Goal: Task Accomplishment & Management: Complete application form

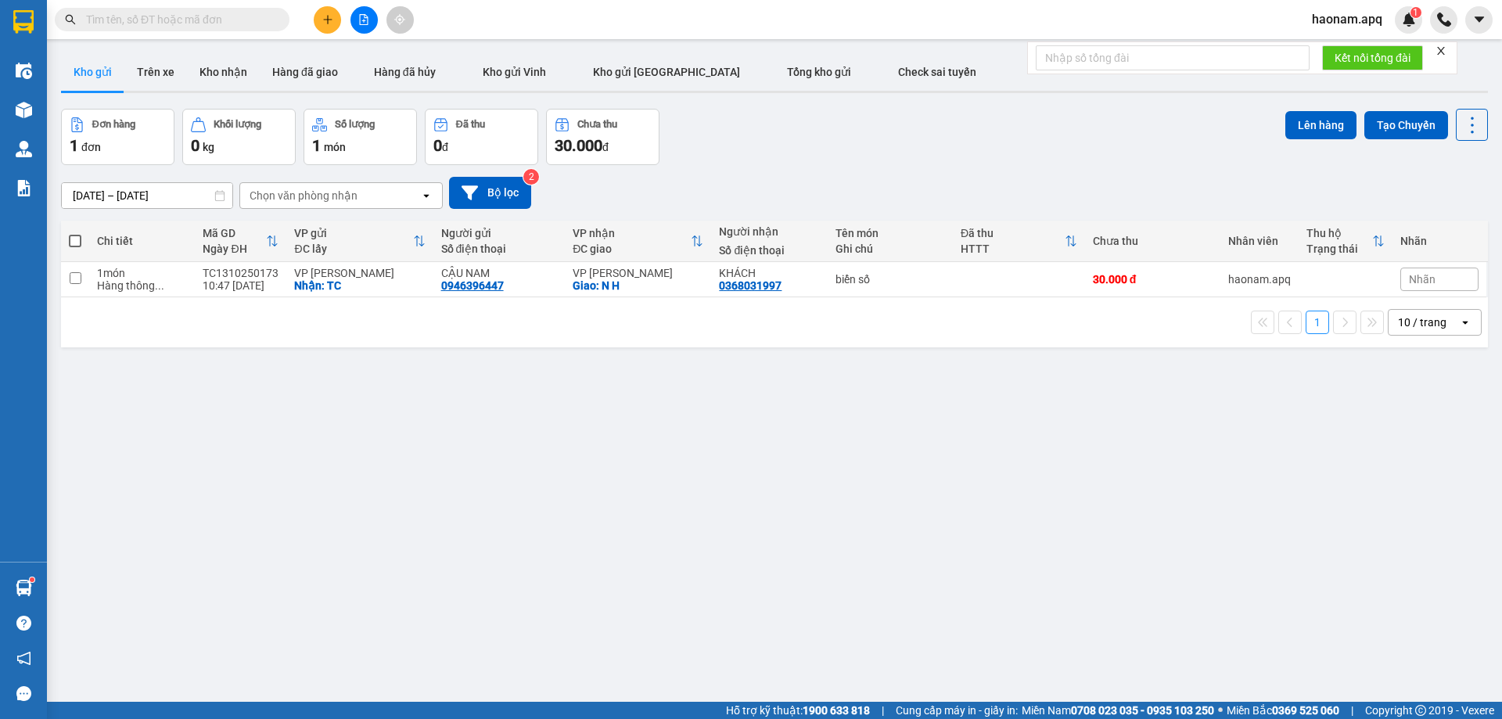
click at [212, 70] on button "Kho nhận" at bounding box center [223, 72] width 73 height 38
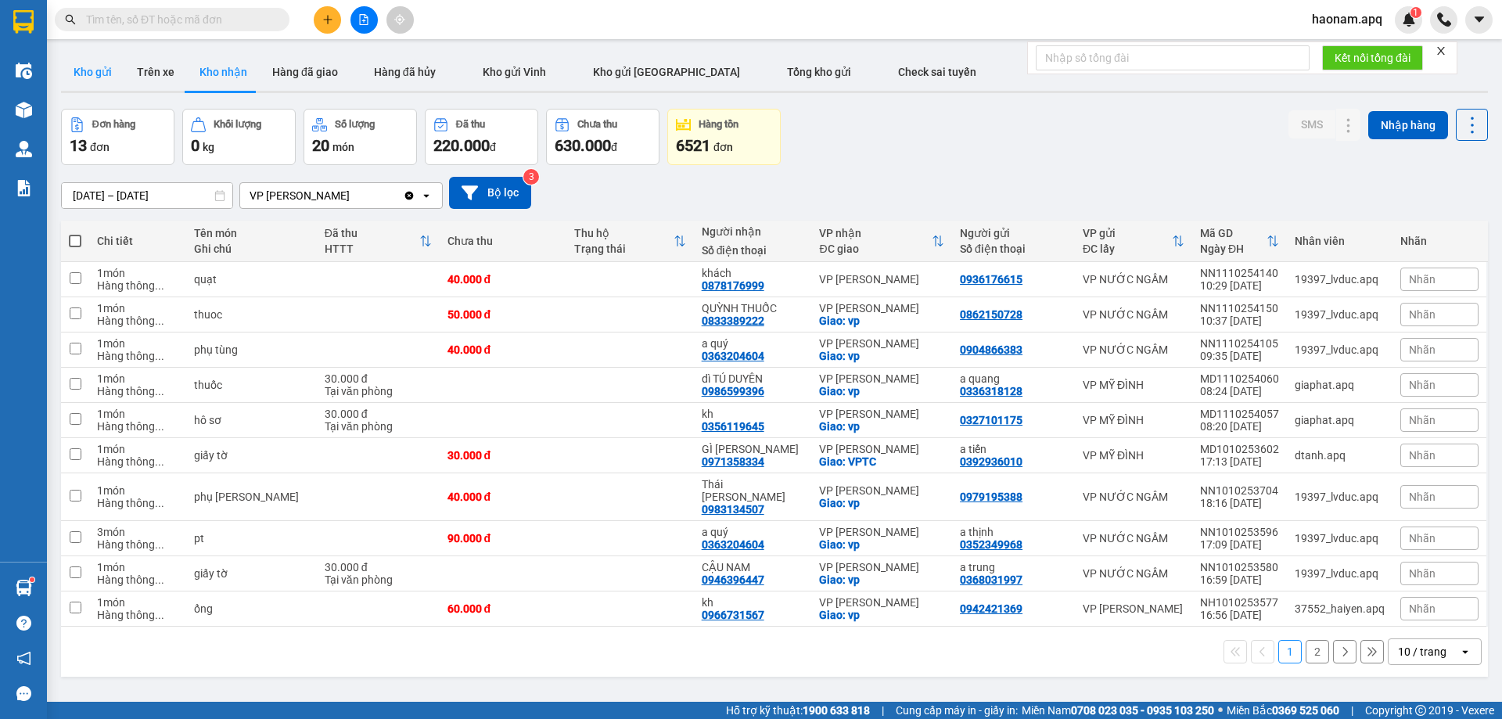
click at [110, 77] on button "Kho gửi" at bounding box center [92, 72] width 63 height 38
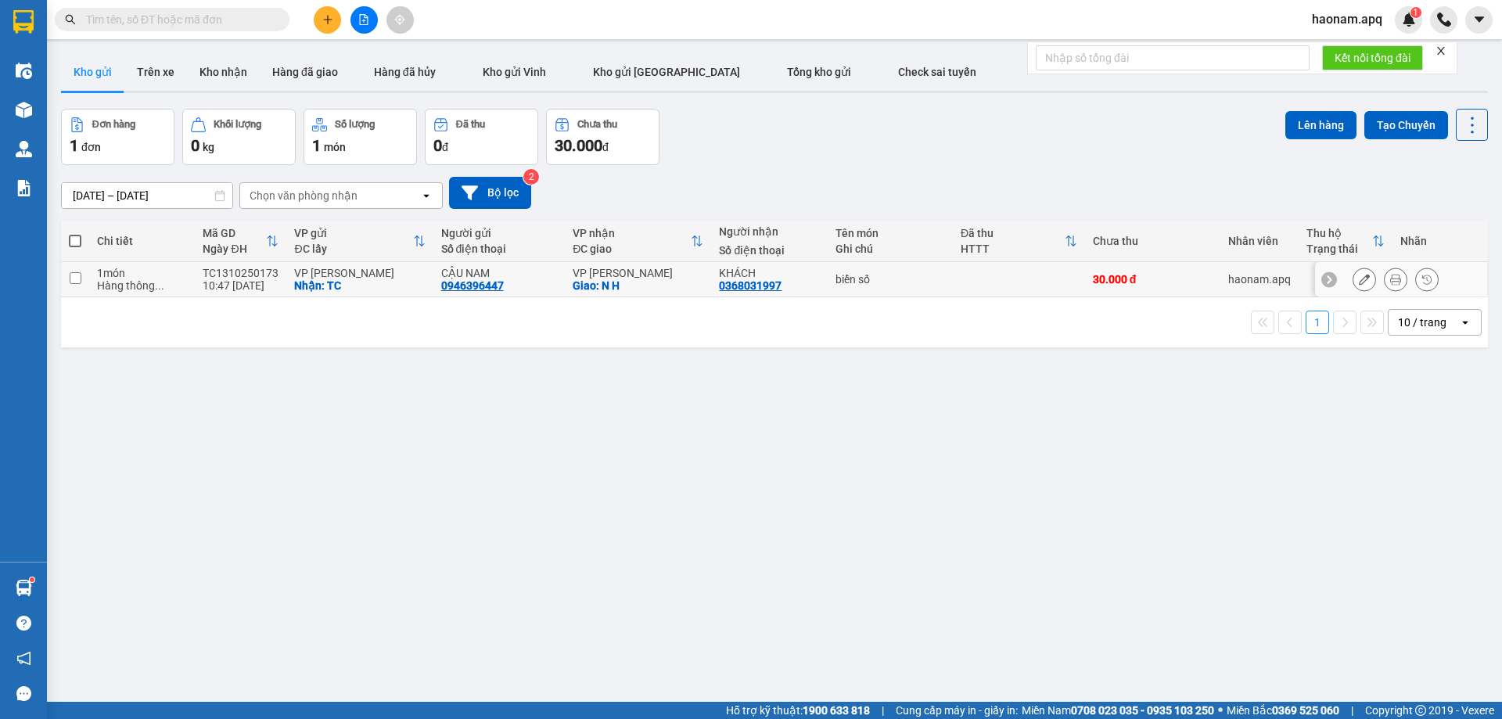
click at [828, 279] on td "biển số" at bounding box center [890, 279] width 124 height 35
checkbox input "true"
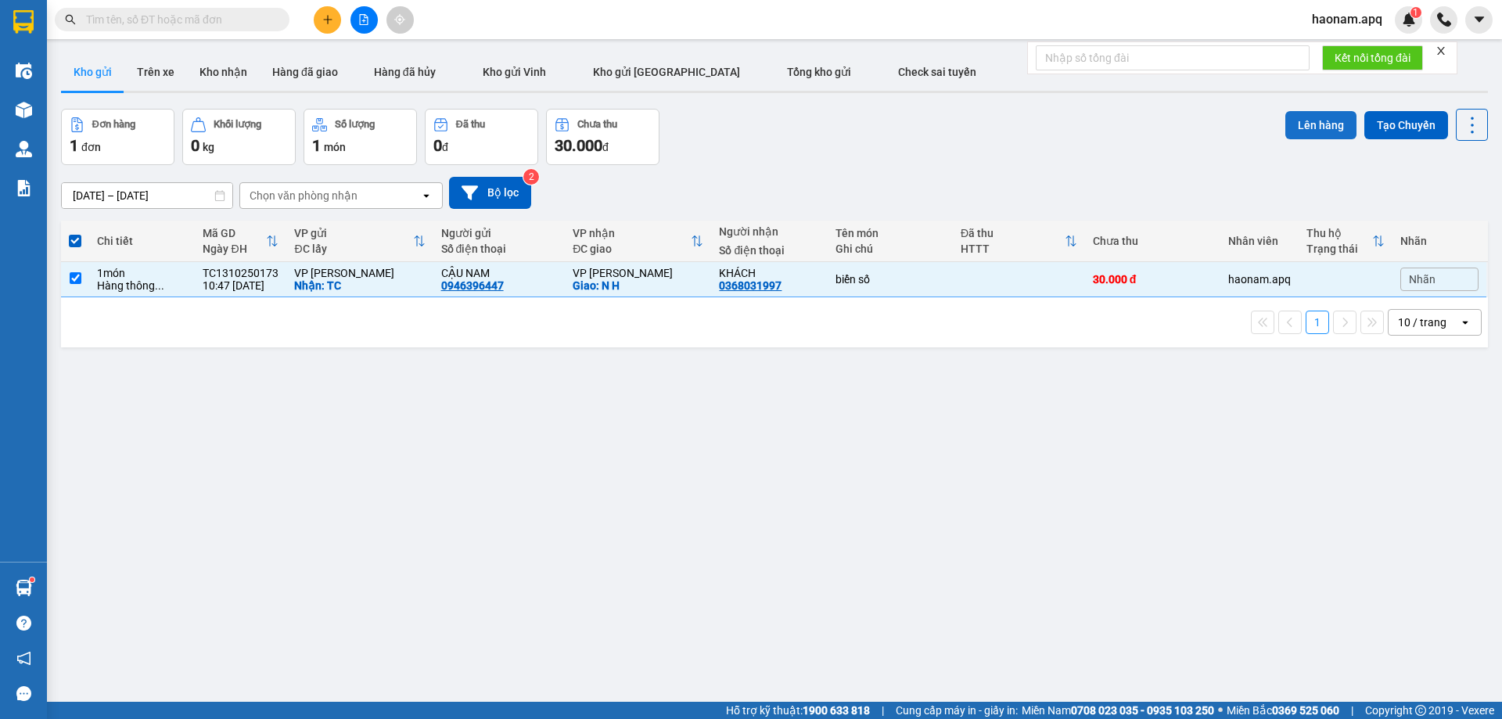
click at [1333, 117] on button "Lên hàng" at bounding box center [1320, 125] width 71 height 28
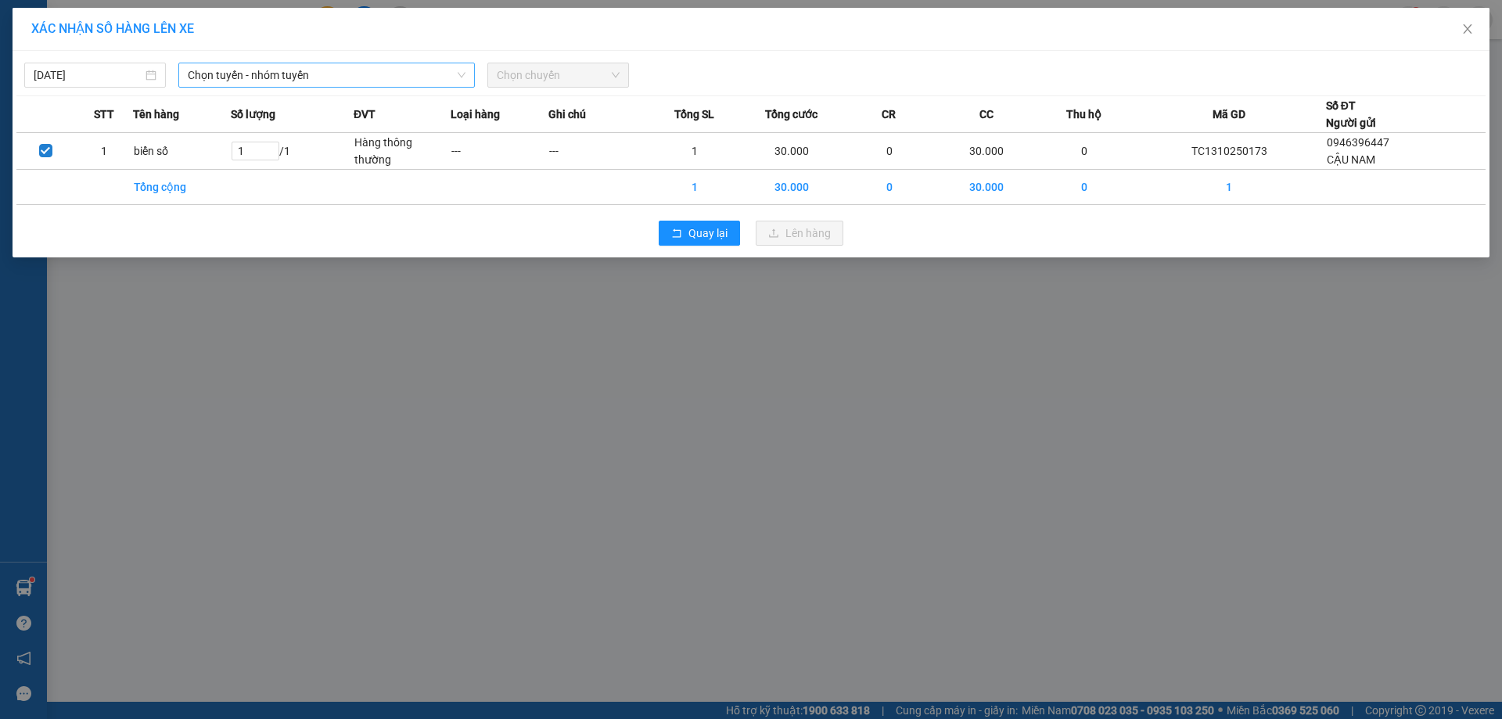
click at [420, 79] on span "Chọn tuyến - nhóm tuyến" at bounding box center [327, 74] width 278 height 23
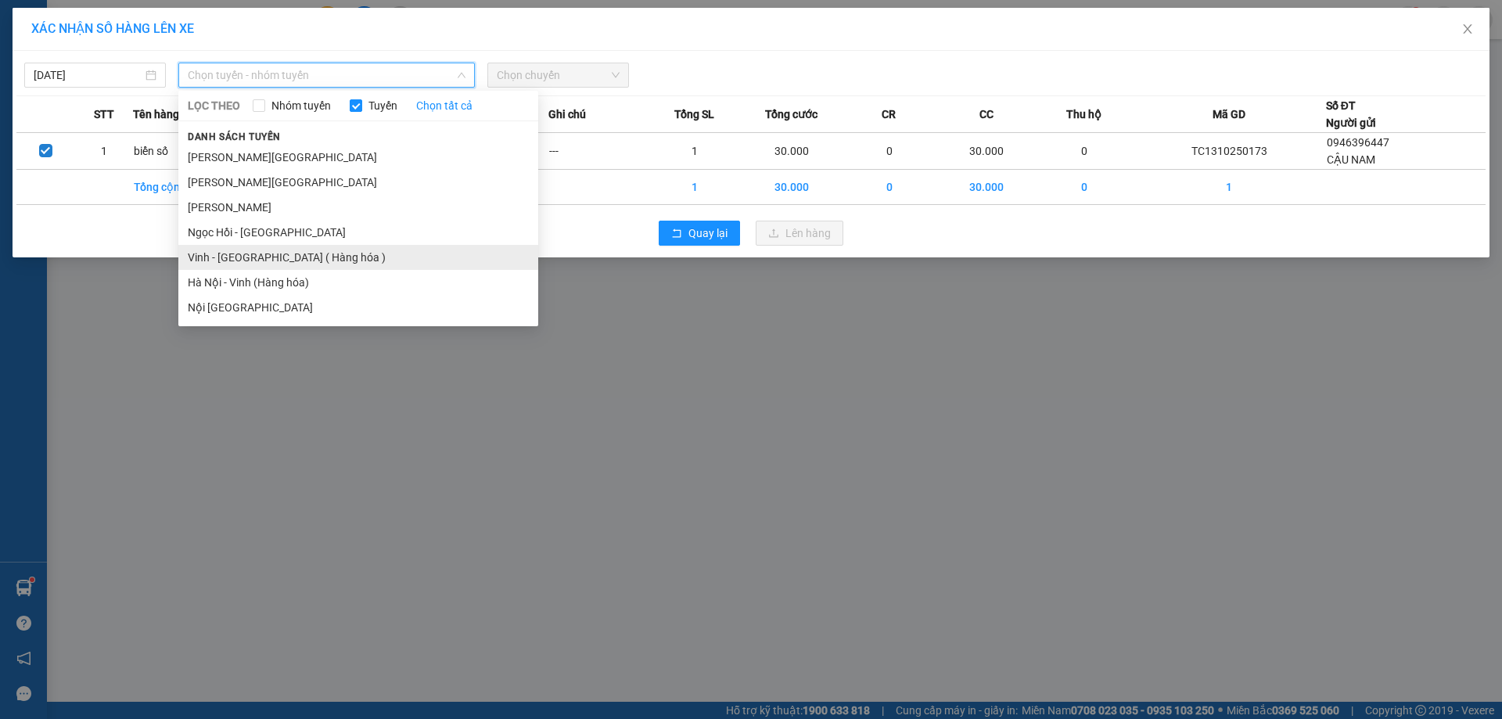
click at [382, 253] on li "Vinh - [GEOGRAPHIC_DATA] ( Hàng hóa )" at bounding box center [358, 257] width 360 height 25
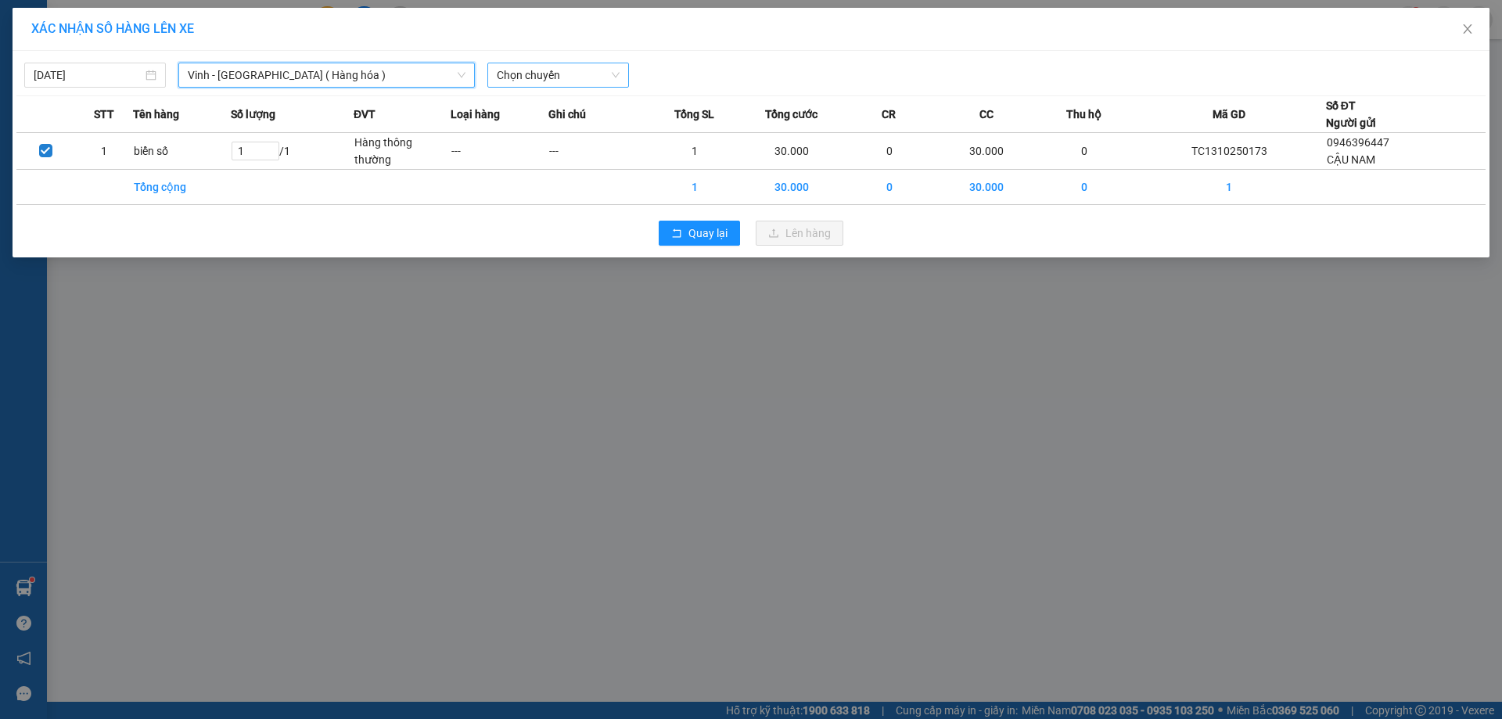
click at [593, 77] on span "Chọn chuyến" at bounding box center [558, 74] width 123 height 23
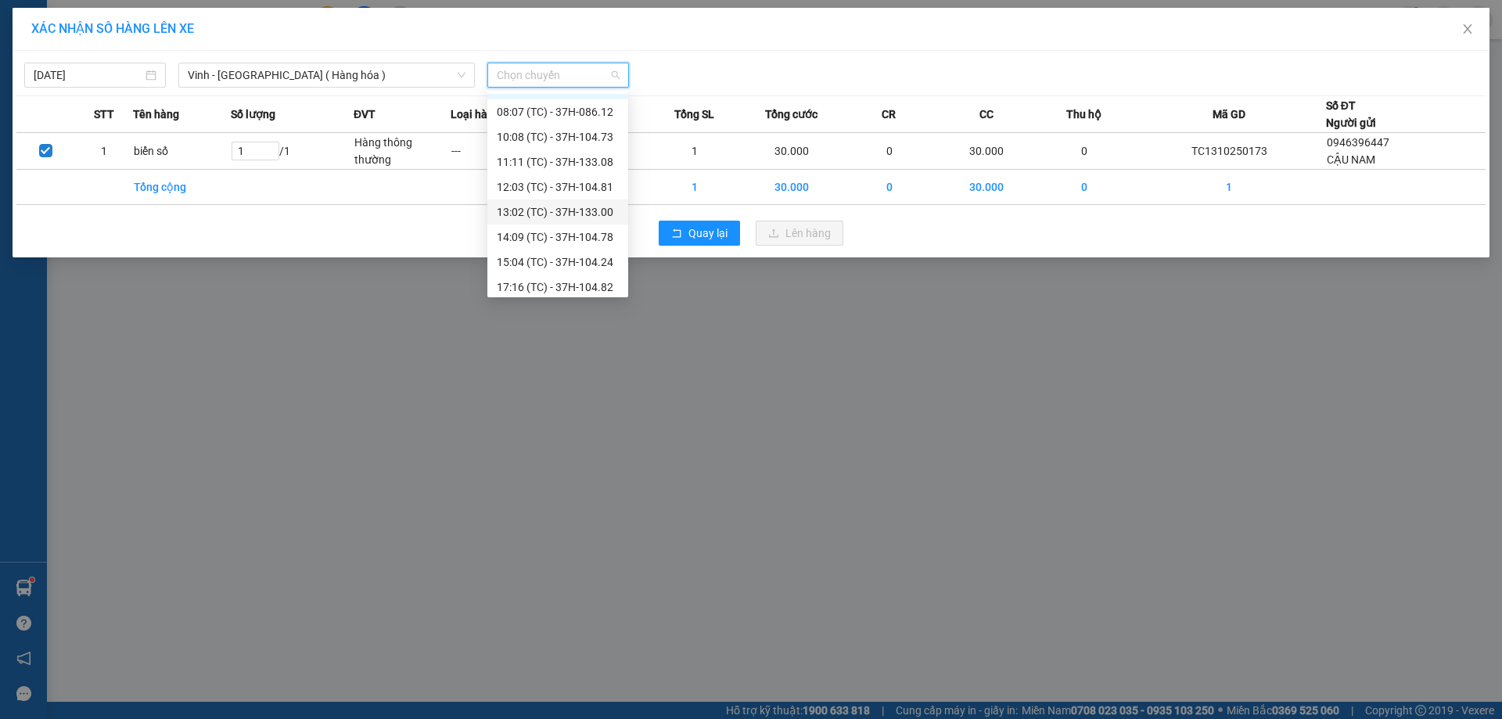
scroll to position [25, 0]
click at [573, 256] on div "15:04 (TC) - 37H-104.24" at bounding box center [558, 256] width 122 height 17
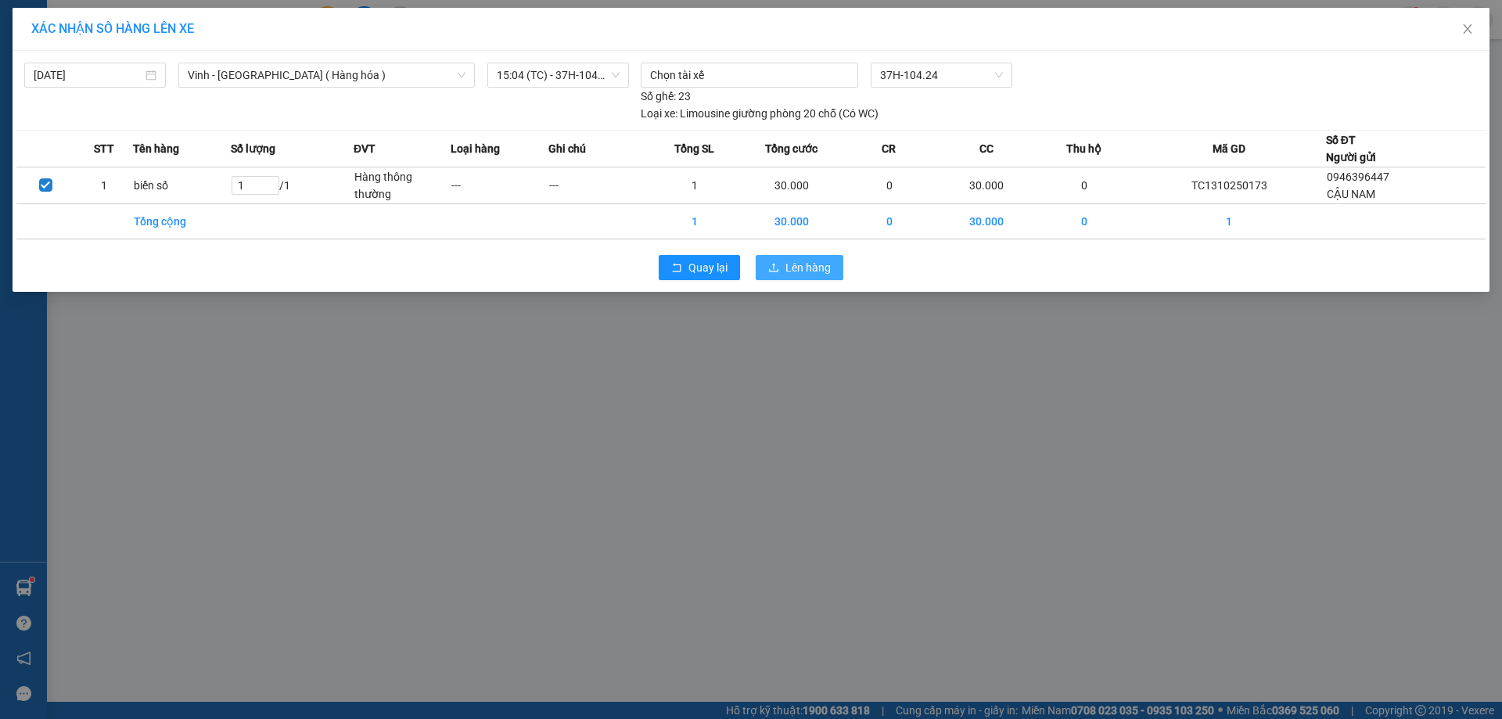
click at [818, 262] on span "Lên hàng" at bounding box center [808, 267] width 45 height 17
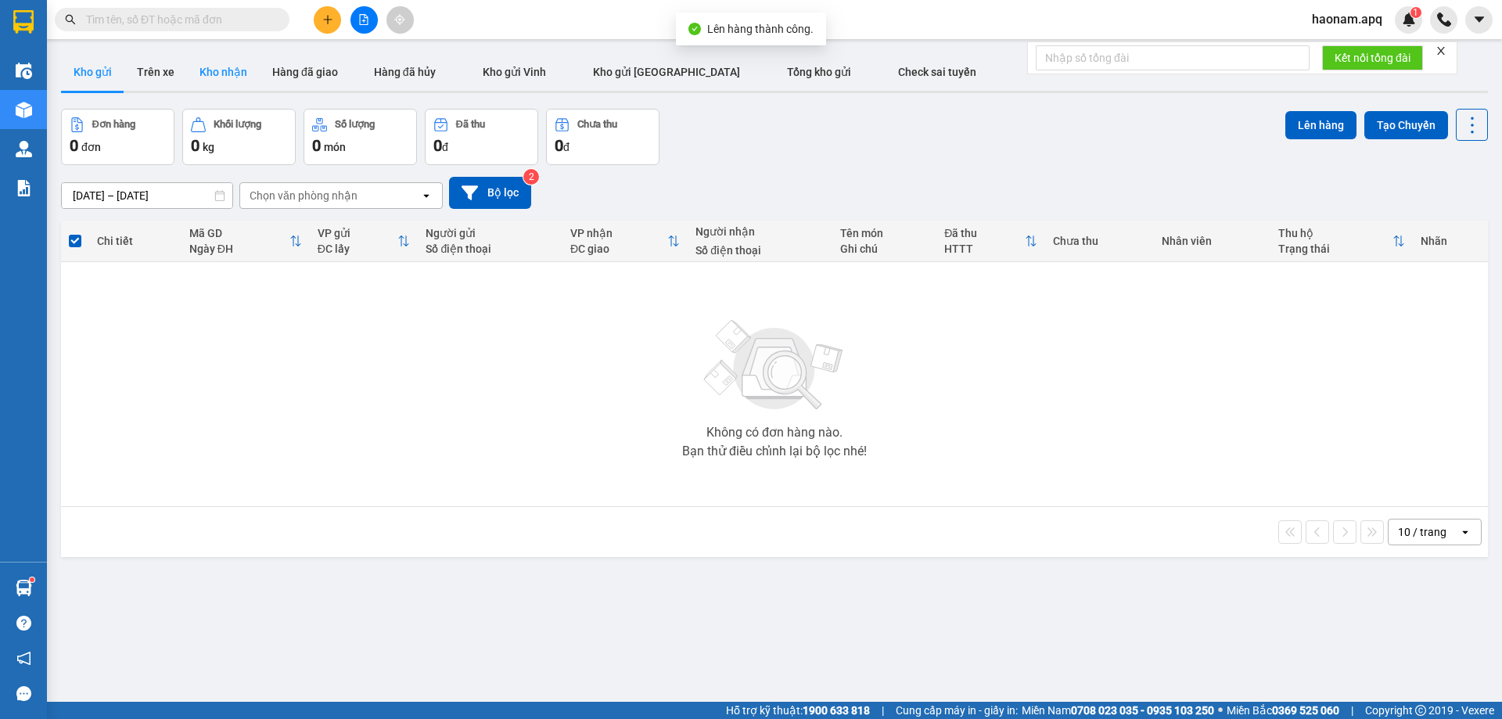
click at [245, 88] on button "Kho nhận" at bounding box center [223, 72] width 73 height 38
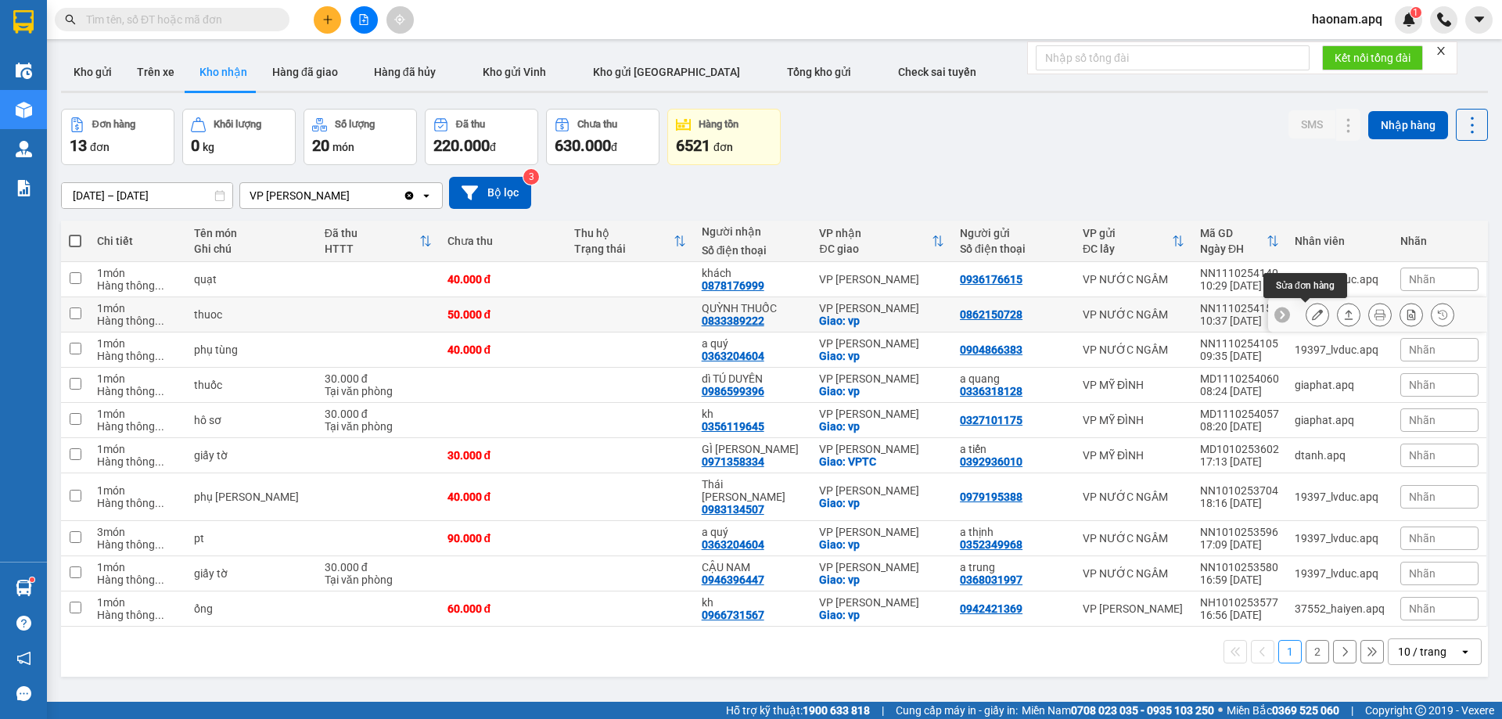
click at [1313, 319] on button at bounding box center [1318, 314] width 22 height 27
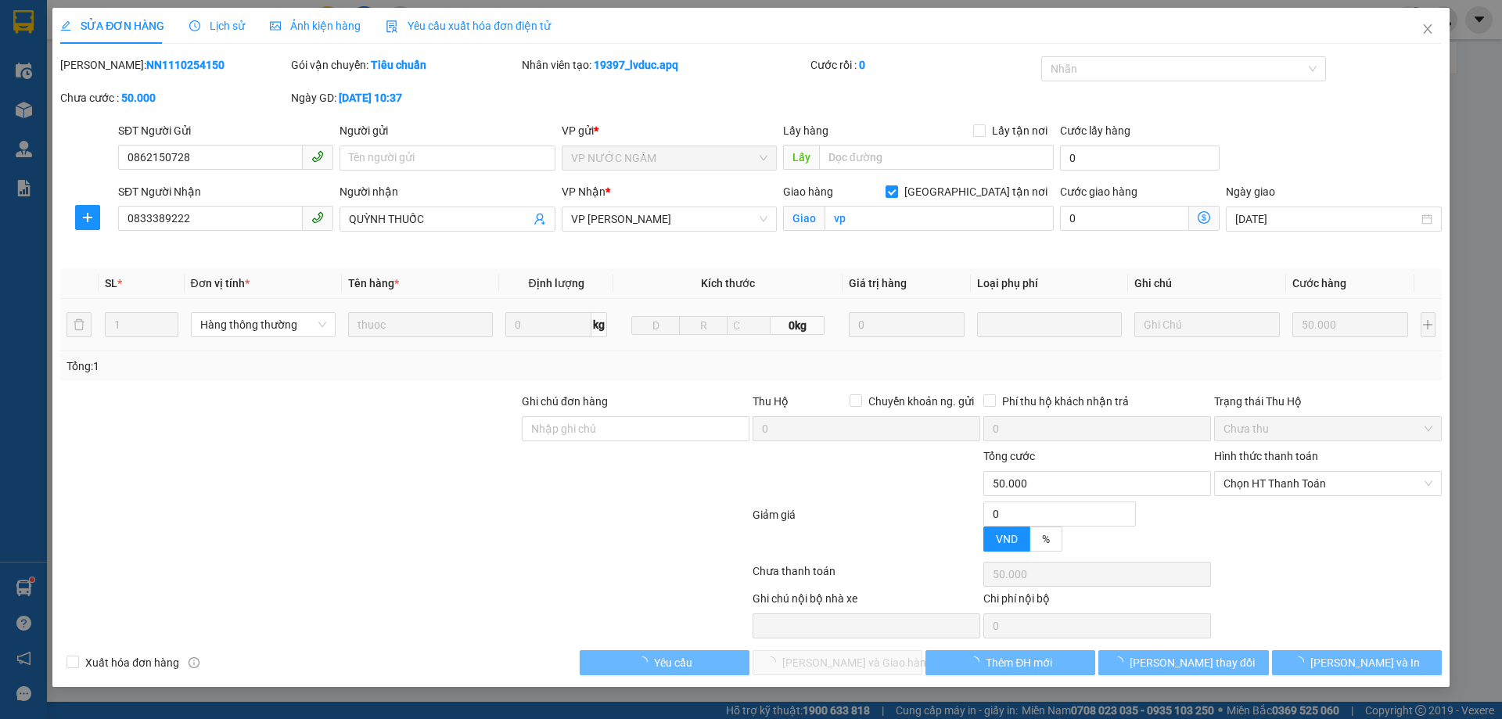
type input "0862150728"
type input "0833389222"
type input "QUỲNH THUỐC"
checkbox input "true"
type input "vp"
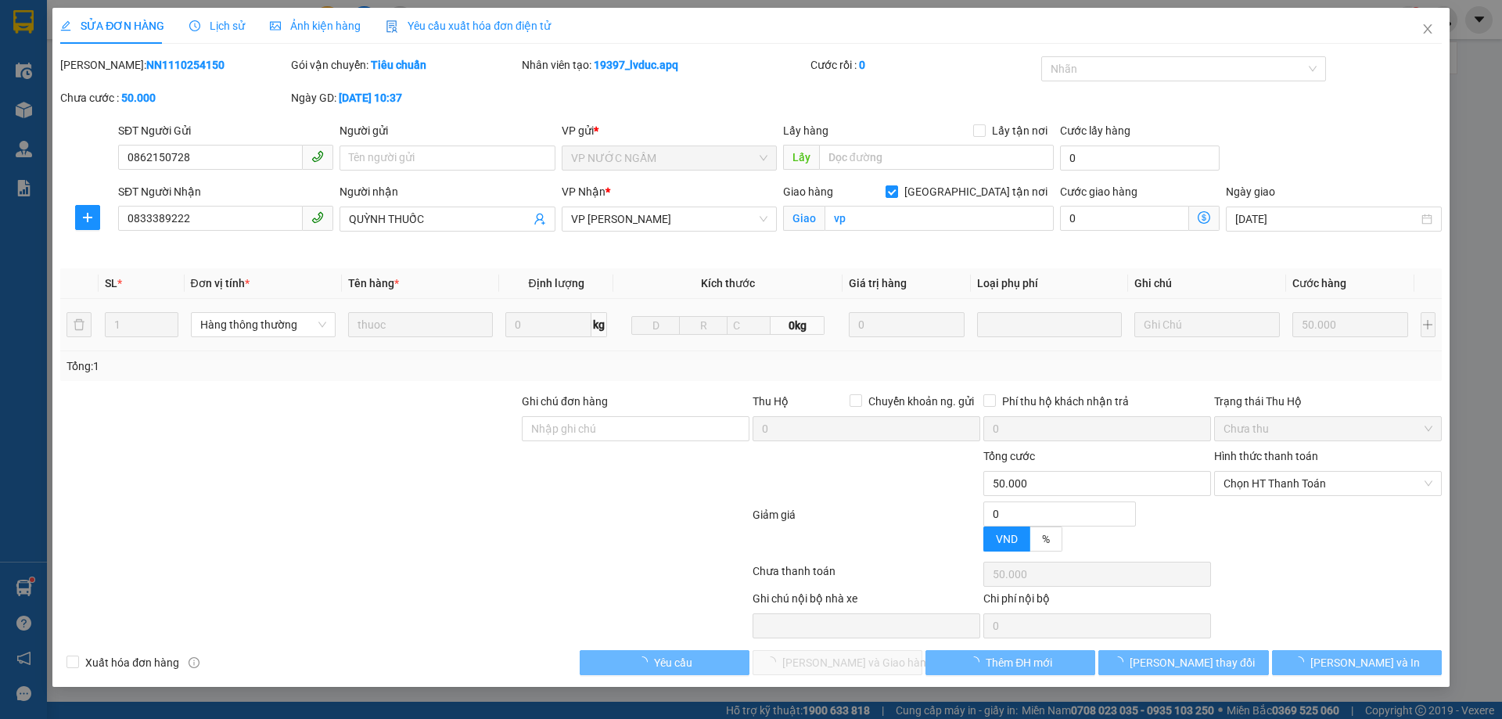
type input "0"
type input "50.000"
click at [1321, 480] on span "Chọn HT Thanh Toán" at bounding box center [1328, 483] width 209 height 23
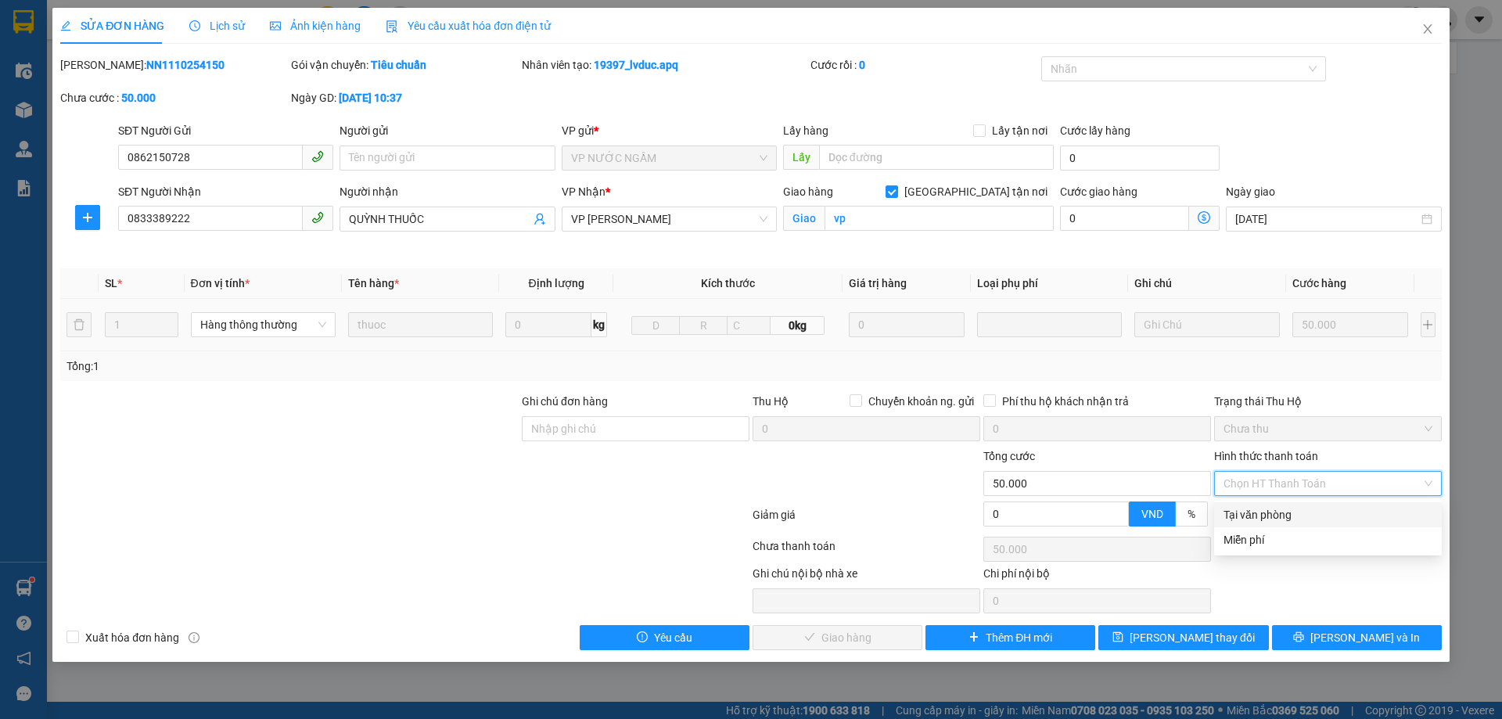
click at [1306, 515] on div "Tại văn phòng" at bounding box center [1328, 514] width 209 height 17
type input "0"
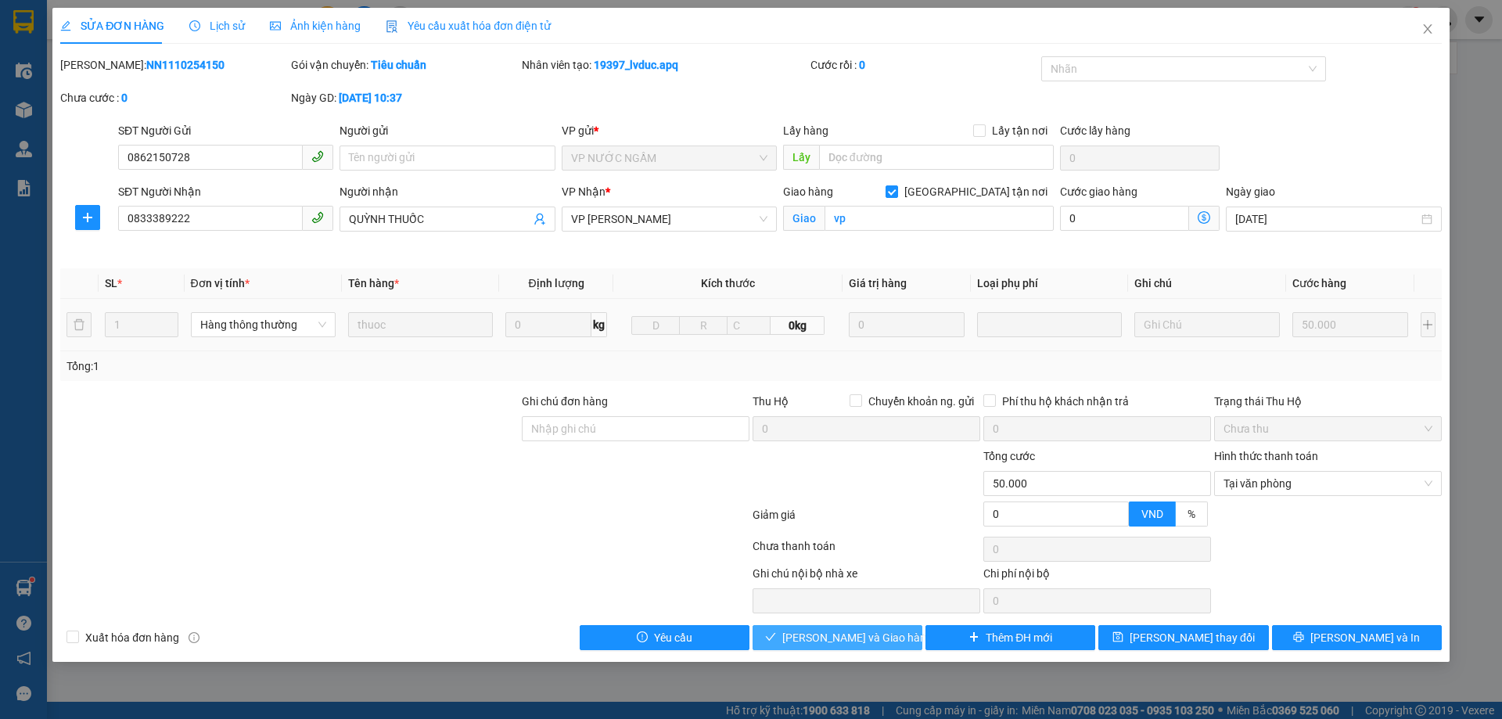
click at [825, 643] on span "[PERSON_NAME] và Giao hàng" at bounding box center [857, 637] width 150 height 17
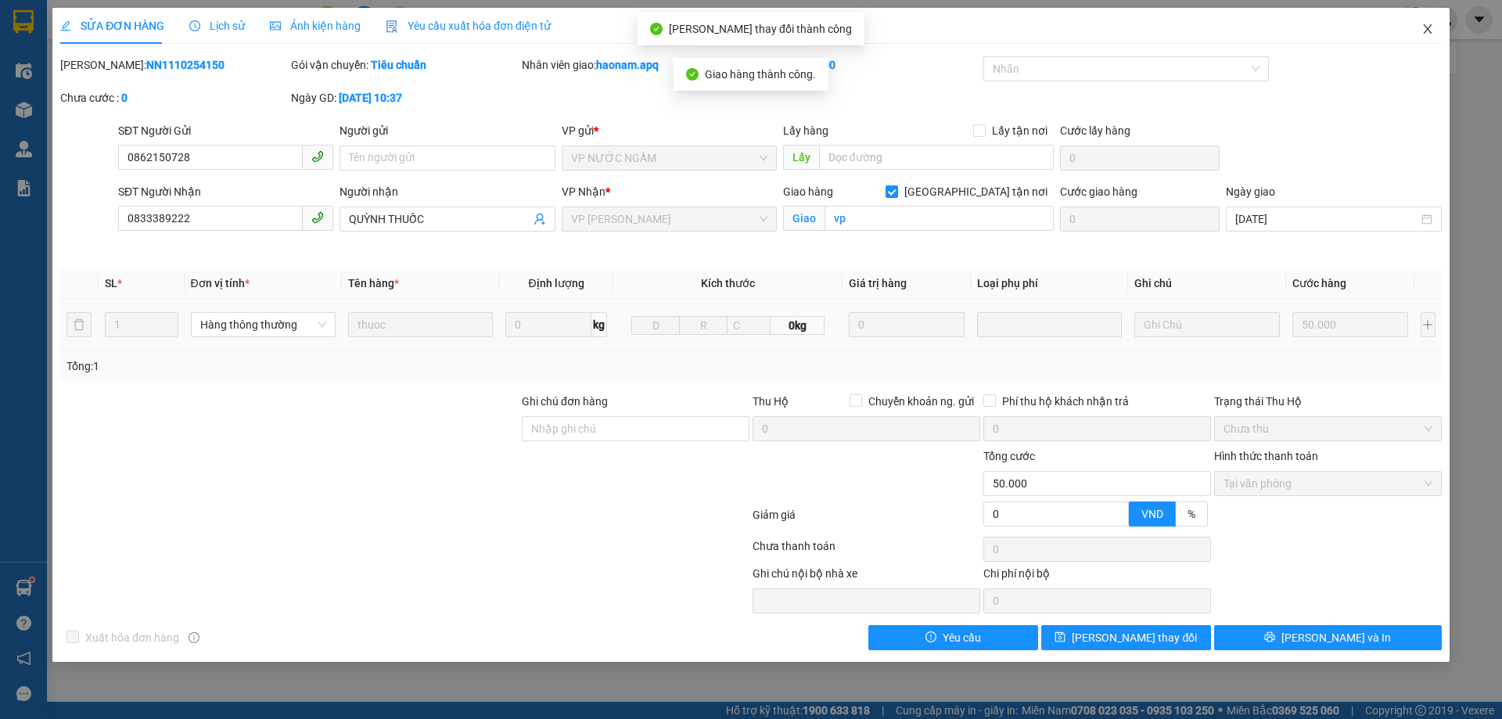
click at [1429, 34] on icon "close" at bounding box center [1428, 29] width 13 height 13
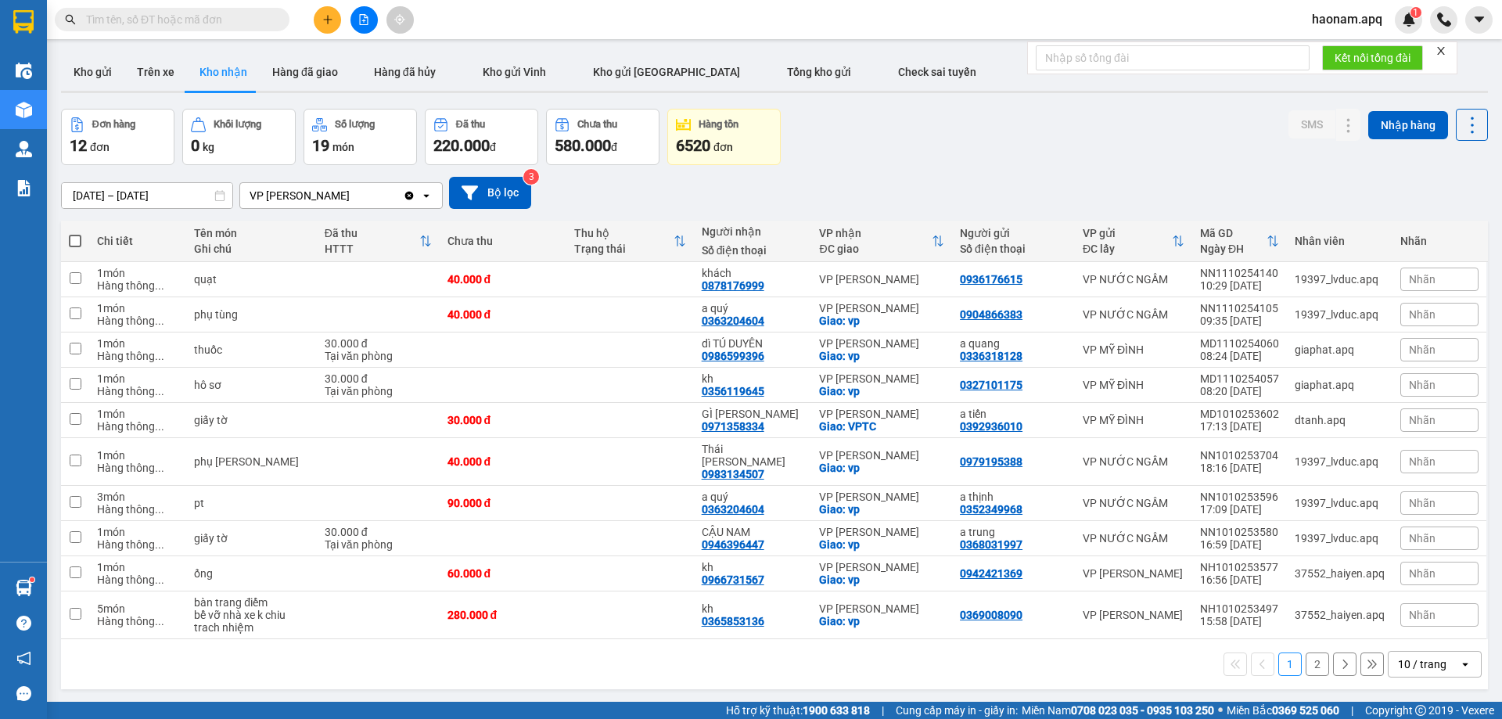
click at [1398, 660] on div "10 / trang" at bounding box center [1424, 664] width 70 height 25
click at [1431, 609] on div "100 / trang" at bounding box center [1423, 617] width 94 height 28
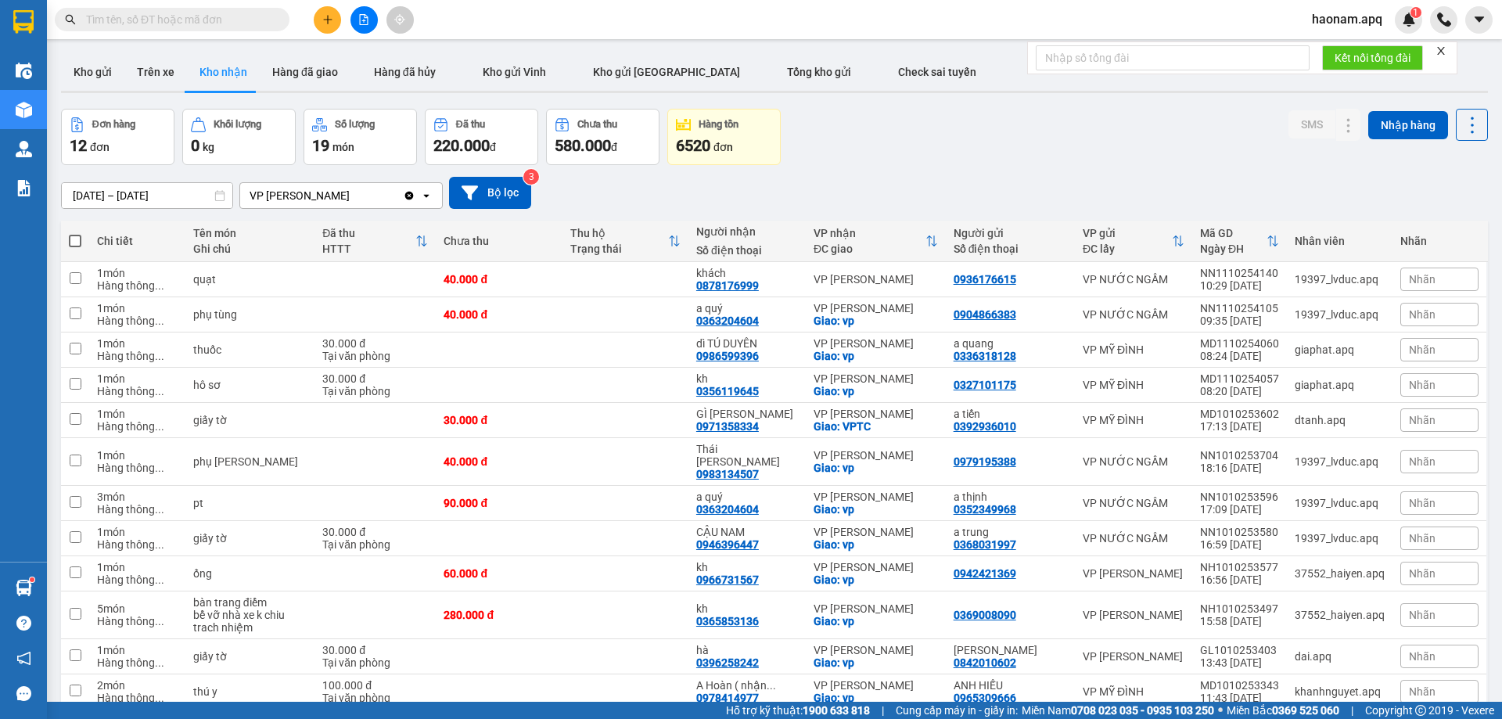
click at [153, 203] on div "ver 1.8.146 Kho gửi Trên xe Kho nhận Hàng đã giao Hàng đã hủy Kho gửi Vinh Kho …" at bounding box center [775, 406] width 1440 height 719
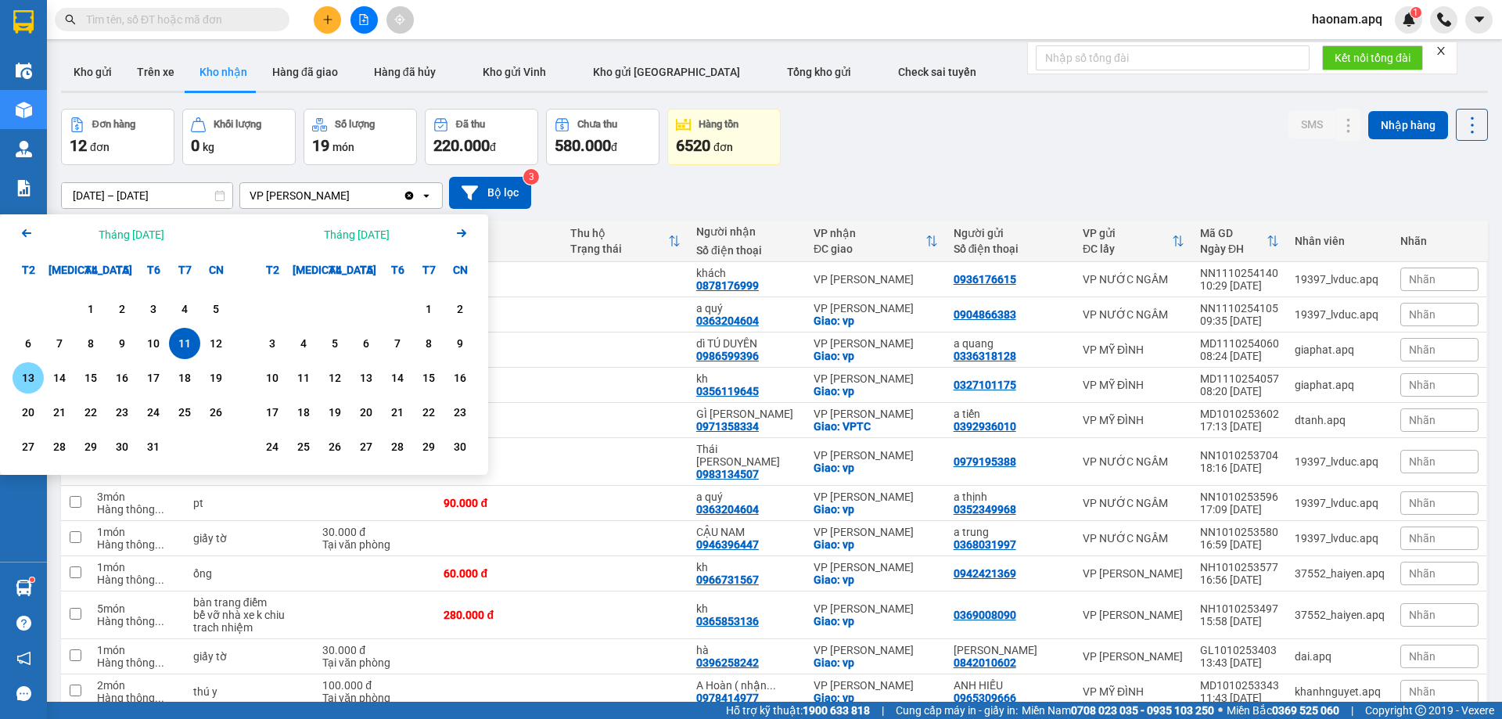
click at [38, 379] on div "13" at bounding box center [28, 378] width 22 height 19
type input "[DATE] – [DATE]"
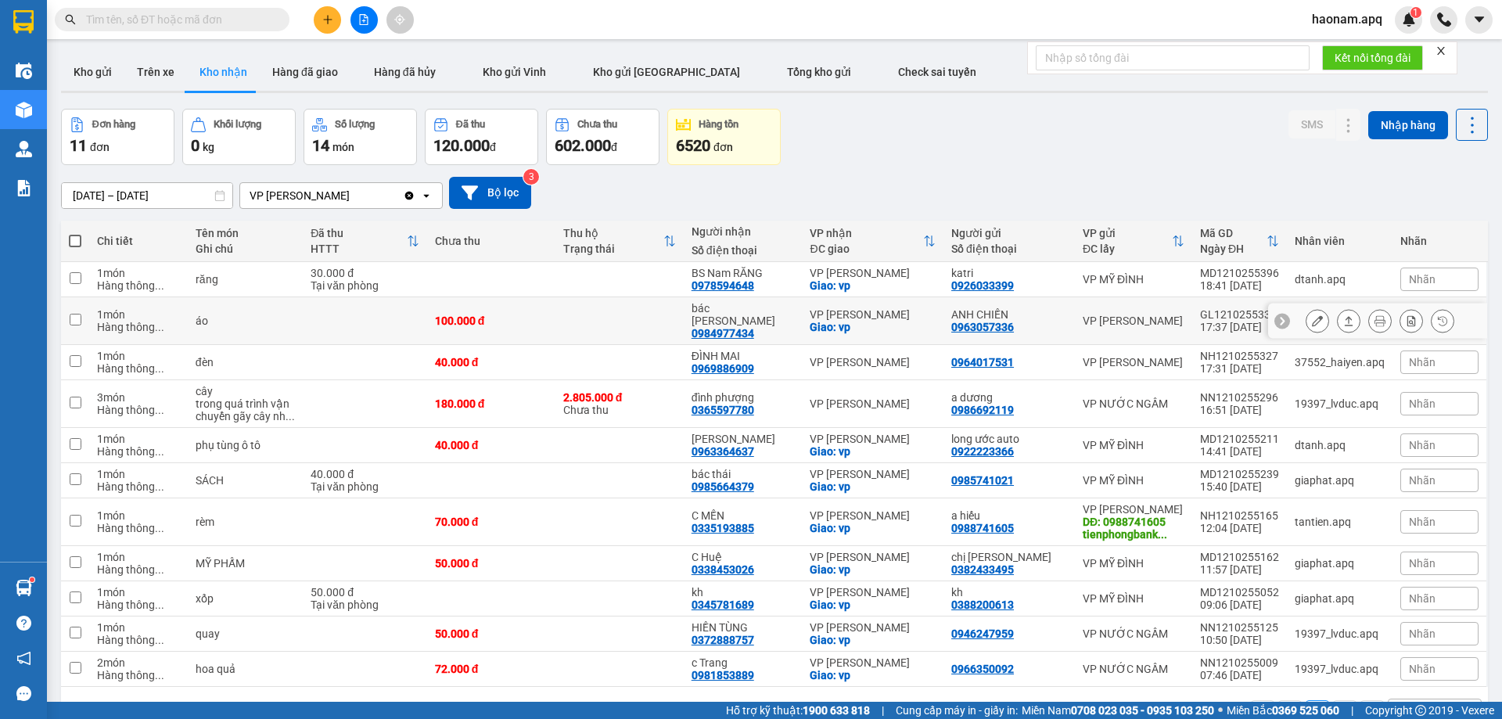
click at [1312, 315] on icon at bounding box center [1317, 320] width 11 height 11
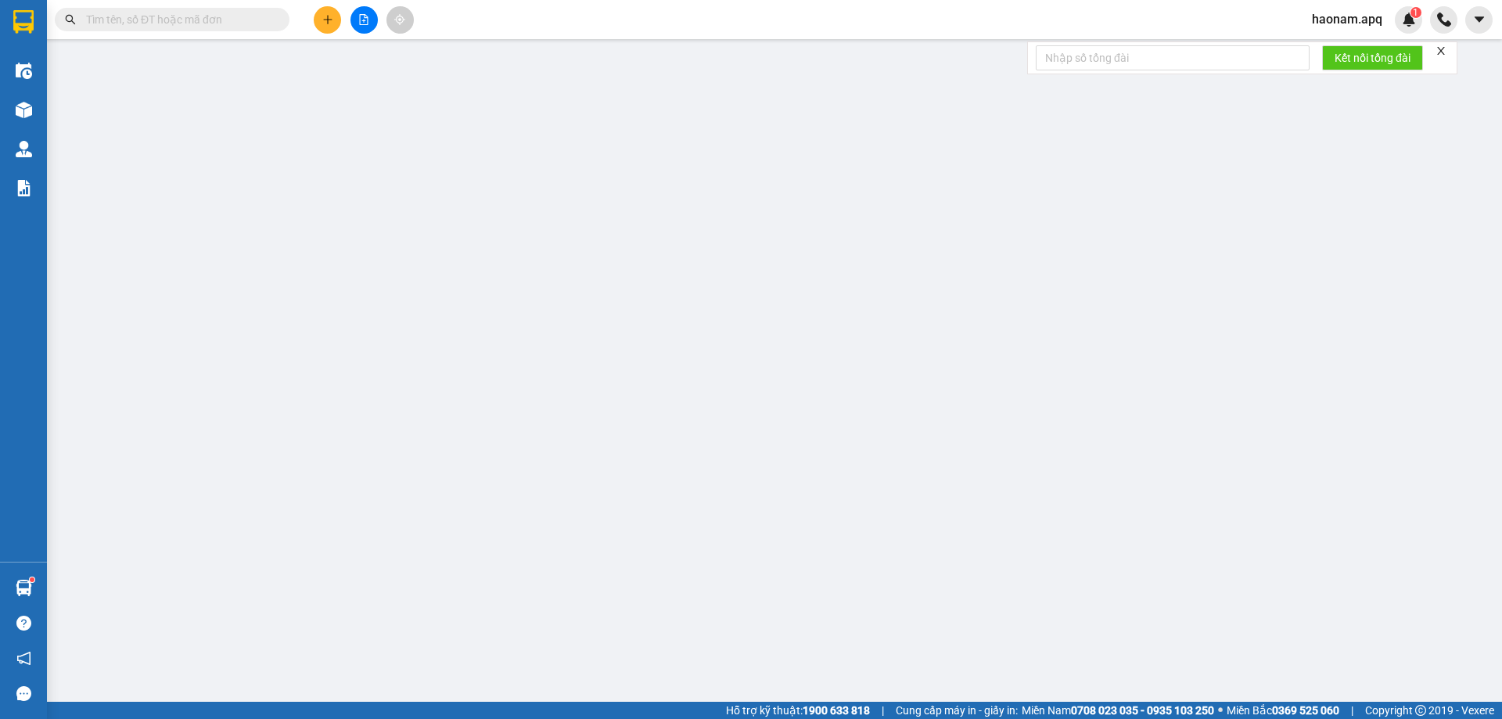
type input "0963057336"
type input "ANH CHIẾN"
type input "0984977434"
type input "bác [PERSON_NAME]"
checkbox input "true"
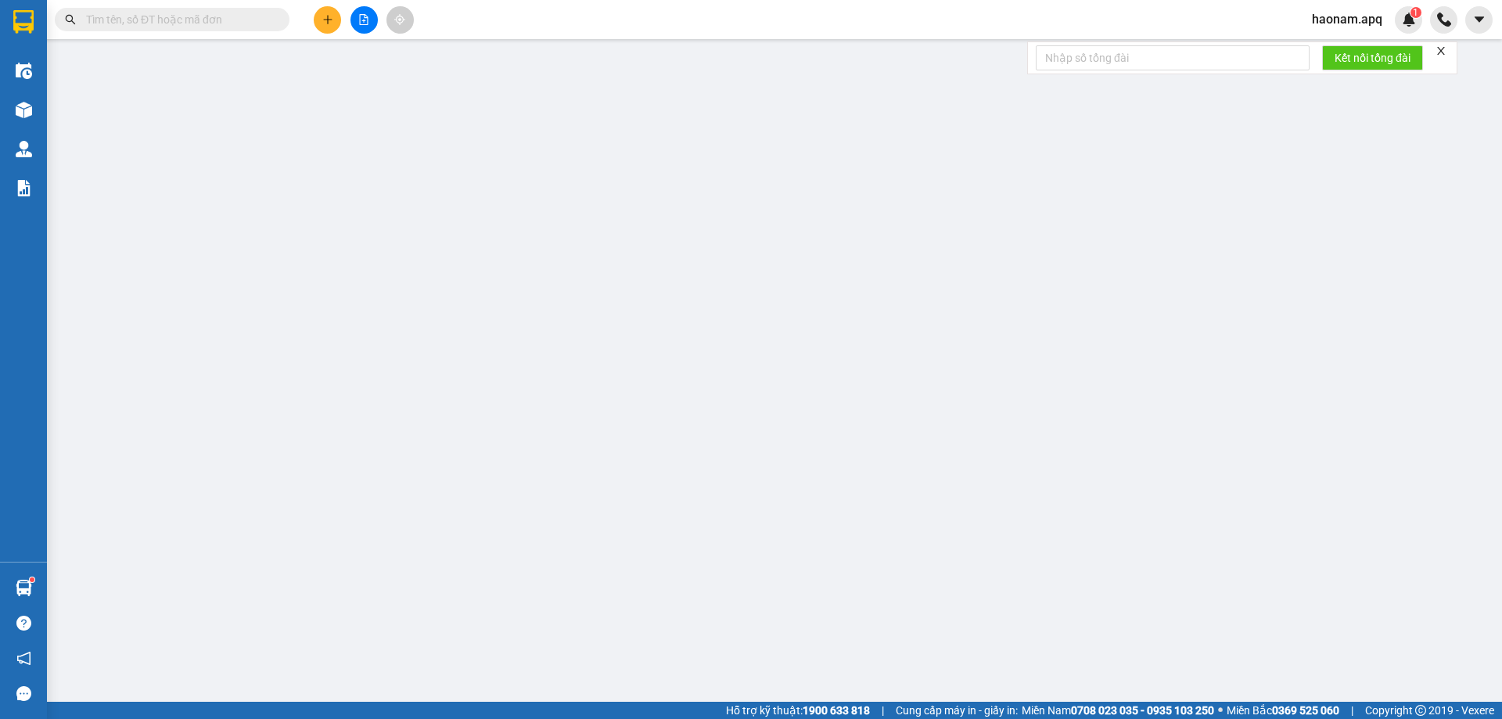
type input "vp"
type input "0"
type input "100.000"
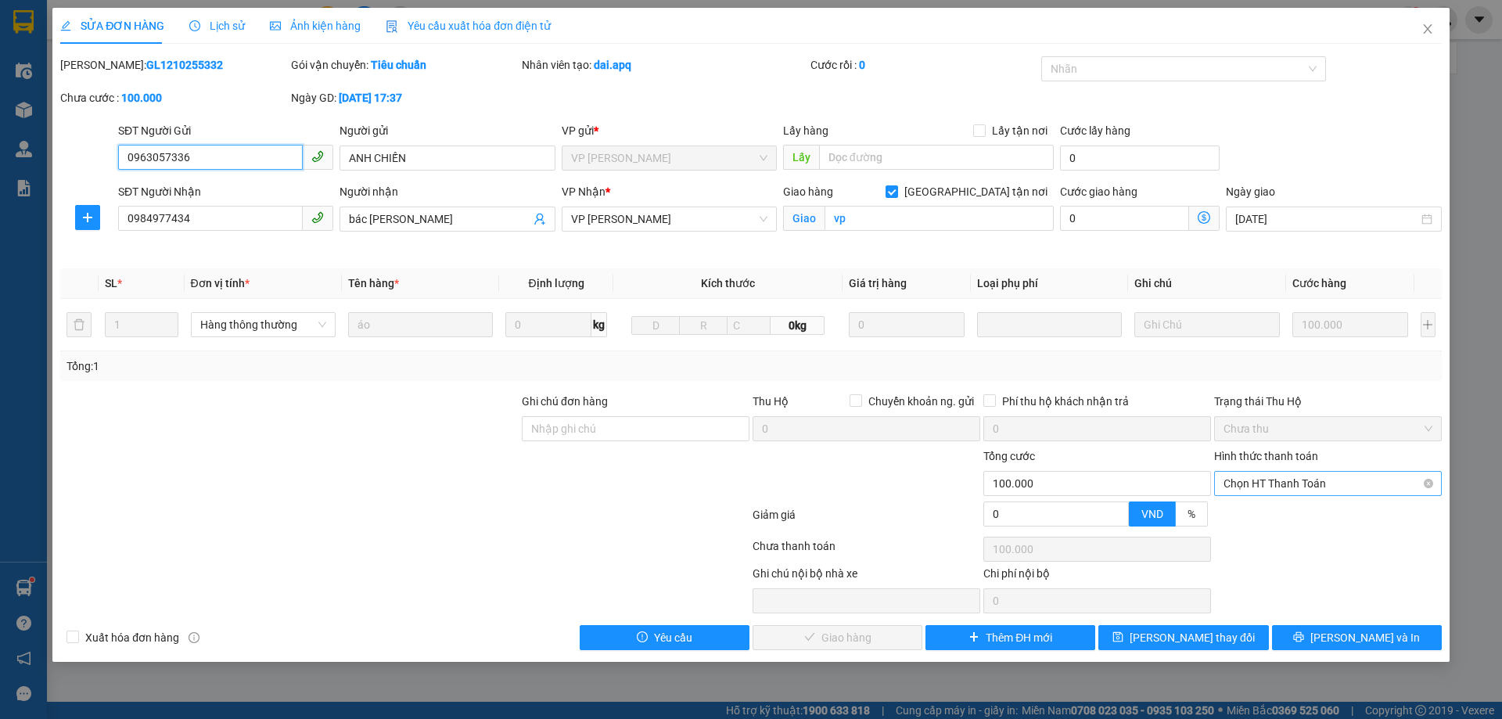
drag, startPoint x: 1312, startPoint y: 483, endPoint x: 1307, endPoint y: 497, distance: 14.8
click at [1312, 484] on span "Chọn HT Thanh Toán" at bounding box center [1328, 483] width 209 height 23
click at [1298, 509] on div "Tại văn phòng" at bounding box center [1328, 514] width 209 height 17
type input "0"
click at [833, 636] on span "[PERSON_NAME] và Giao hàng" at bounding box center [857, 637] width 150 height 17
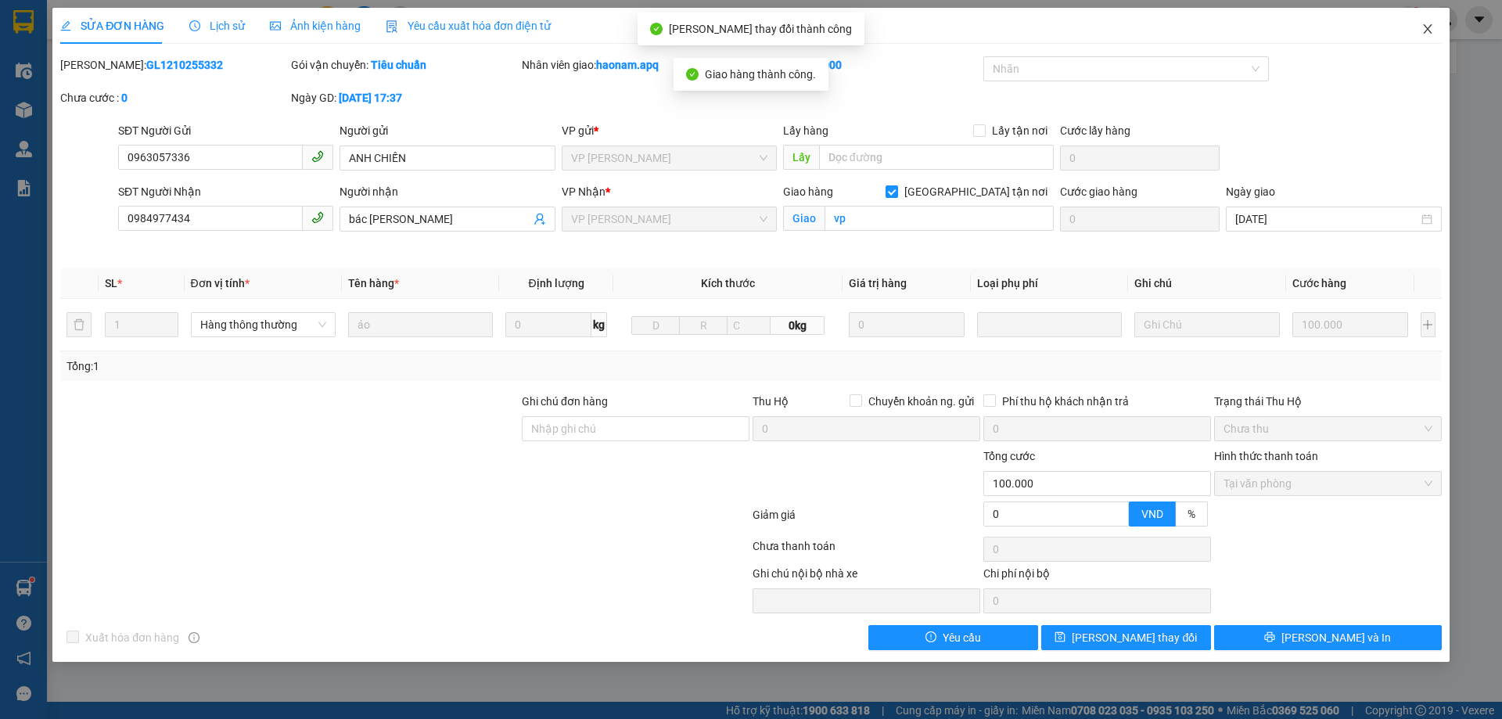
click at [1436, 31] on span "Close" at bounding box center [1428, 30] width 44 height 44
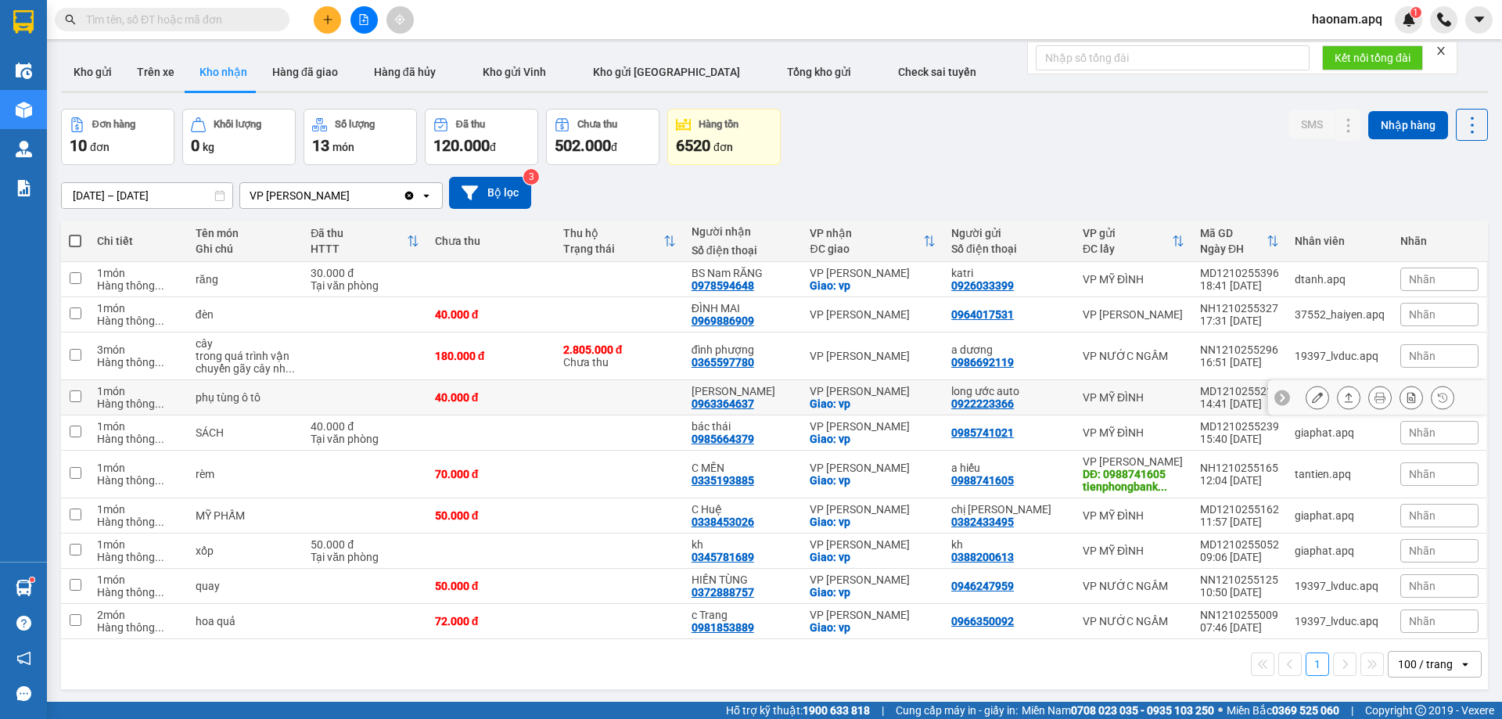
click at [1312, 394] on icon at bounding box center [1317, 397] width 11 height 11
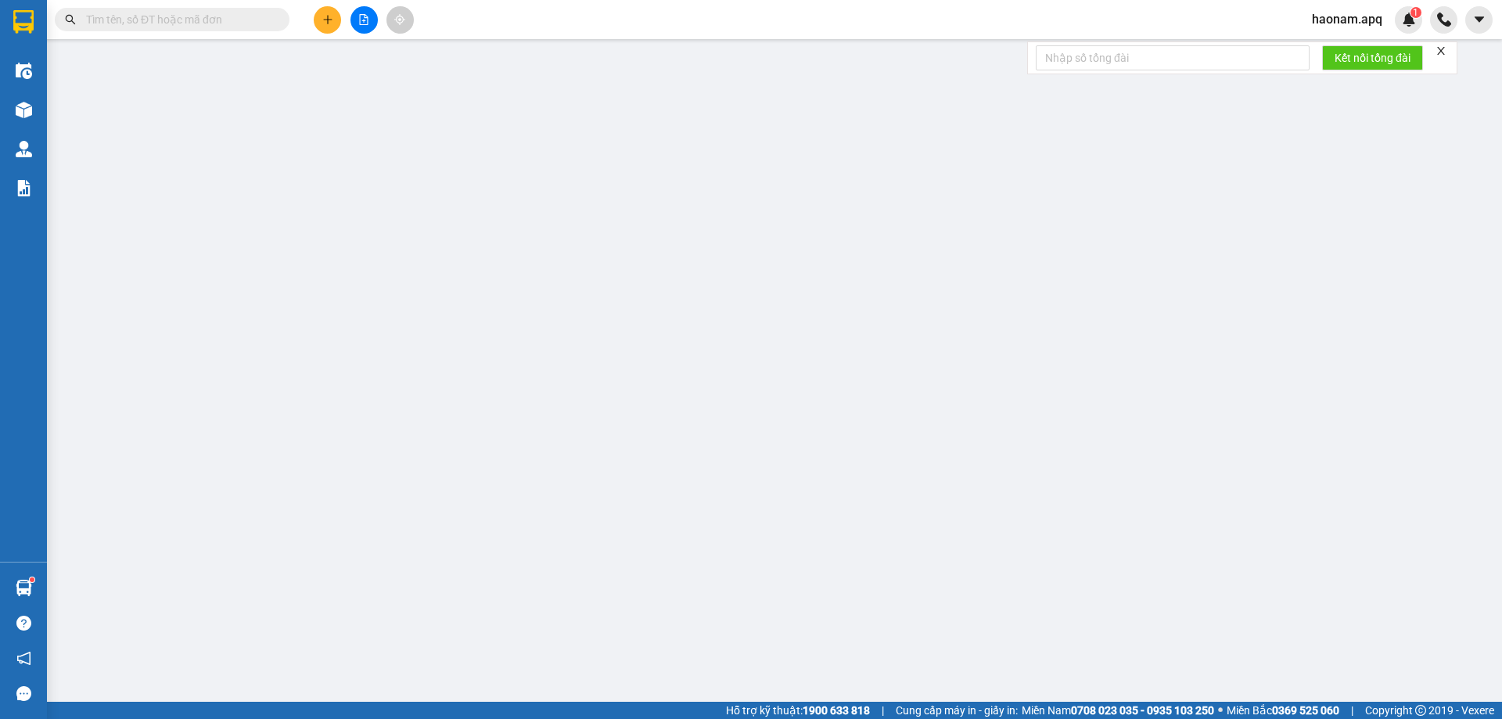
type input "0922223366"
type input "long ước auto"
type input "0963364637"
type input "[PERSON_NAME]"
checkbox input "true"
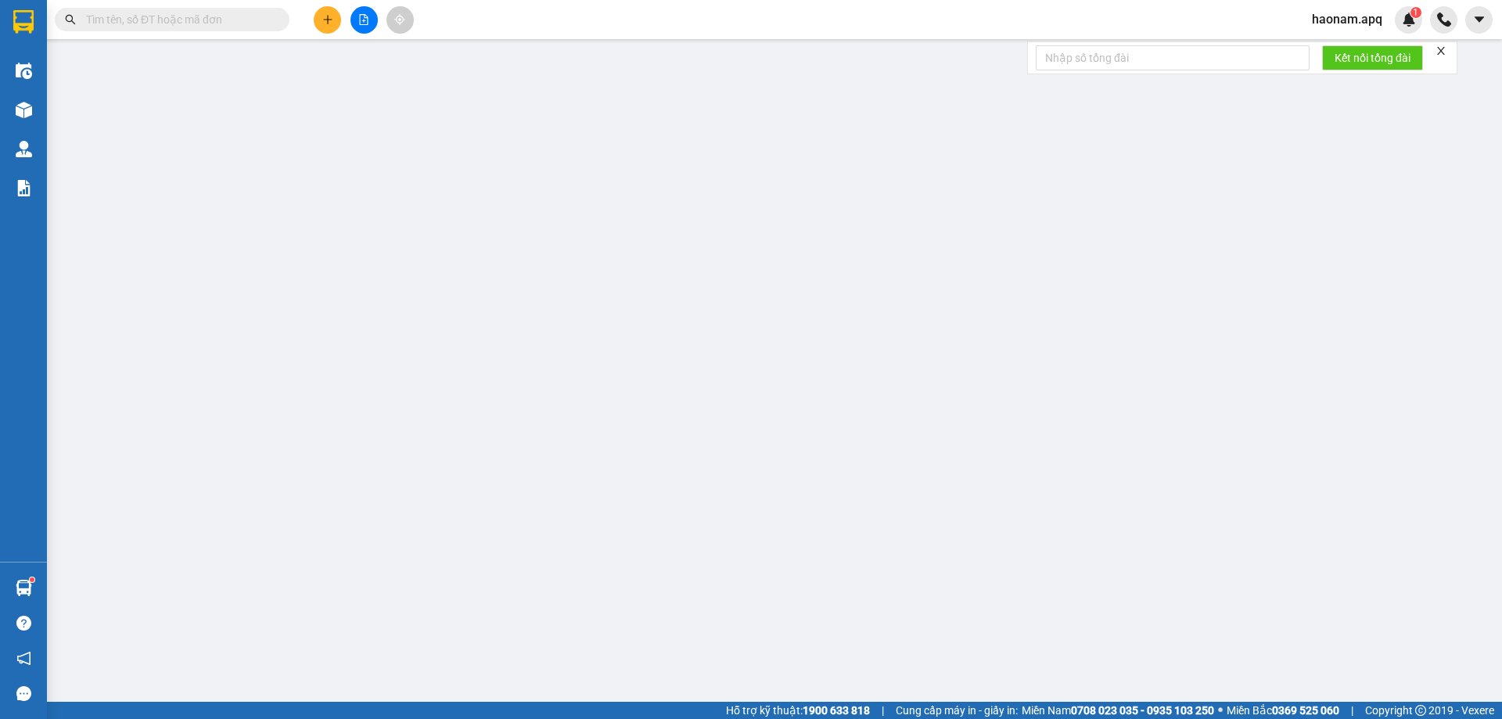
type input "vp"
type input "0"
type input "40.000"
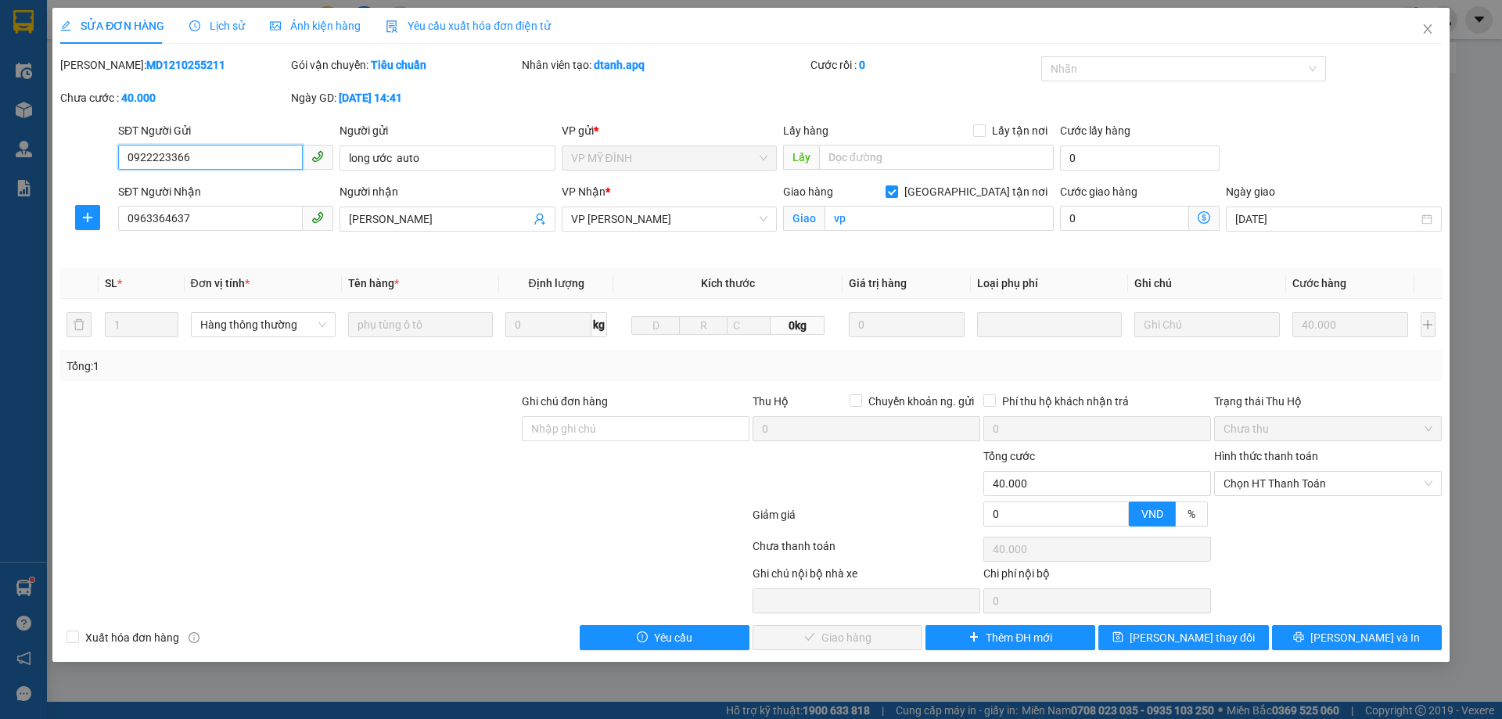
drag, startPoint x: 1321, startPoint y: 487, endPoint x: 1286, endPoint y: 498, distance: 36.4
click at [1314, 489] on span "Chọn HT Thanh Toán" at bounding box center [1328, 483] width 209 height 23
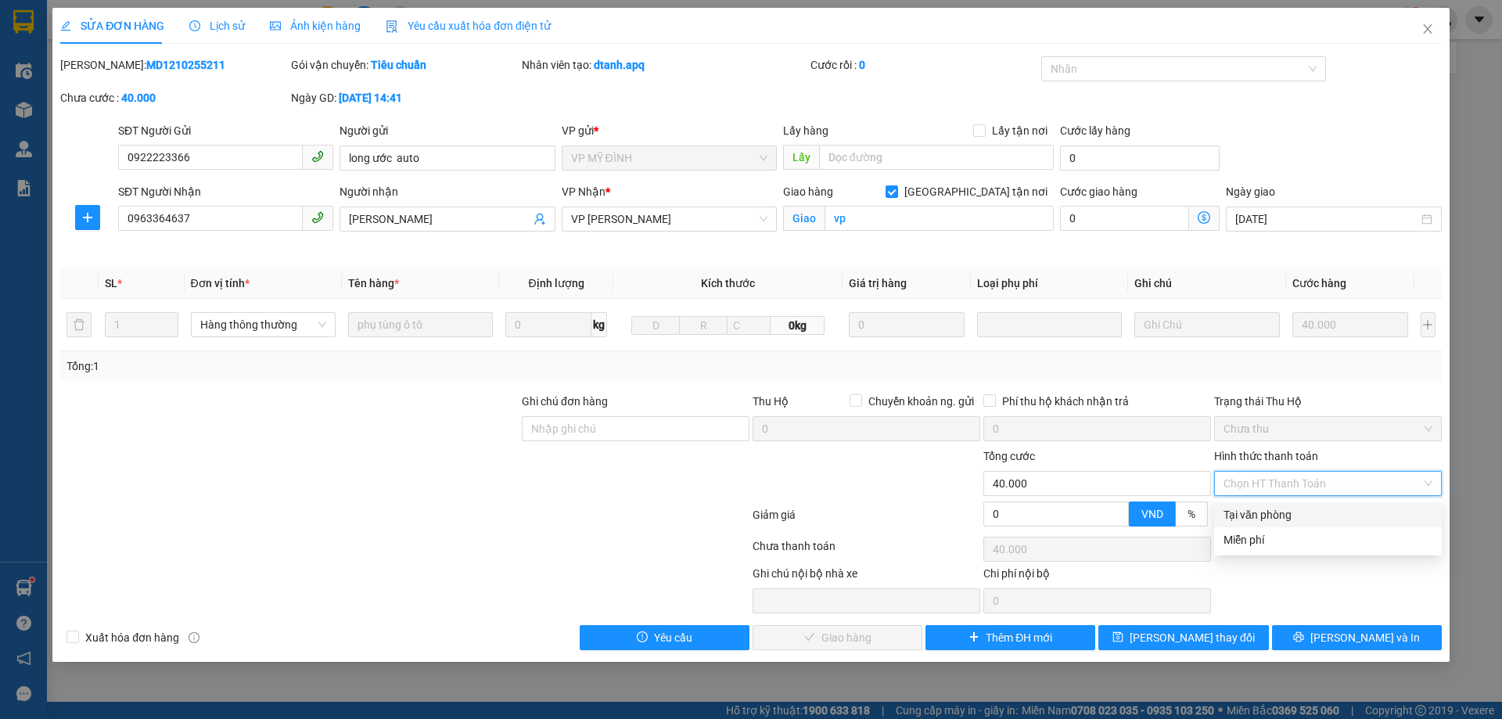
click at [1278, 509] on div "Tại văn phòng" at bounding box center [1328, 514] width 209 height 17
type input "0"
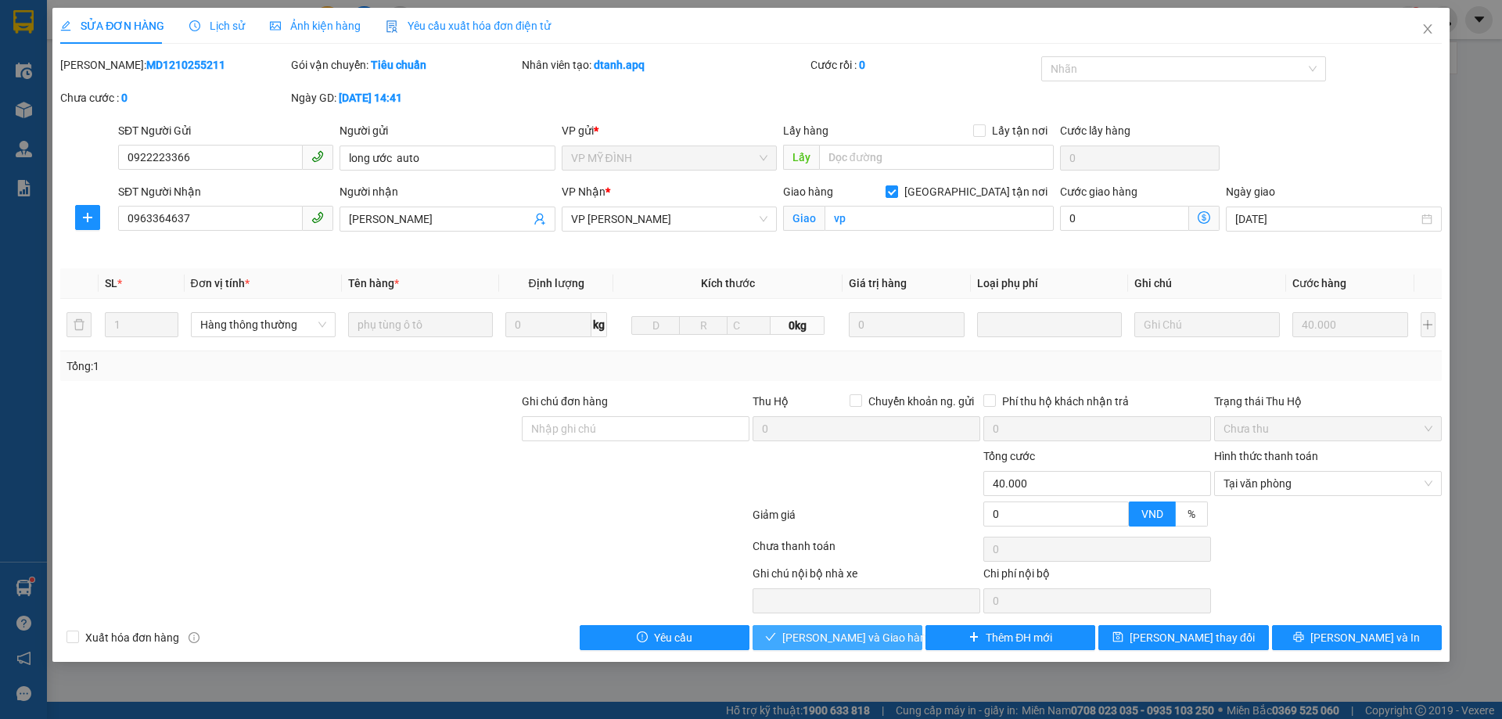
click at [776, 635] on icon "check" at bounding box center [771, 637] width 10 height 8
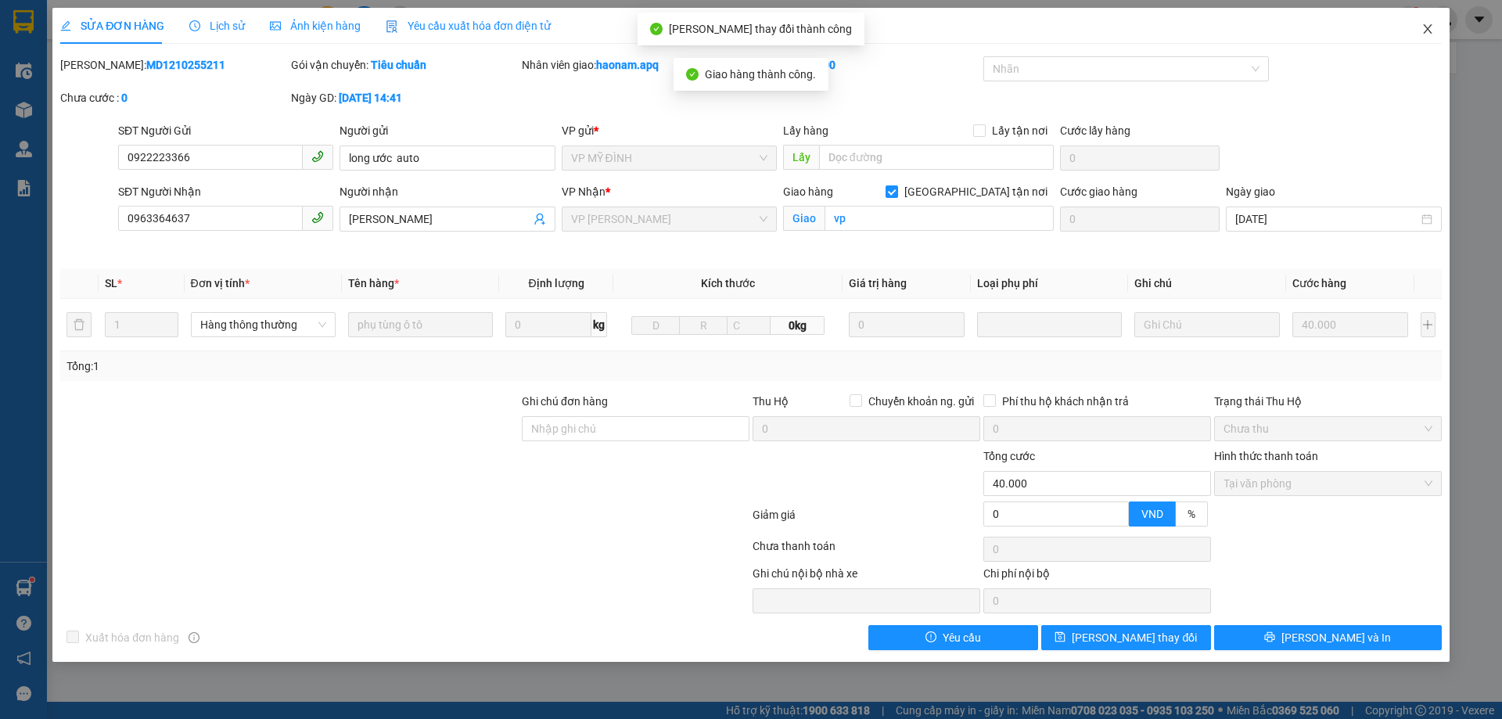
click at [1433, 31] on icon "close" at bounding box center [1428, 29] width 13 height 13
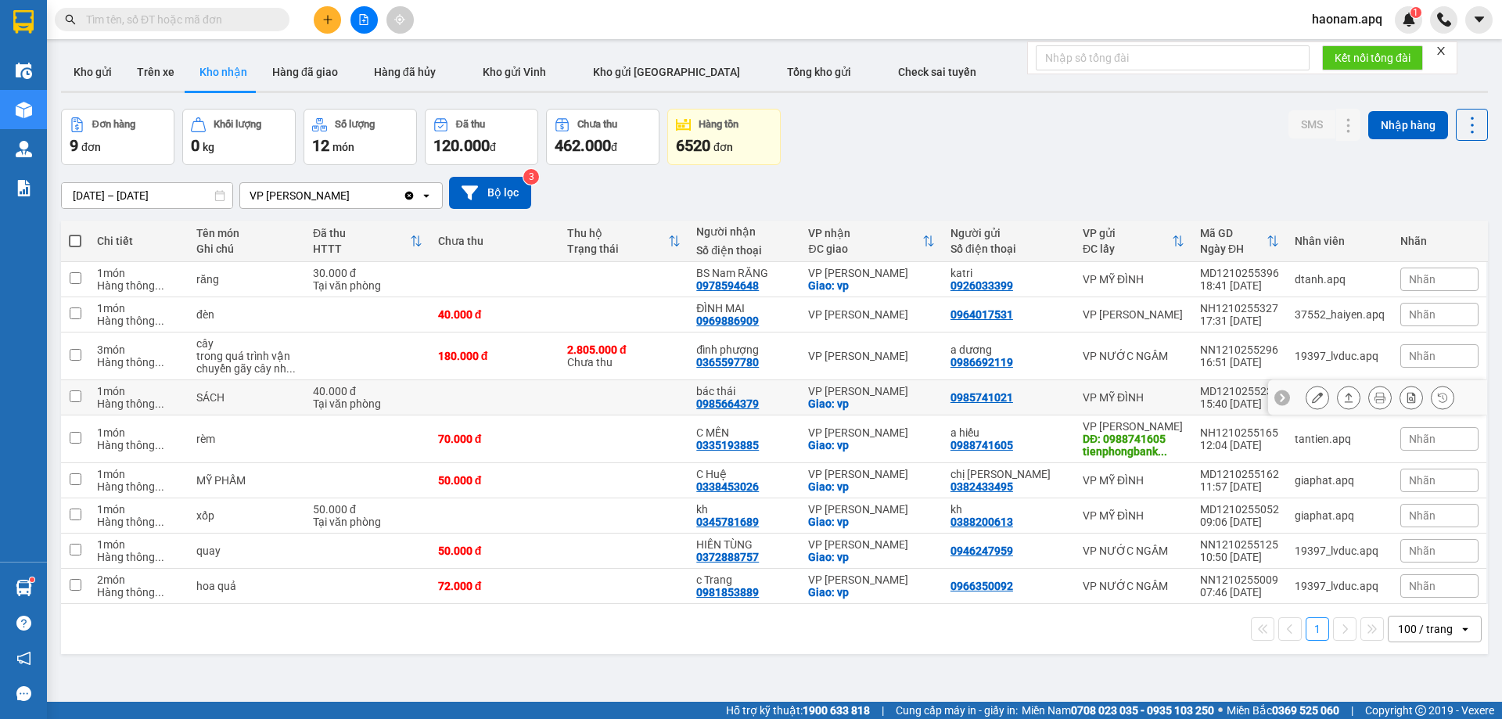
click at [1312, 398] on icon at bounding box center [1317, 397] width 11 height 11
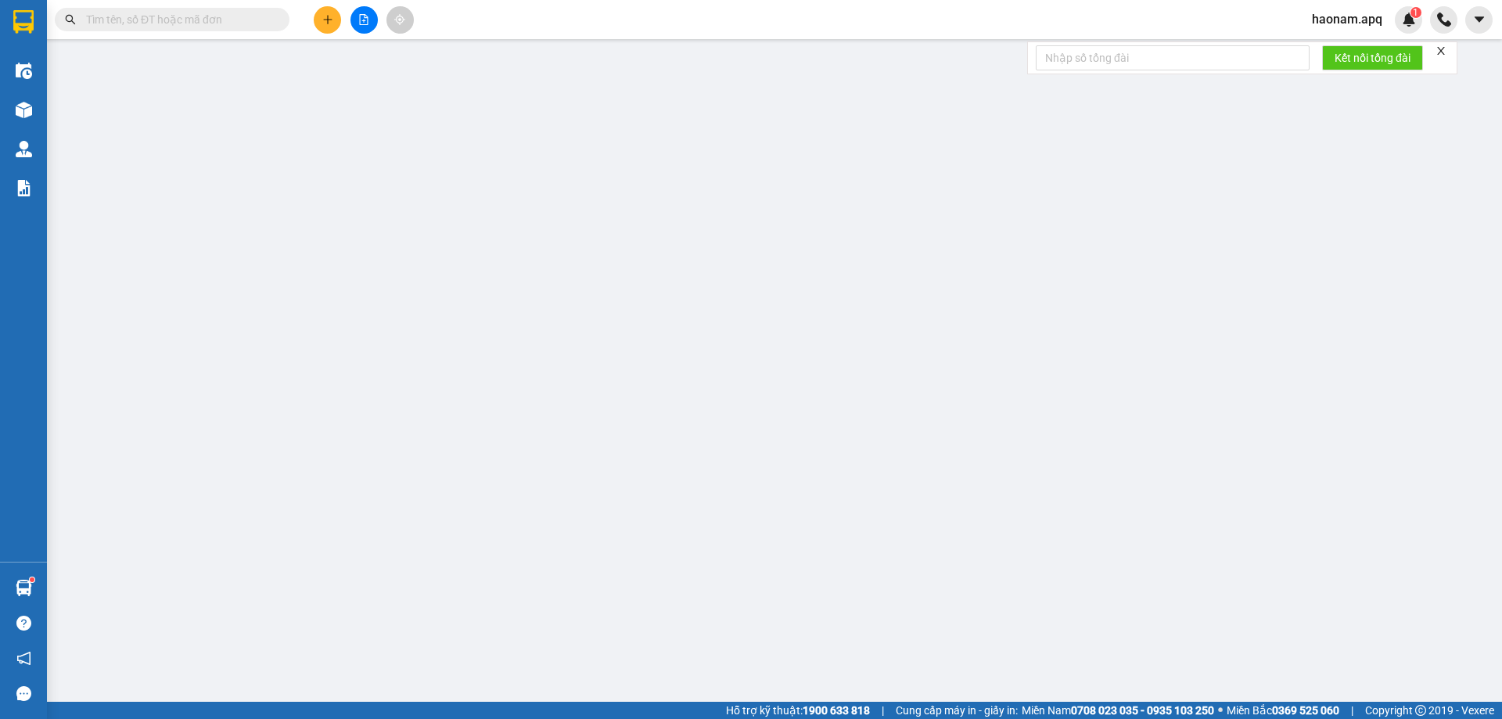
type input "0985741021"
type input "0985664379"
type input "bác thái"
checkbox input "true"
type input "vp"
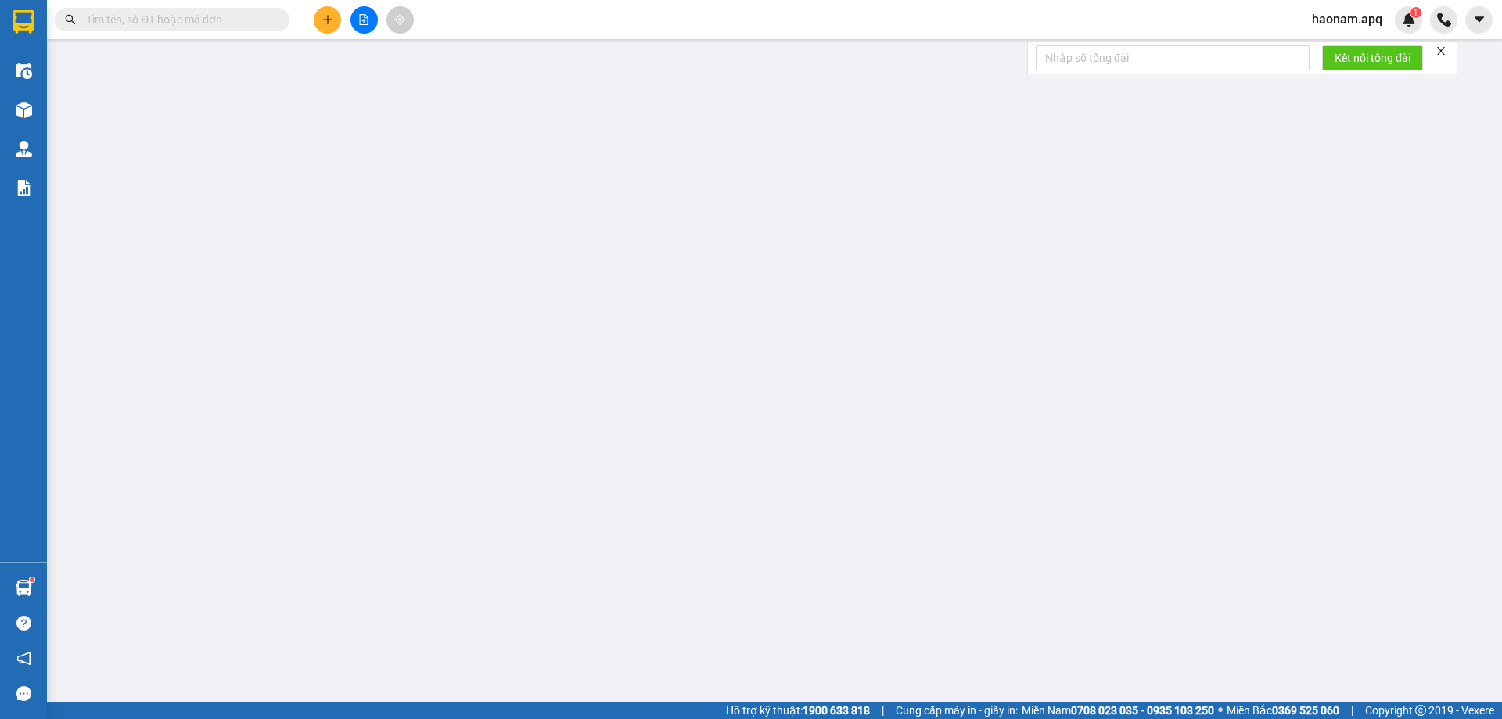
type input "0"
type input "40.000"
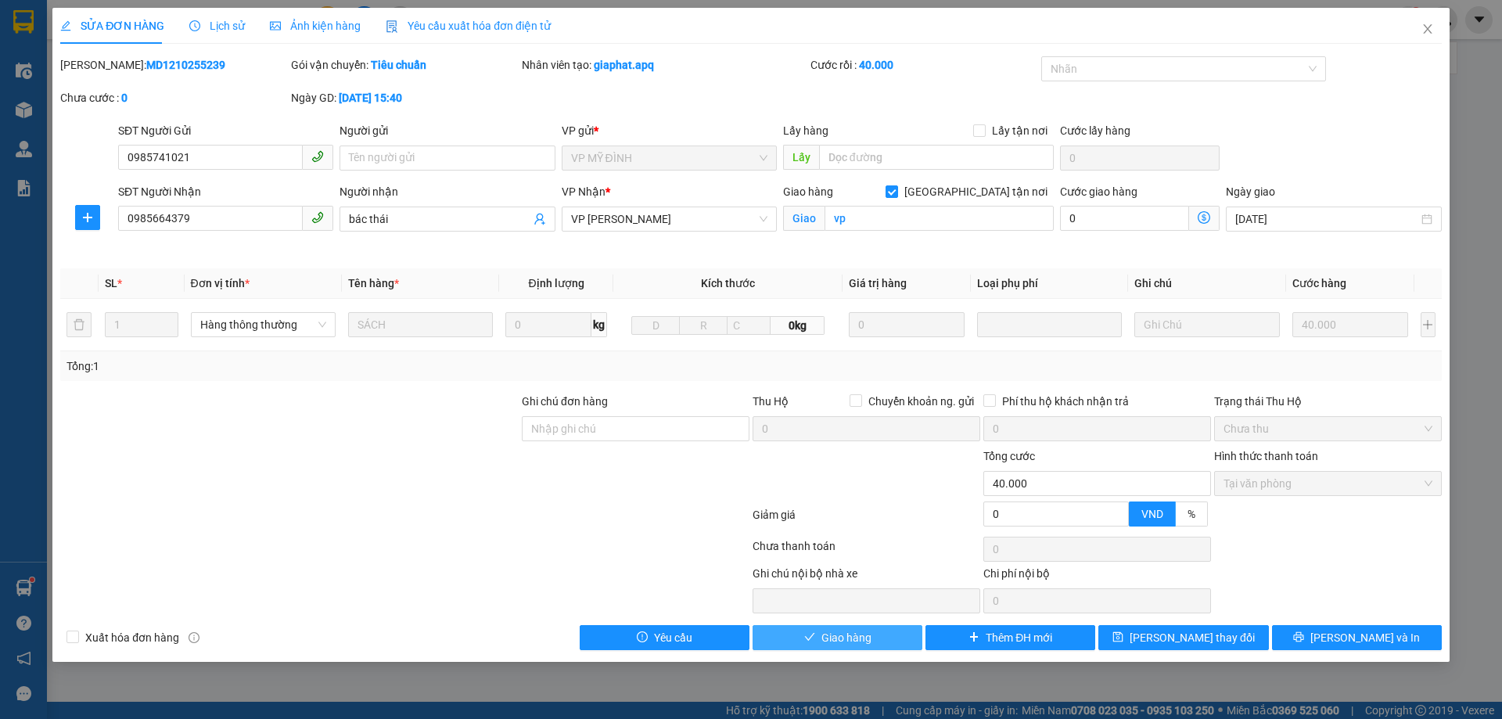
click at [801, 640] on button "Giao hàng" at bounding box center [838, 637] width 170 height 25
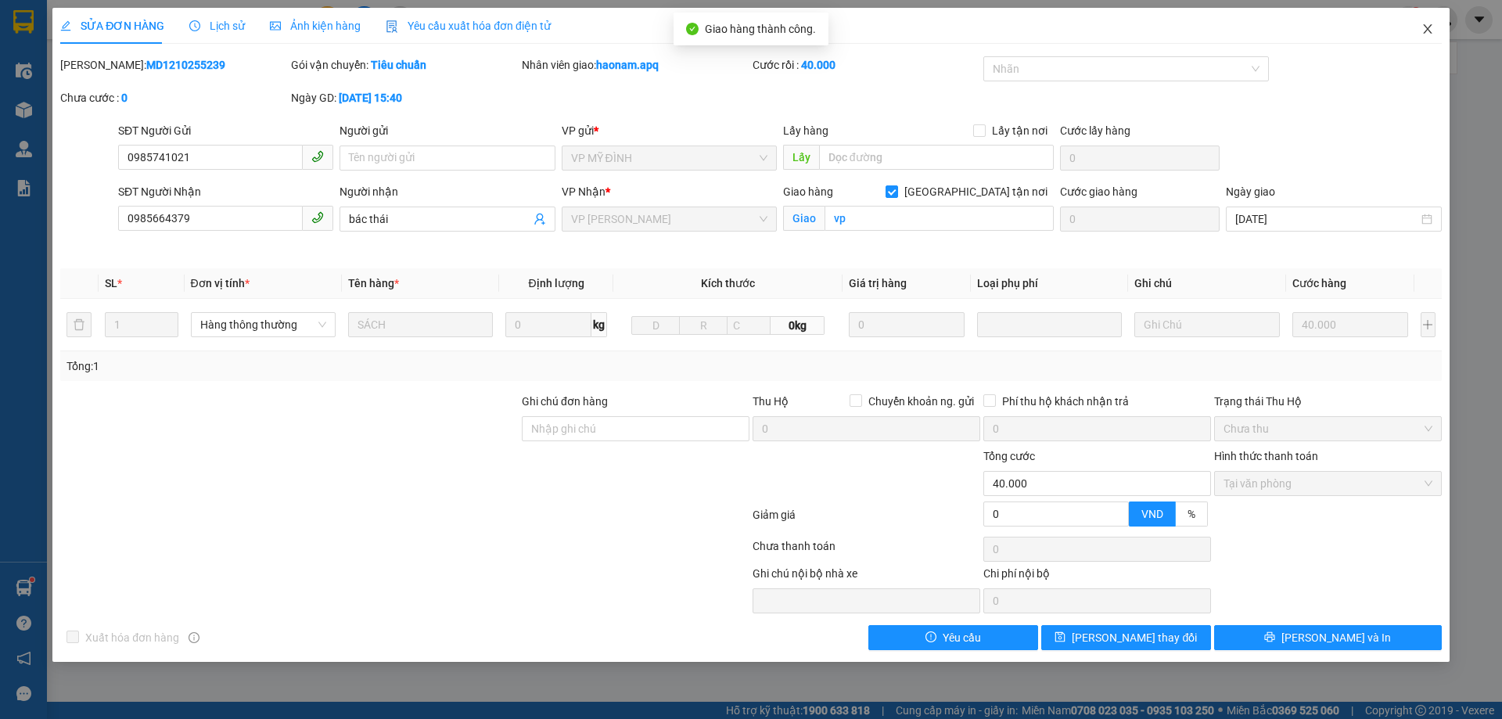
click at [1438, 27] on span "Close" at bounding box center [1428, 30] width 44 height 44
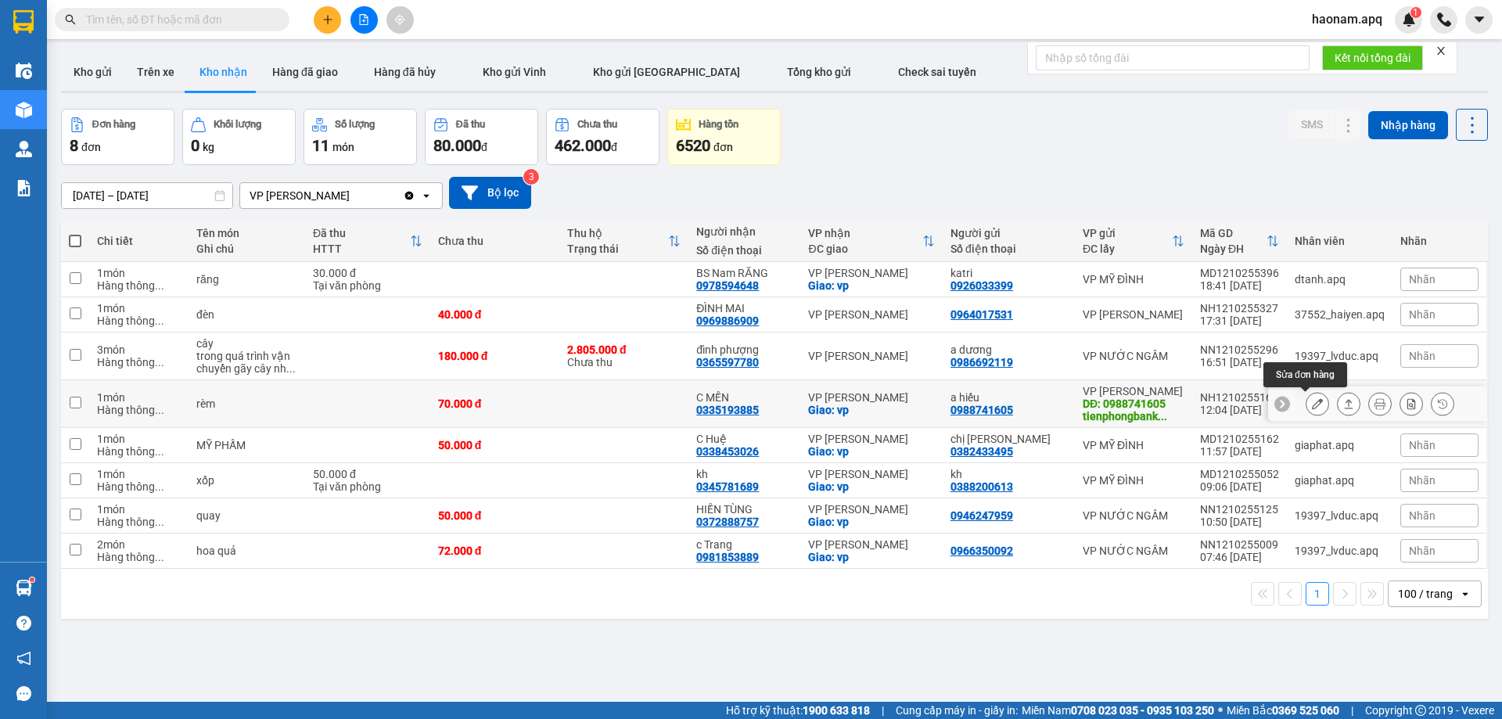
click at [1315, 404] on button at bounding box center [1318, 403] width 22 height 27
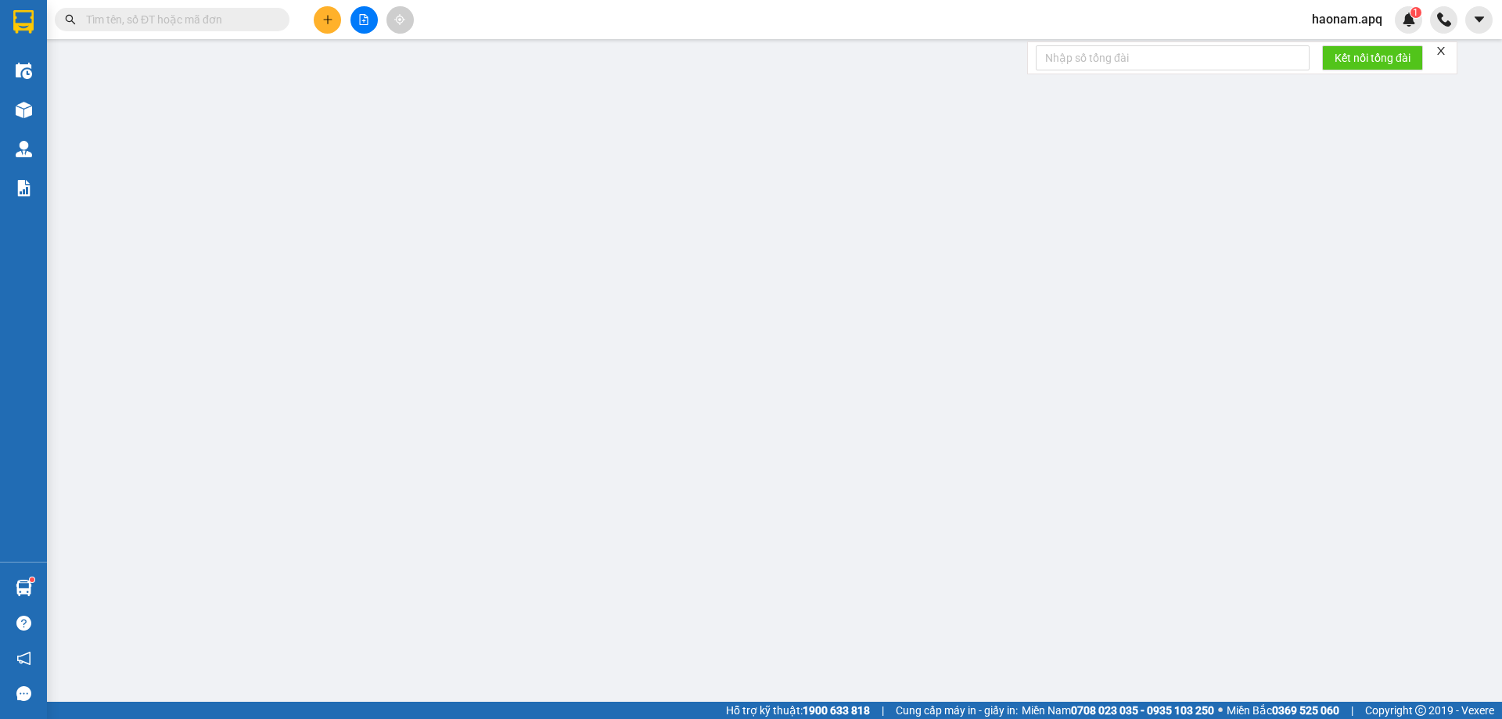
type input "0988741605"
type input "a hiếu"
type input "0988741605 tienphongbank [PERSON_NAME]"
type input "0335193885"
type input "C MẾN"
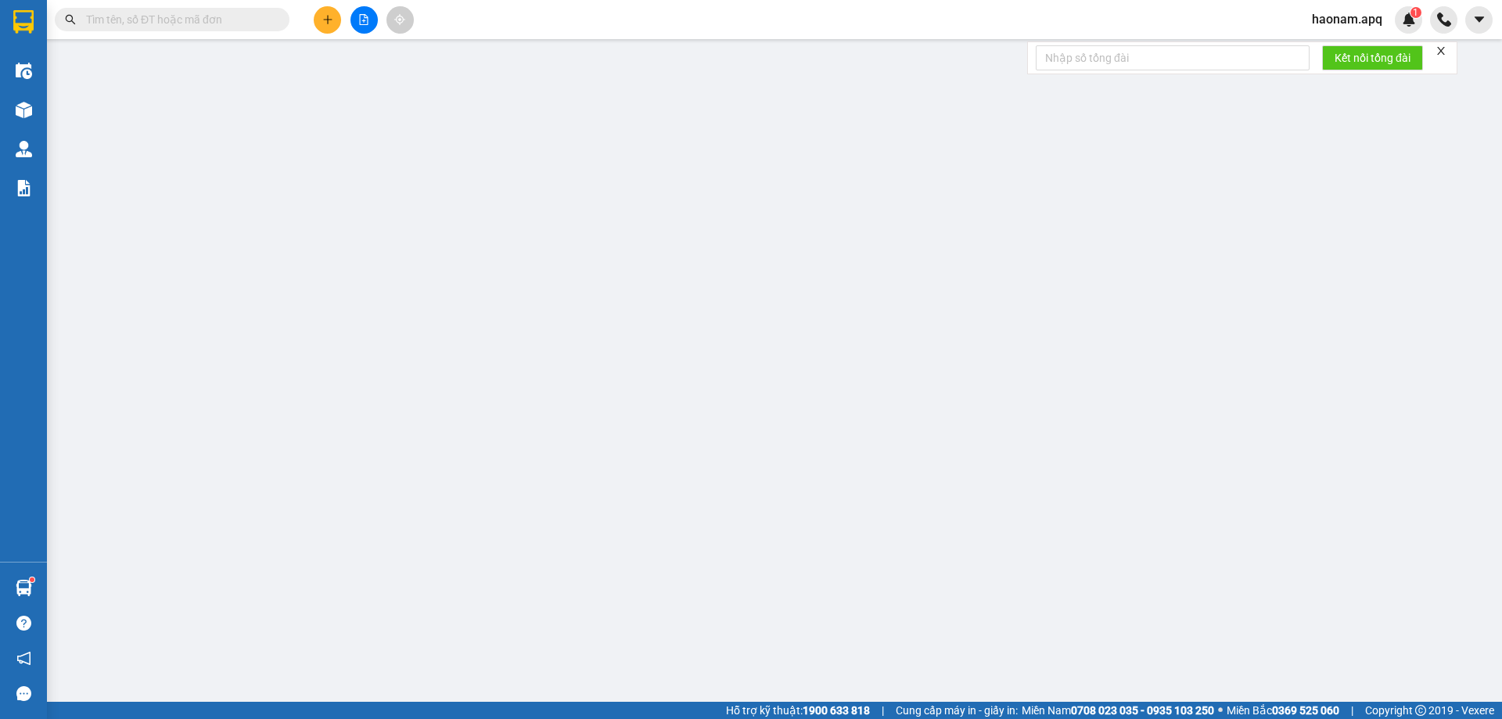
checkbox input "true"
type input "vp"
type input "0"
type input "70.000"
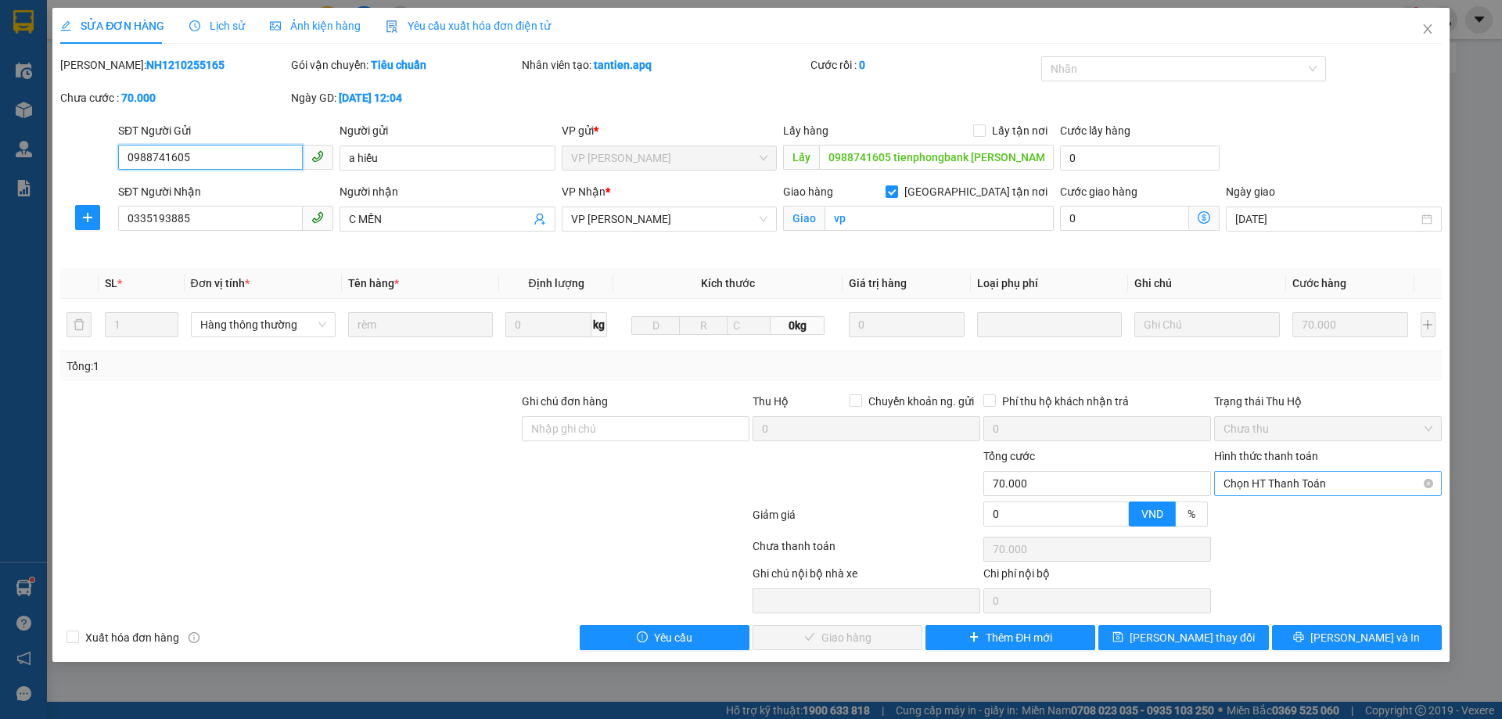
click at [1313, 485] on span "Chọn HT Thanh Toán" at bounding box center [1328, 483] width 209 height 23
click at [1278, 511] on div "Tại văn phòng" at bounding box center [1328, 514] width 209 height 17
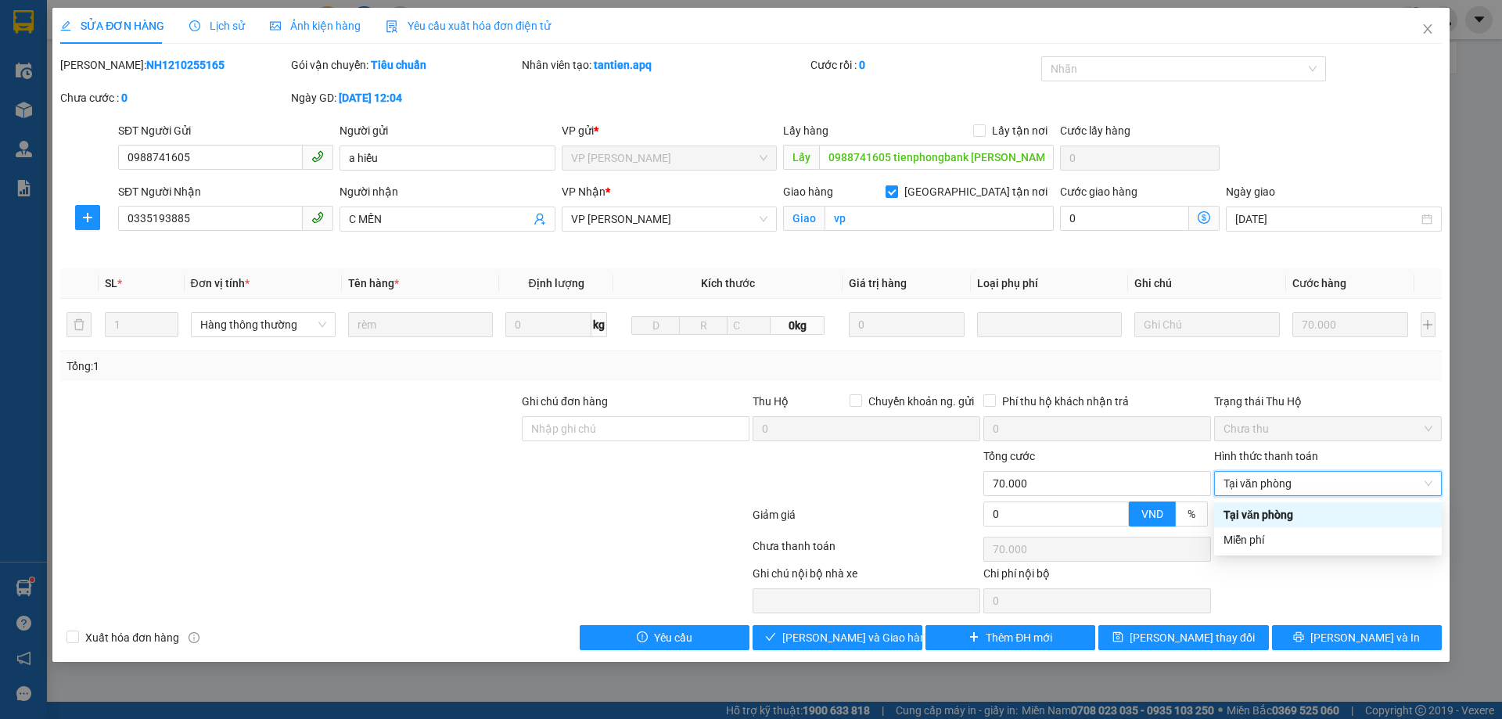
type input "0"
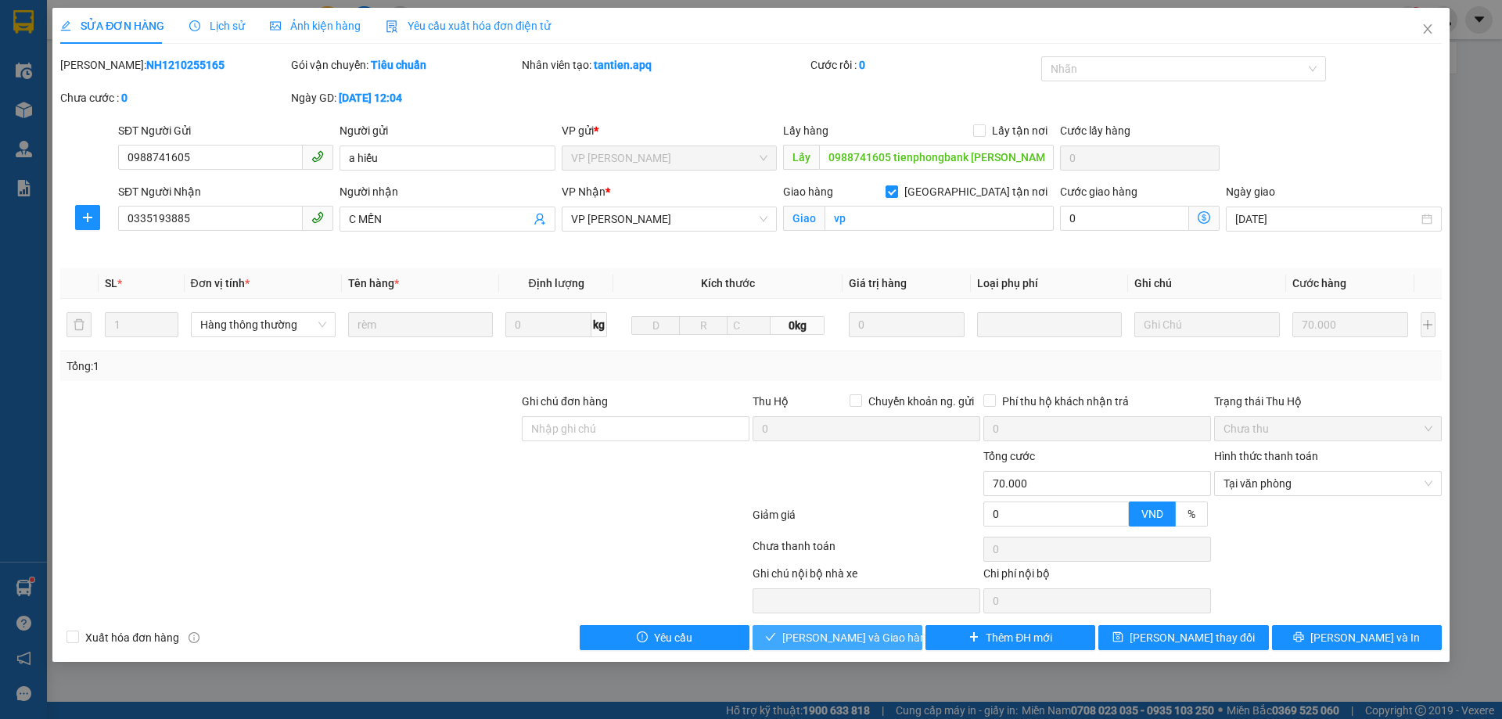
drag, startPoint x: 804, startPoint y: 648, endPoint x: 818, endPoint y: 639, distance: 15.8
click at [808, 645] on button "[PERSON_NAME] và Giao hàng" at bounding box center [838, 637] width 170 height 25
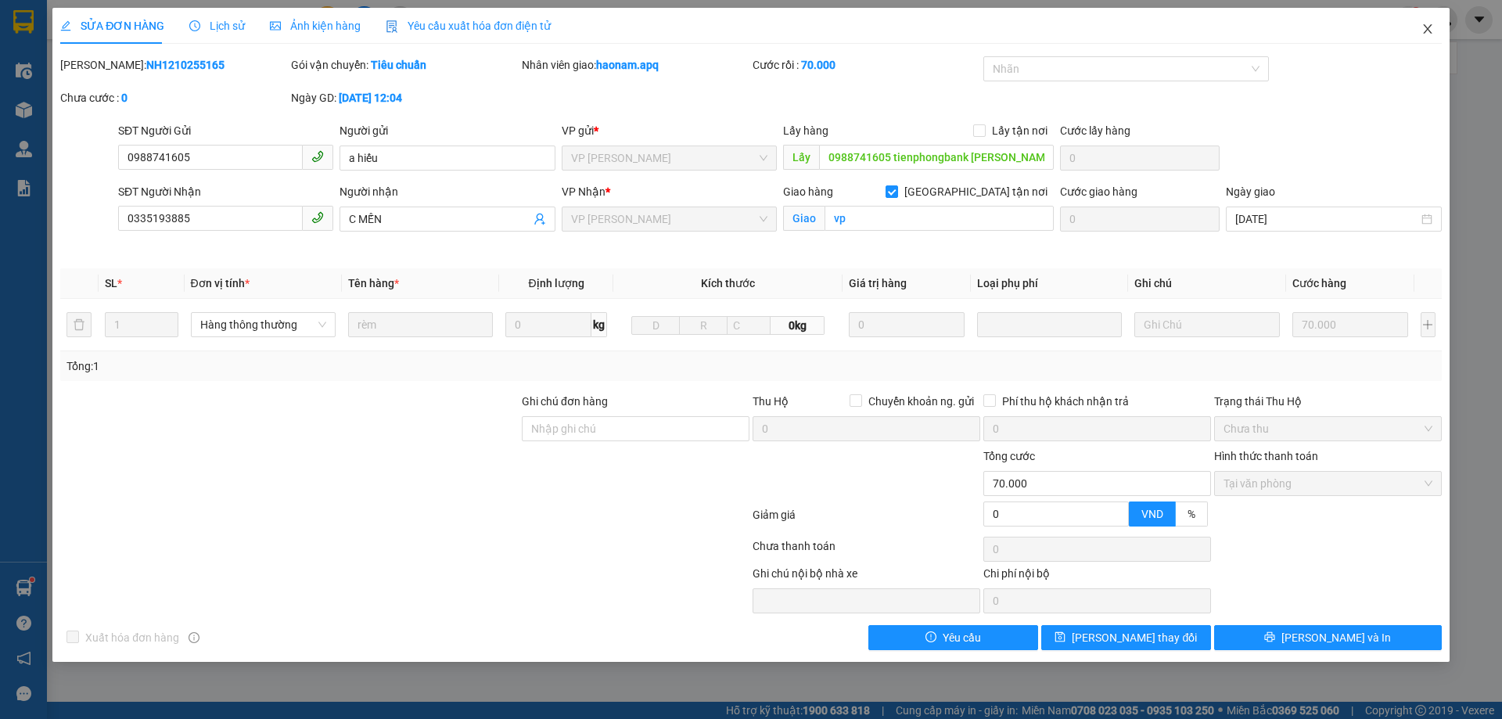
click at [1438, 34] on span "Close" at bounding box center [1428, 30] width 44 height 44
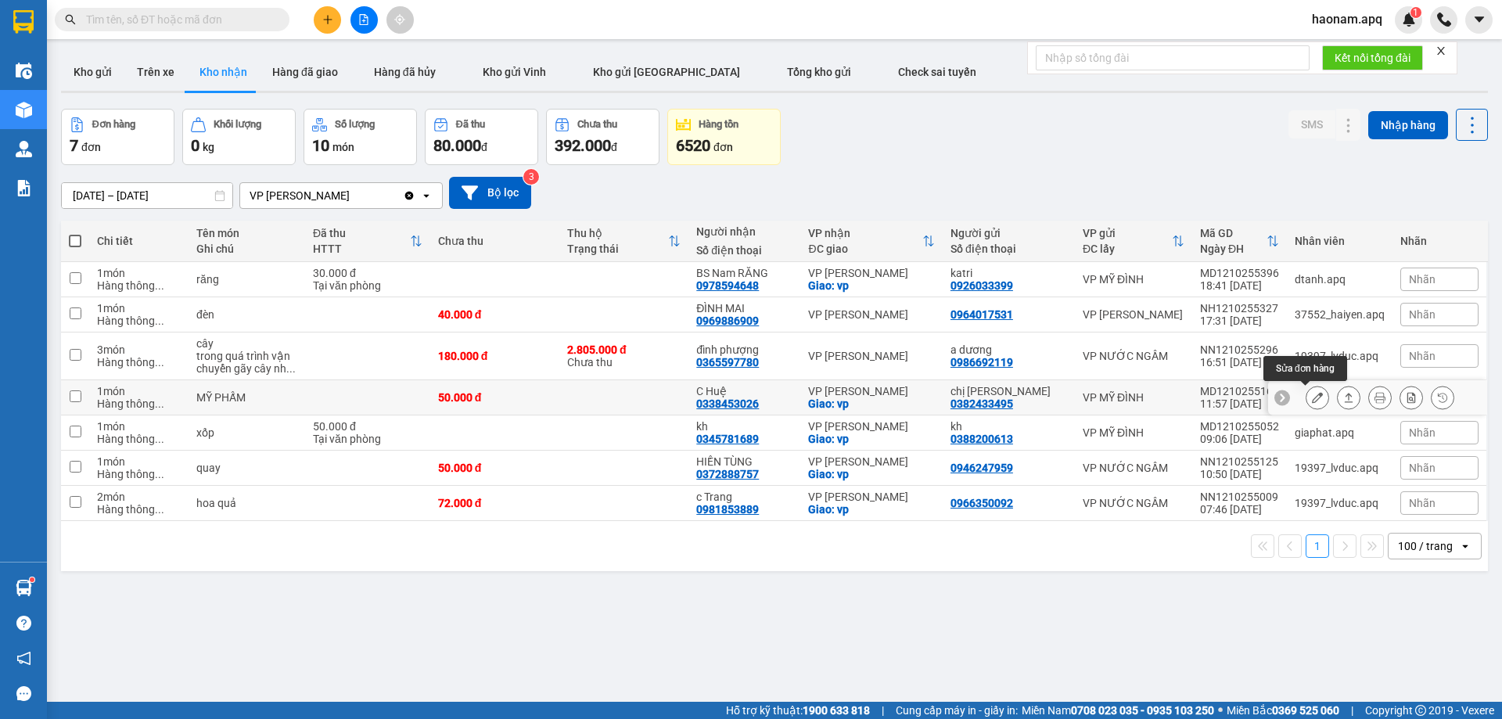
click at [1312, 396] on icon at bounding box center [1317, 397] width 11 height 11
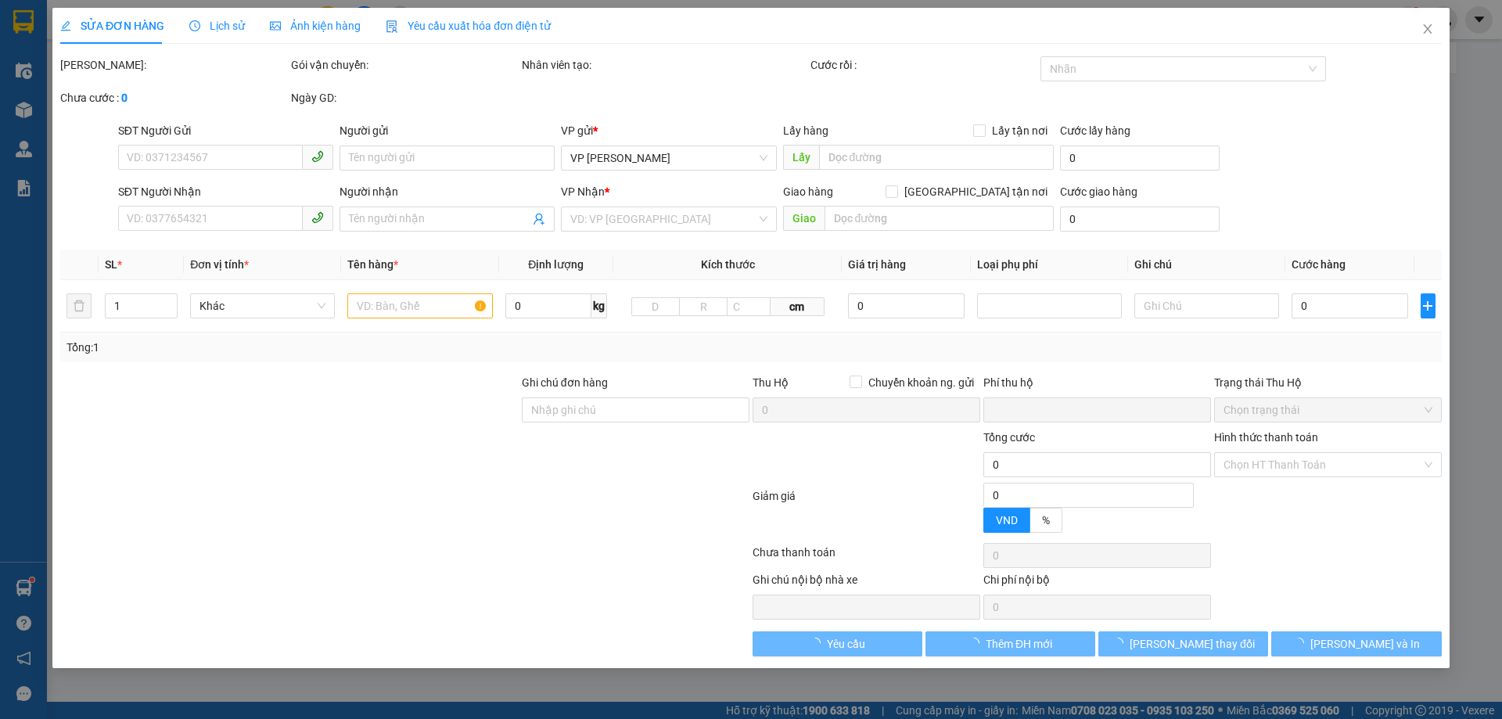
type input "0382433495"
type input "chị [PERSON_NAME]"
type input "0338453026"
type input "C Huệ"
checkbox input "true"
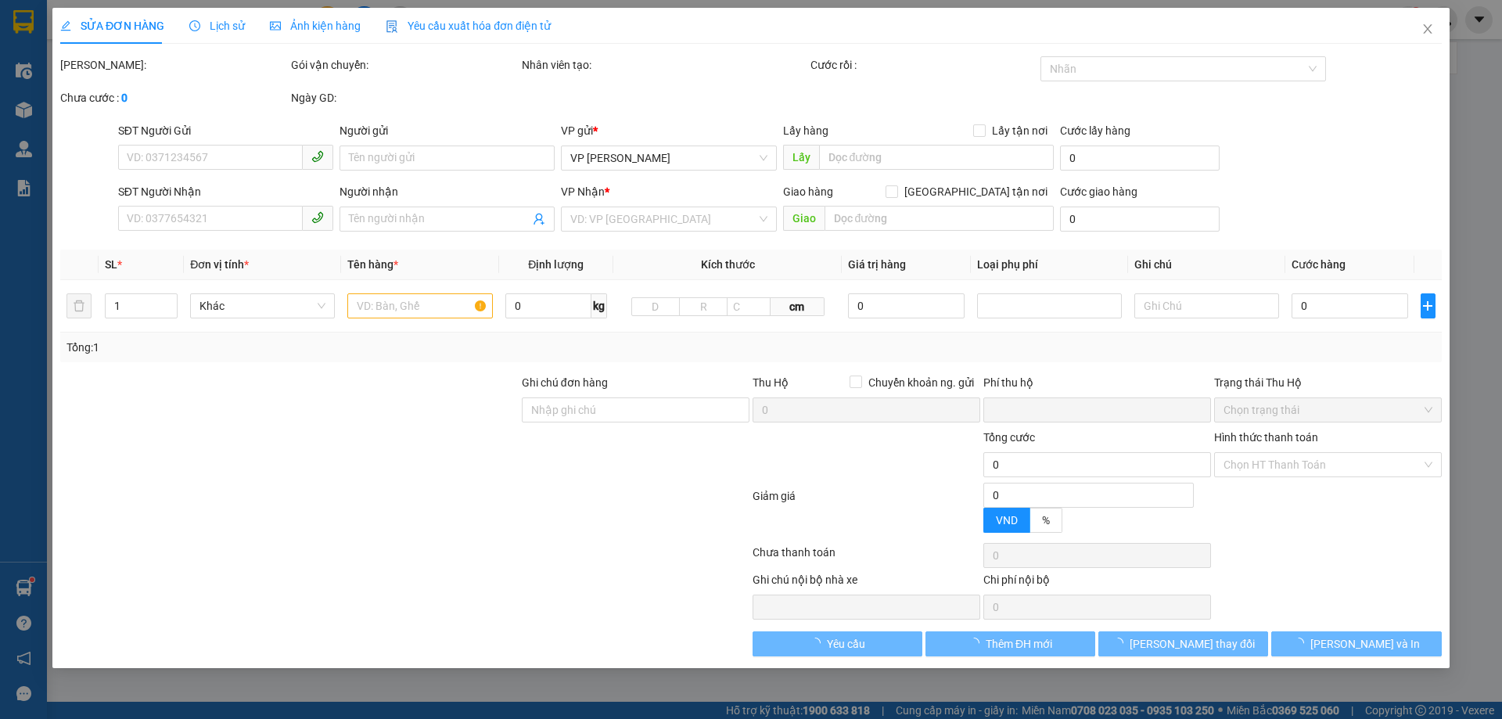
type input "vp"
type input "0"
type input "50.000"
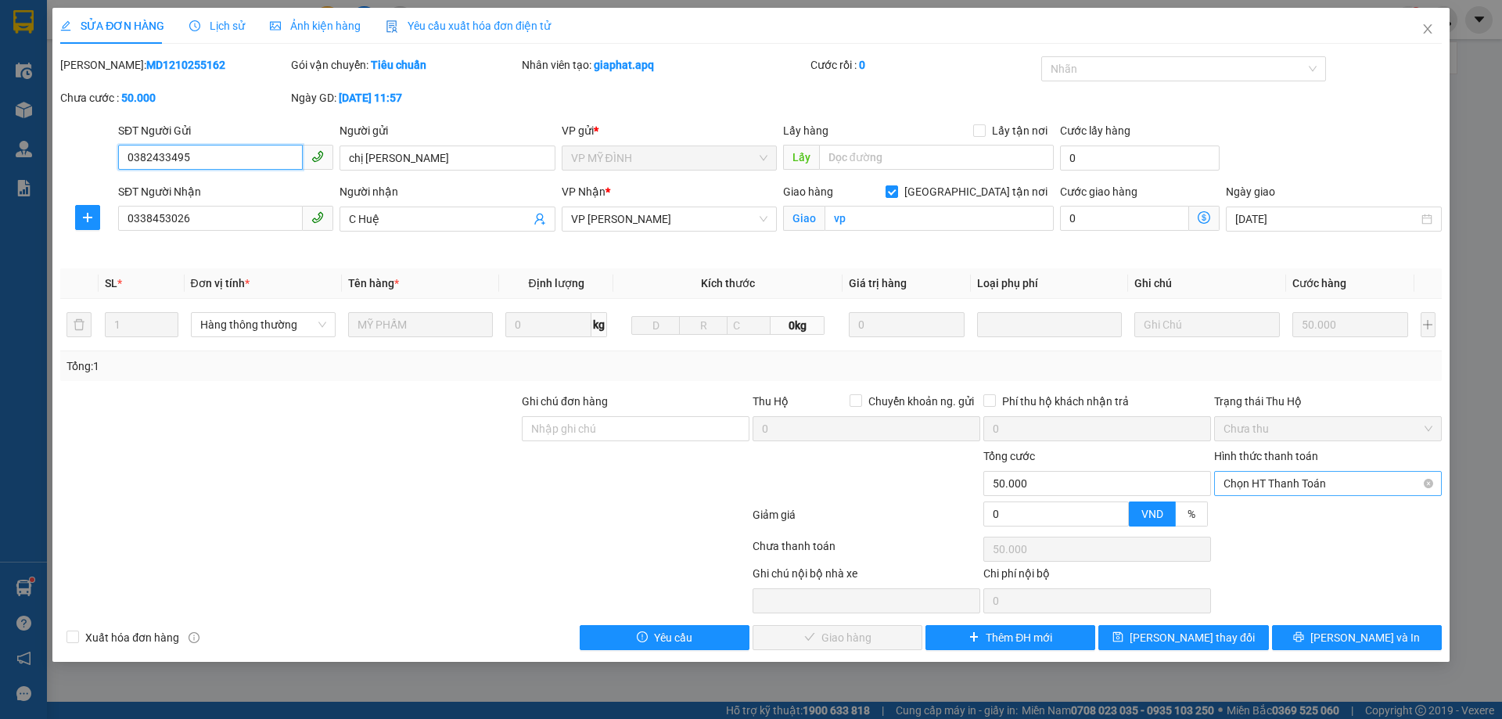
click at [1307, 488] on span "Chọn HT Thanh Toán" at bounding box center [1328, 483] width 209 height 23
click at [1291, 508] on div "Tại văn phòng" at bounding box center [1328, 514] width 209 height 17
type input "0"
click at [865, 644] on span "[PERSON_NAME] và Giao hàng" at bounding box center [857, 637] width 150 height 17
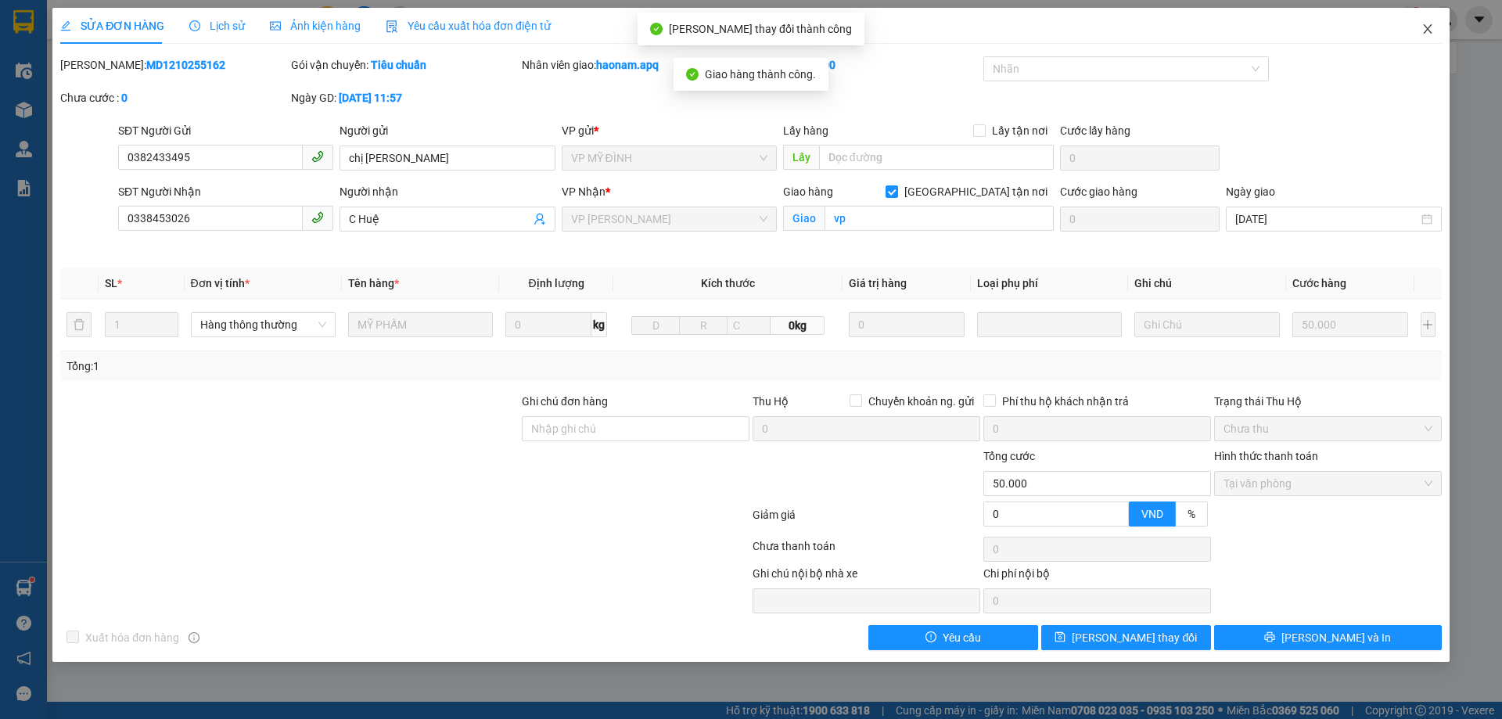
click at [1428, 32] on icon "close" at bounding box center [1428, 29] width 13 height 13
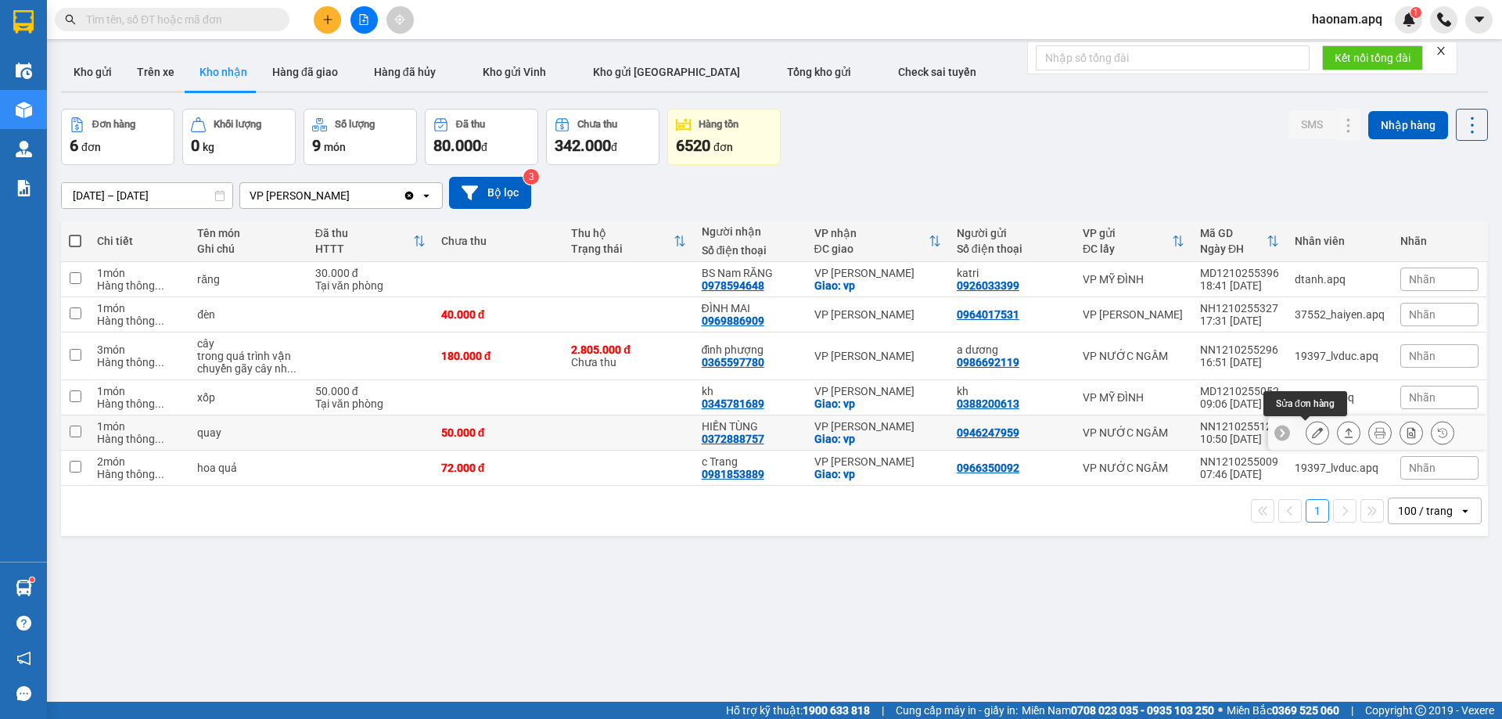
click at [1312, 429] on icon at bounding box center [1317, 432] width 11 height 11
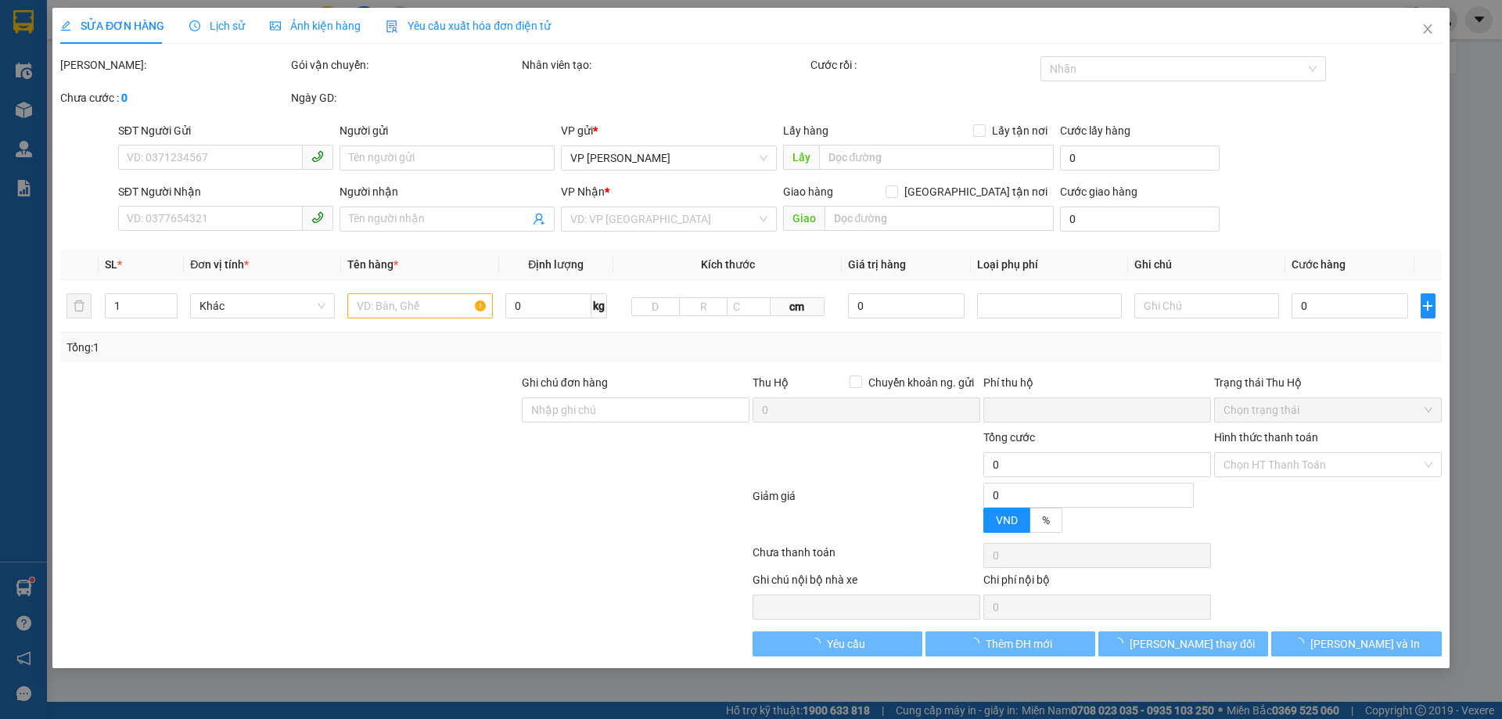
type input "0946247959"
type input "0372888757"
type input "HIỀN TÙNG"
checkbox input "true"
type input "vp"
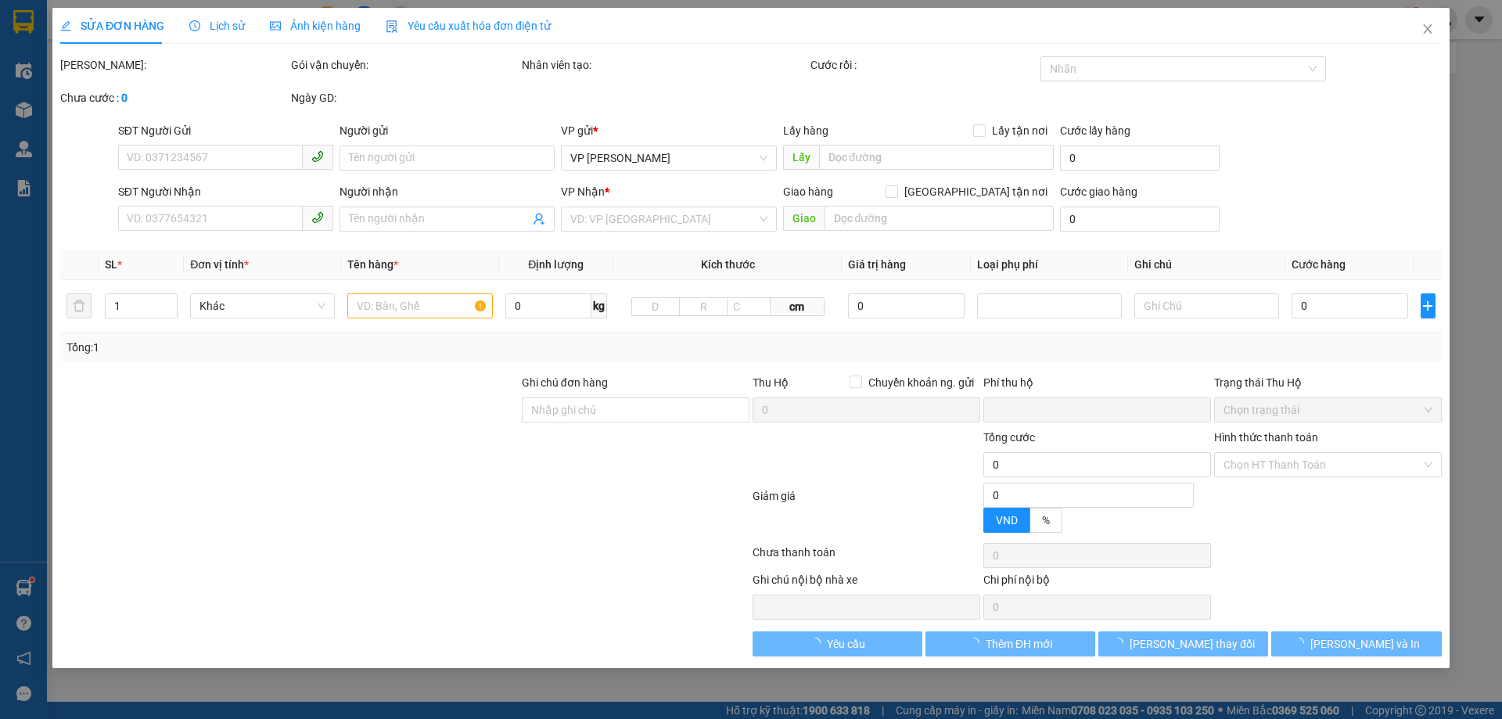
type input "0"
type input "50.000"
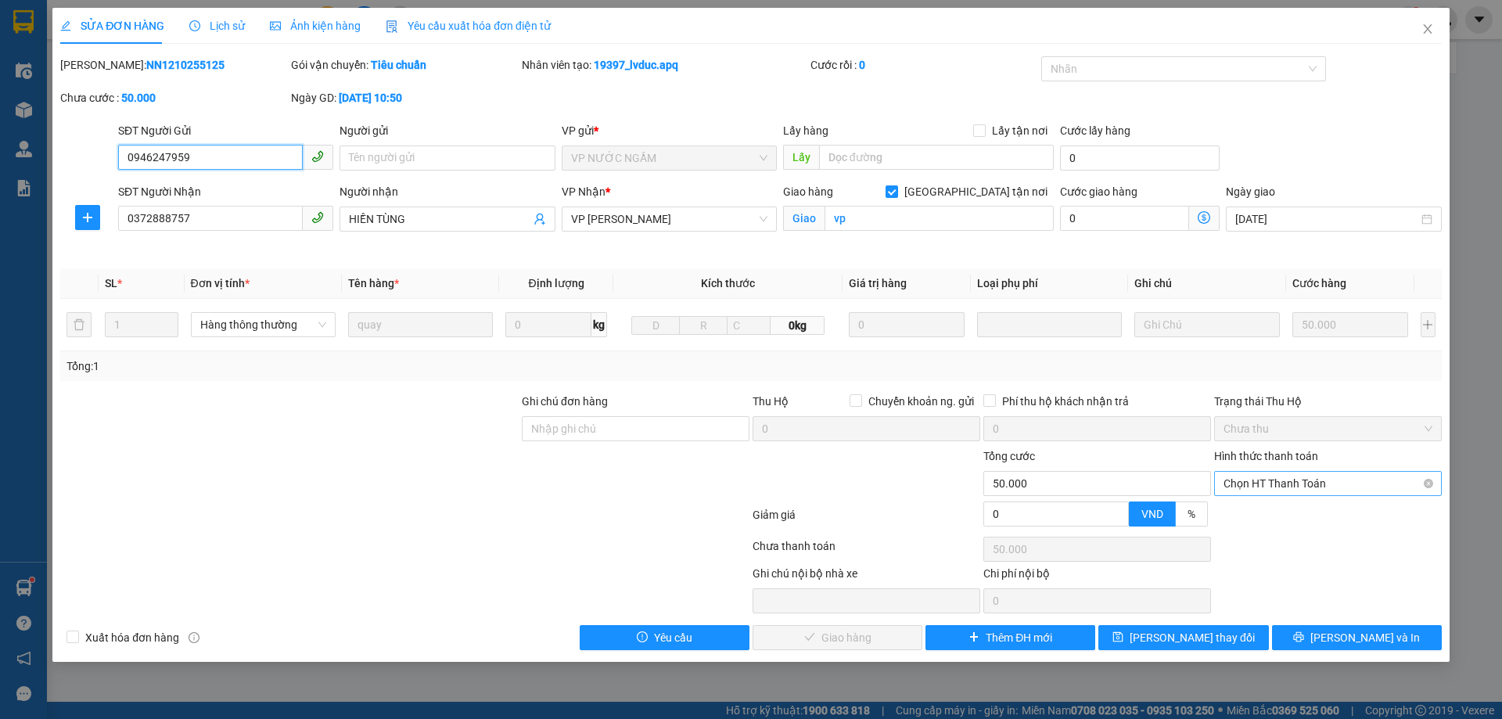
click at [1324, 479] on span "Chọn HT Thanh Toán" at bounding box center [1328, 483] width 209 height 23
click at [1295, 501] on div "Total Paid Fee 0 Total UnPaid Fee 50.000 Cash Collection Total Fee Mã ĐH: NN121…" at bounding box center [751, 353] width 1382 height 594
click at [1282, 484] on span "Chọn HT Thanh Toán" at bounding box center [1328, 483] width 209 height 23
click at [1274, 517] on div "Tại văn phòng" at bounding box center [1328, 514] width 209 height 17
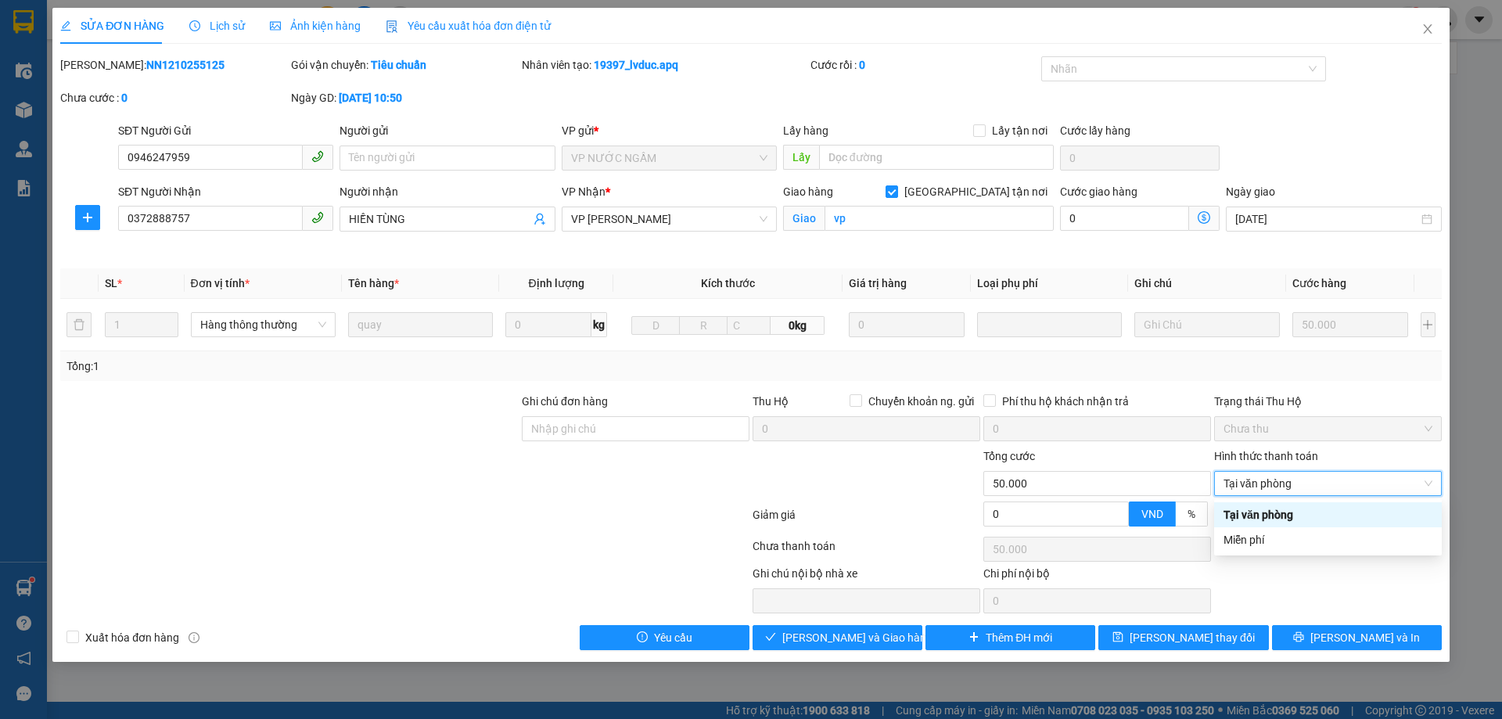
type input "0"
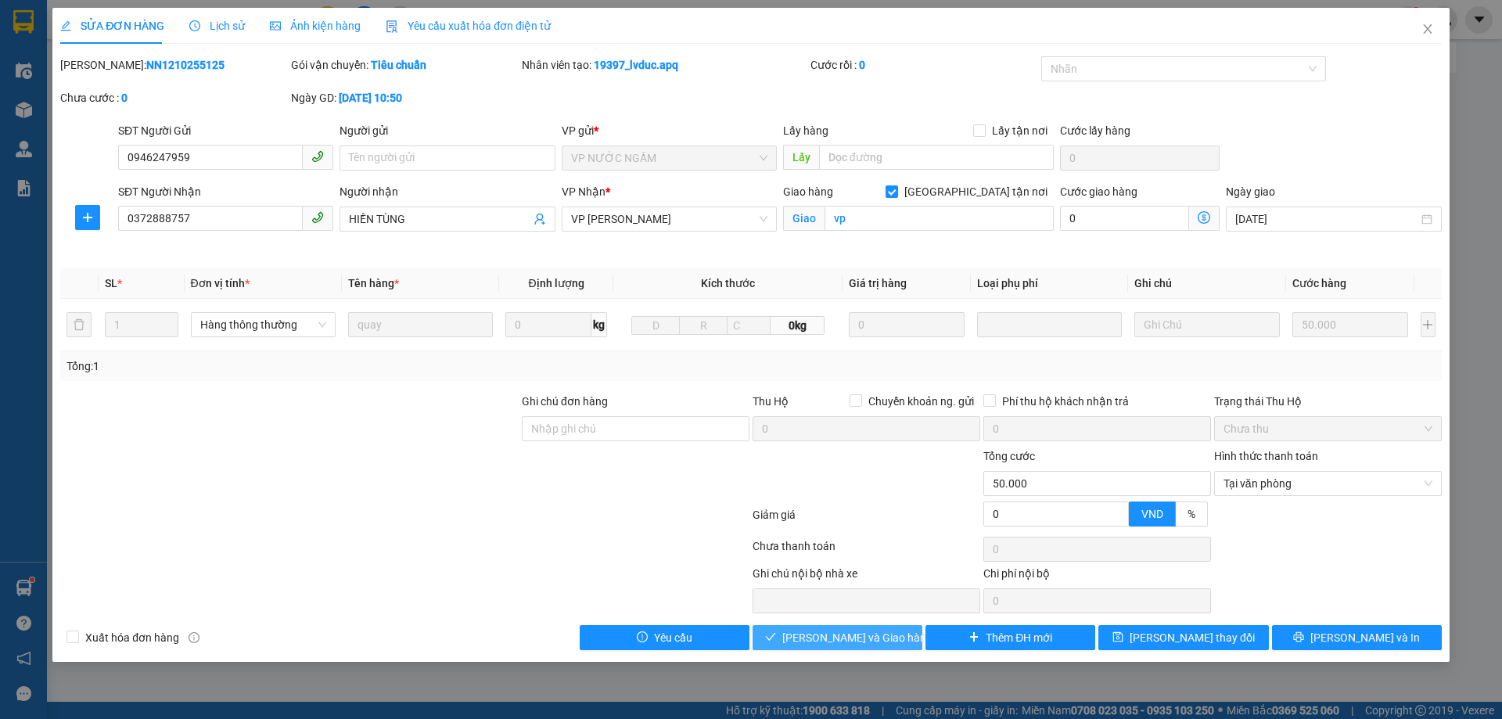
click at [850, 638] on span "[PERSON_NAME] và Giao hàng" at bounding box center [857, 637] width 150 height 17
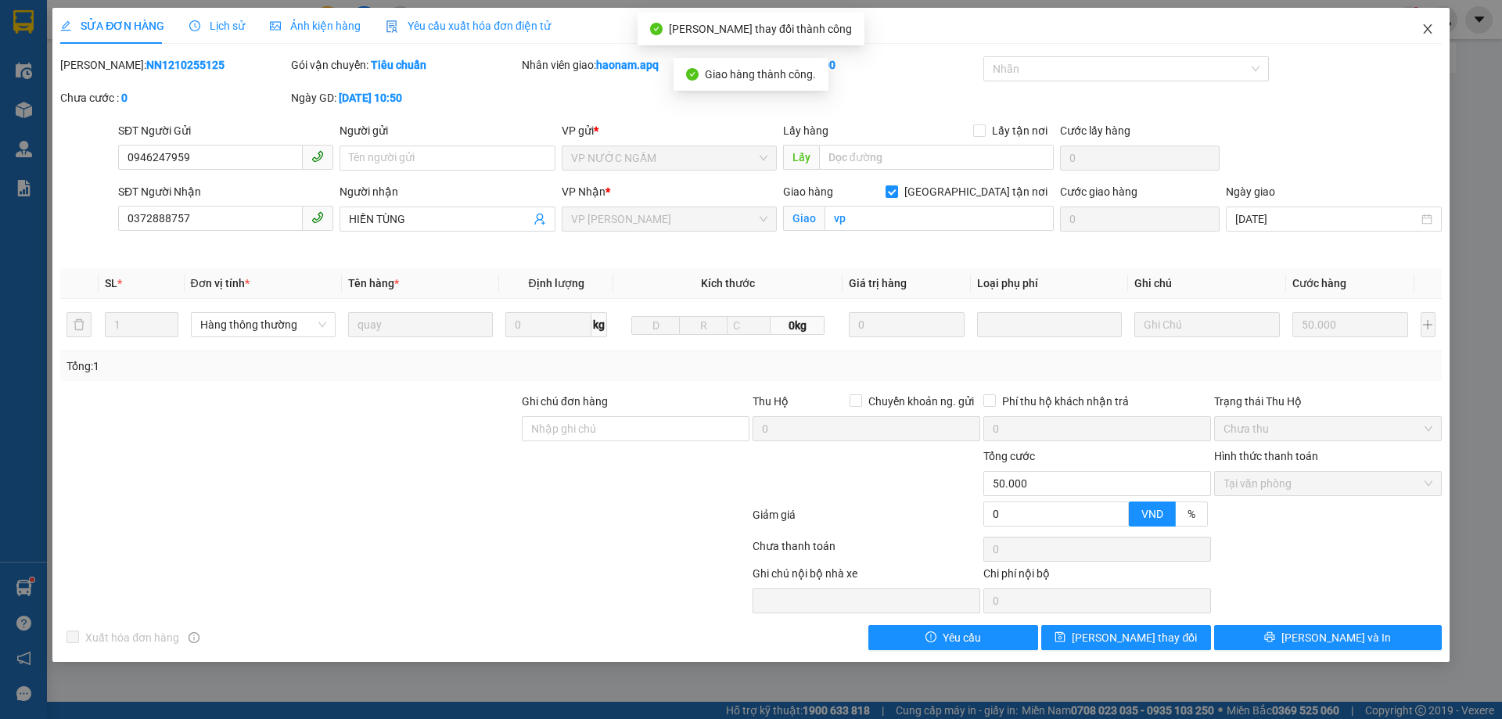
click at [1426, 31] on icon "close" at bounding box center [1427, 28] width 9 height 9
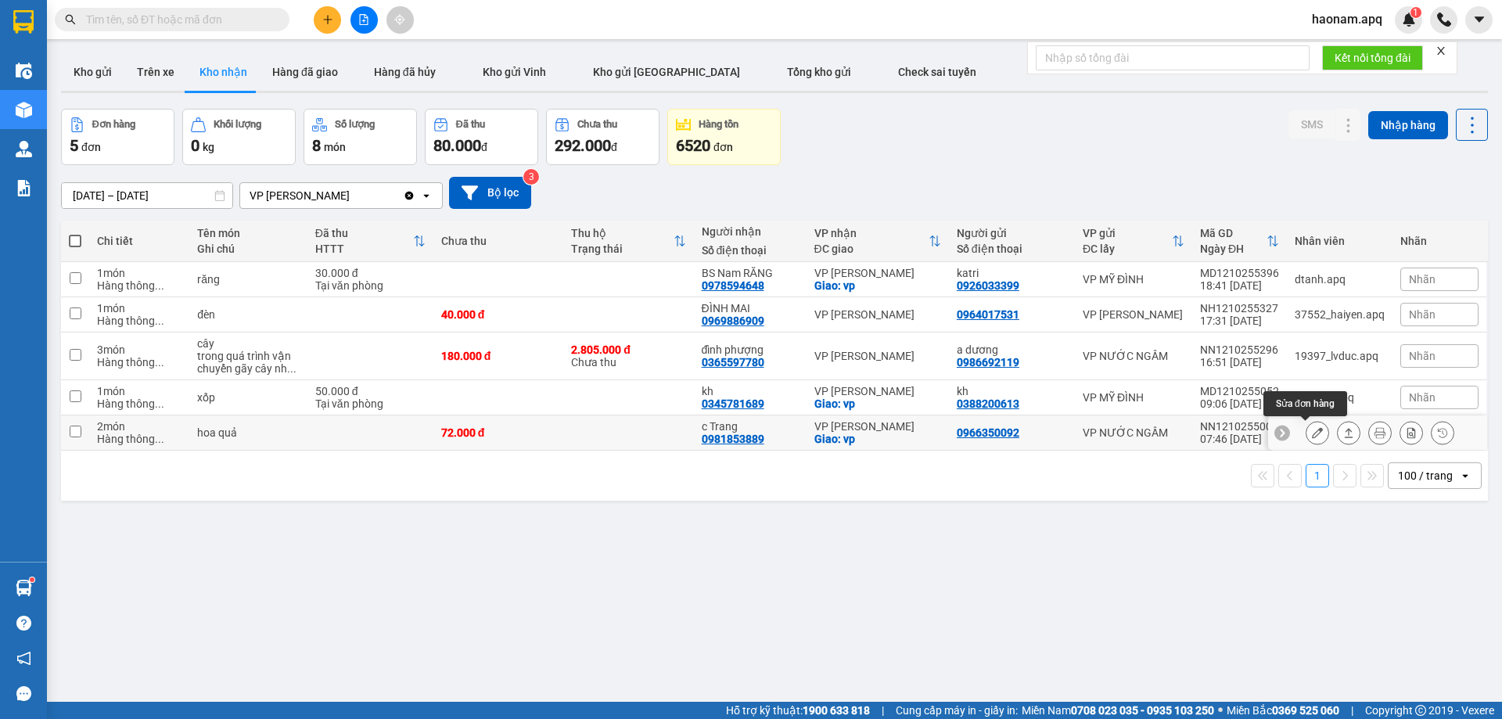
click at [1313, 437] on button at bounding box center [1318, 432] width 22 height 27
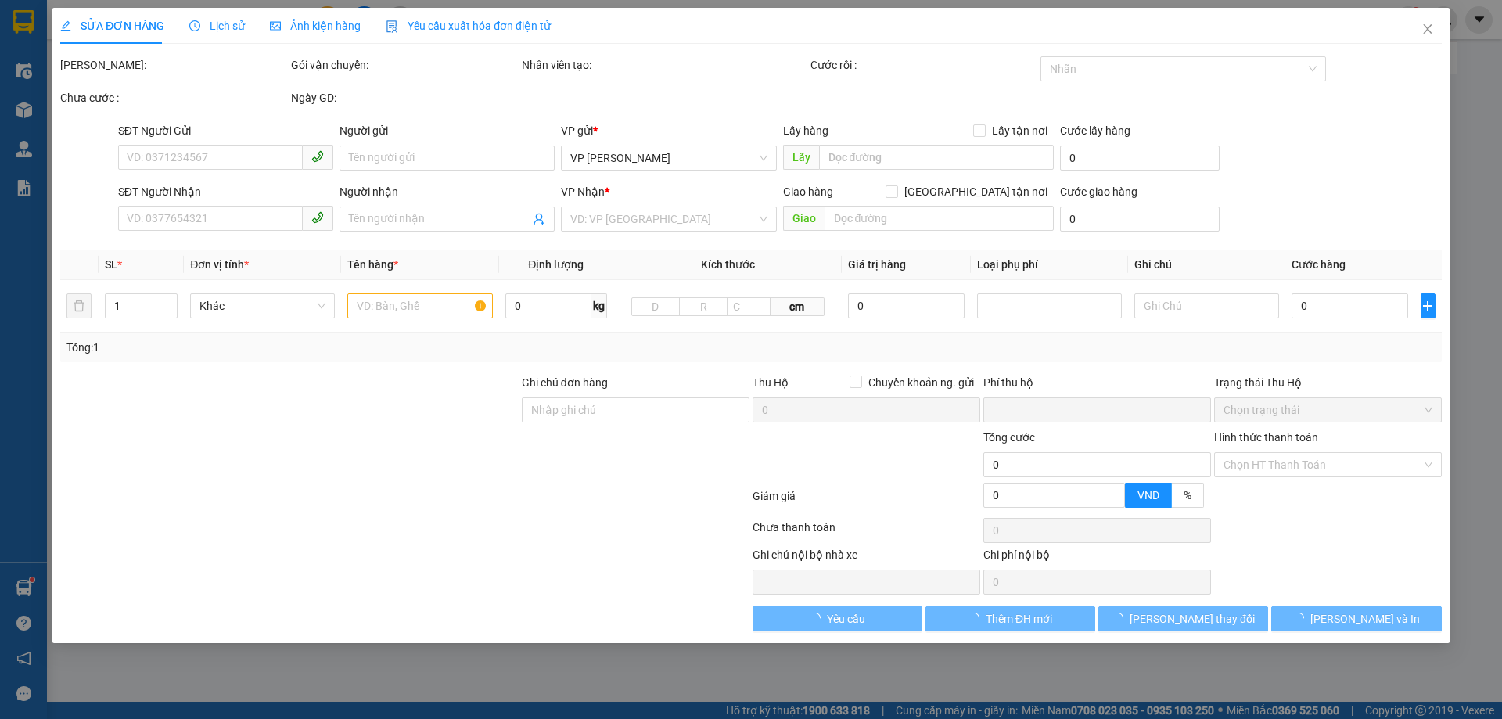
type input "0966350092"
type input "0981853889"
type input "c Trang"
checkbox input "true"
type input "vp"
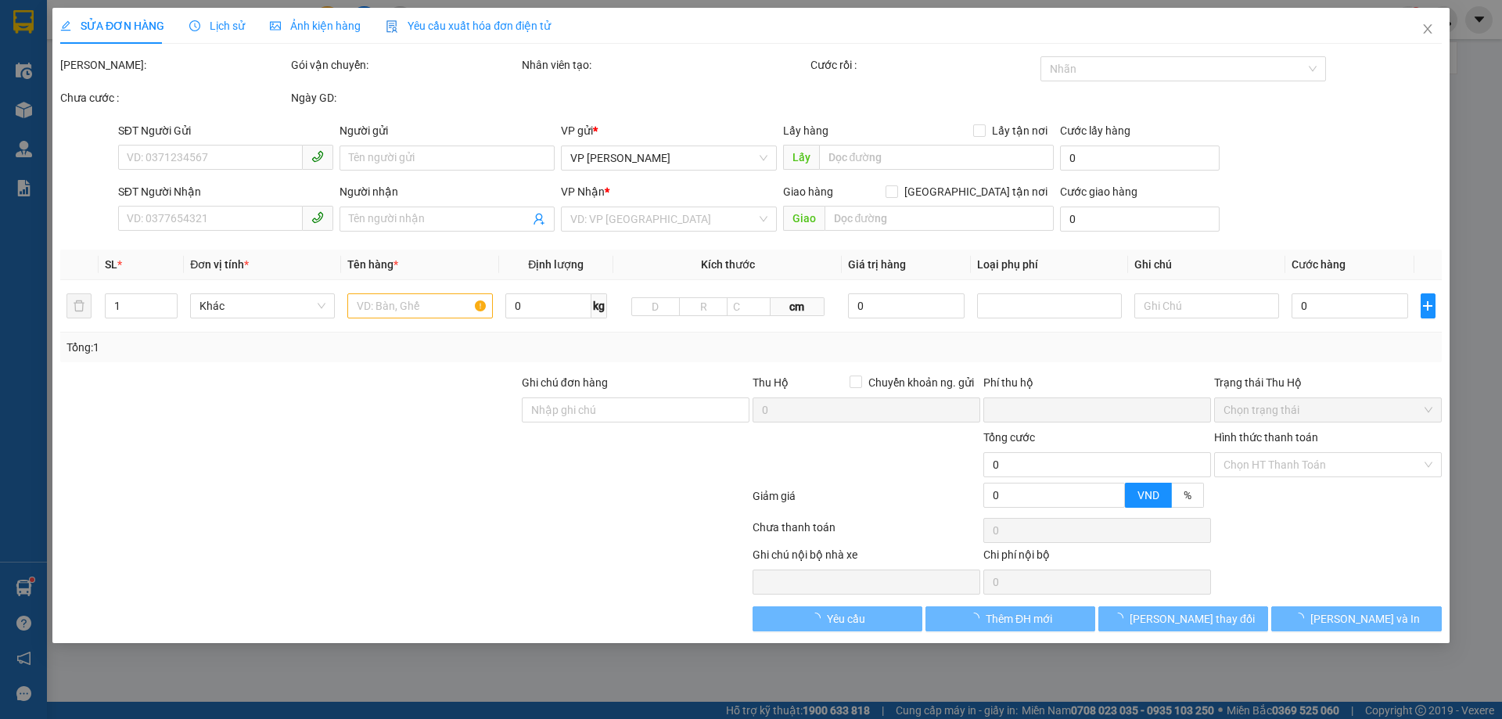
type input "0"
type input "72.000"
type input "10"
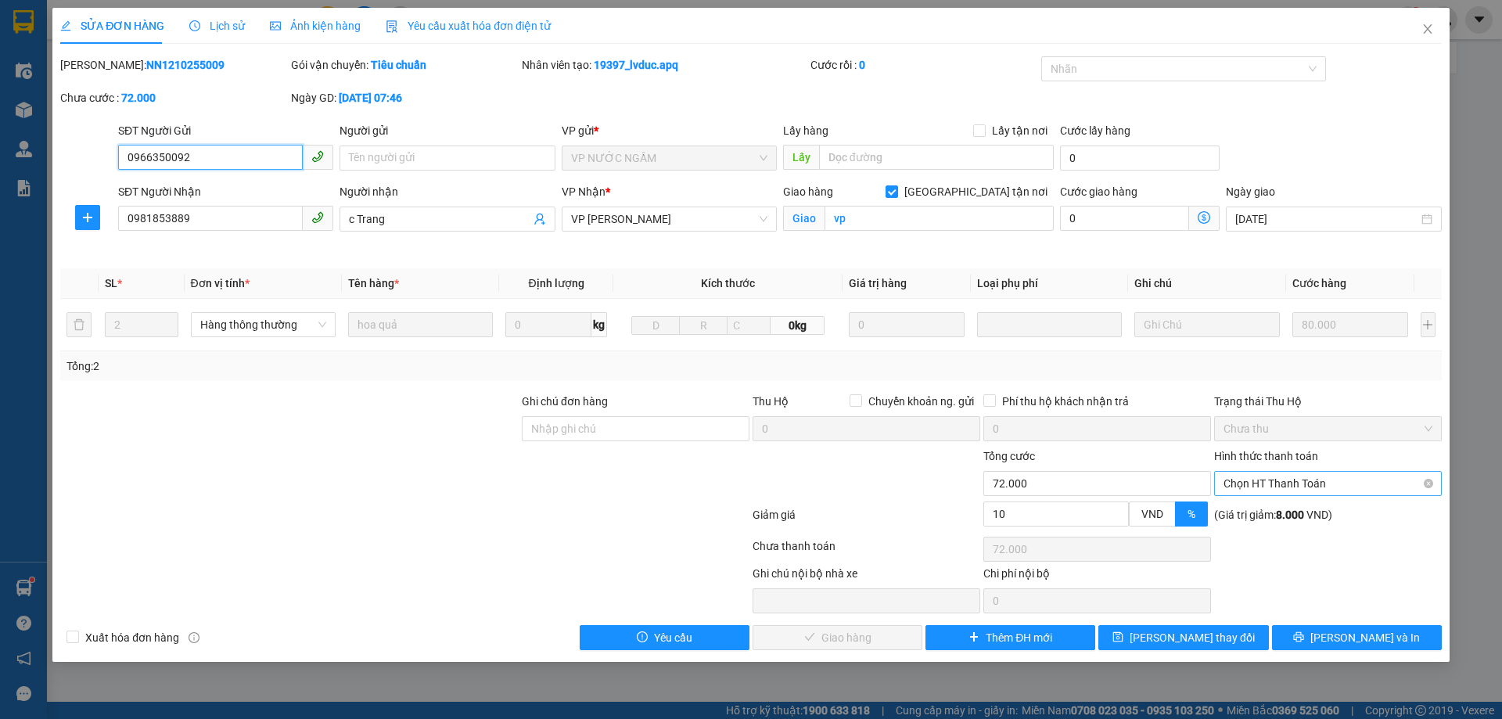
drag, startPoint x: 1300, startPoint y: 484, endPoint x: 1284, endPoint y: 497, distance: 21.1
click at [1300, 484] on span "Chọn HT Thanh Toán" at bounding box center [1328, 483] width 209 height 23
click at [1282, 510] on div "Tại văn phòng" at bounding box center [1328, 514] width 209 height 17
type input "0"
drag, startPoint x: 851, startPoint y: 635, endPoint x: 891, endPoint y: 613, distance: 45.5
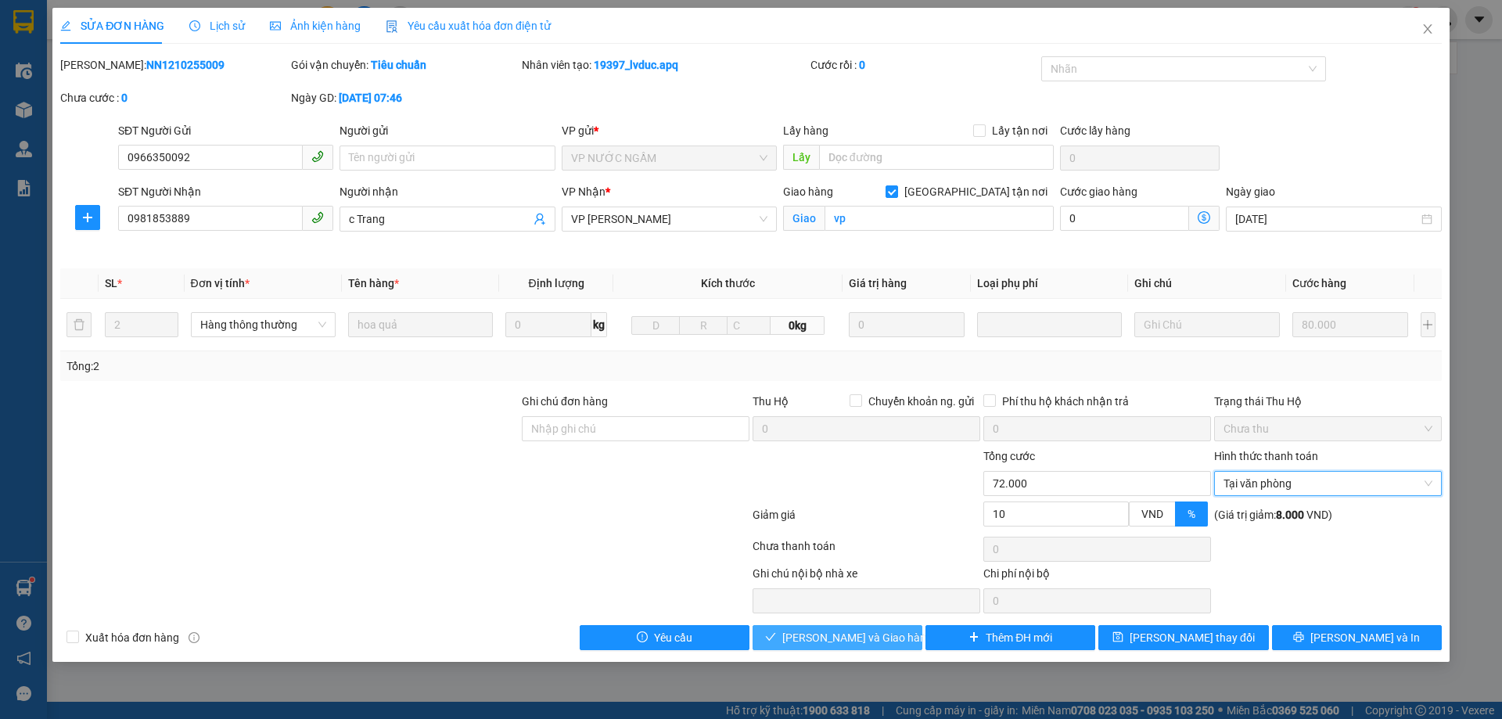
click at [852, 633] on span "[PERSON_NAME] và Giao hàng" at bounding box center [857, 637] width 150 height 17
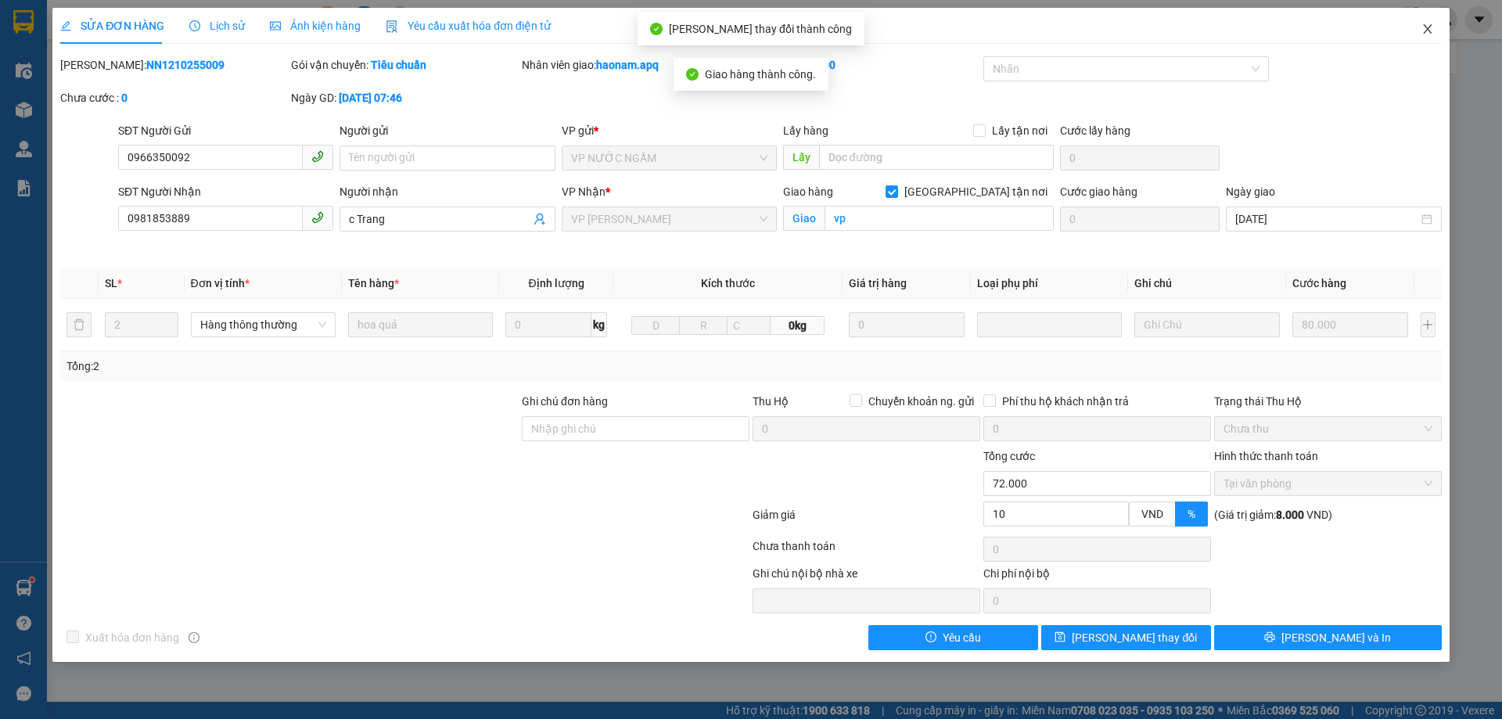
click at [1433, 35] on icon "close" at bounding box center [1428, 29] width 13 height 13
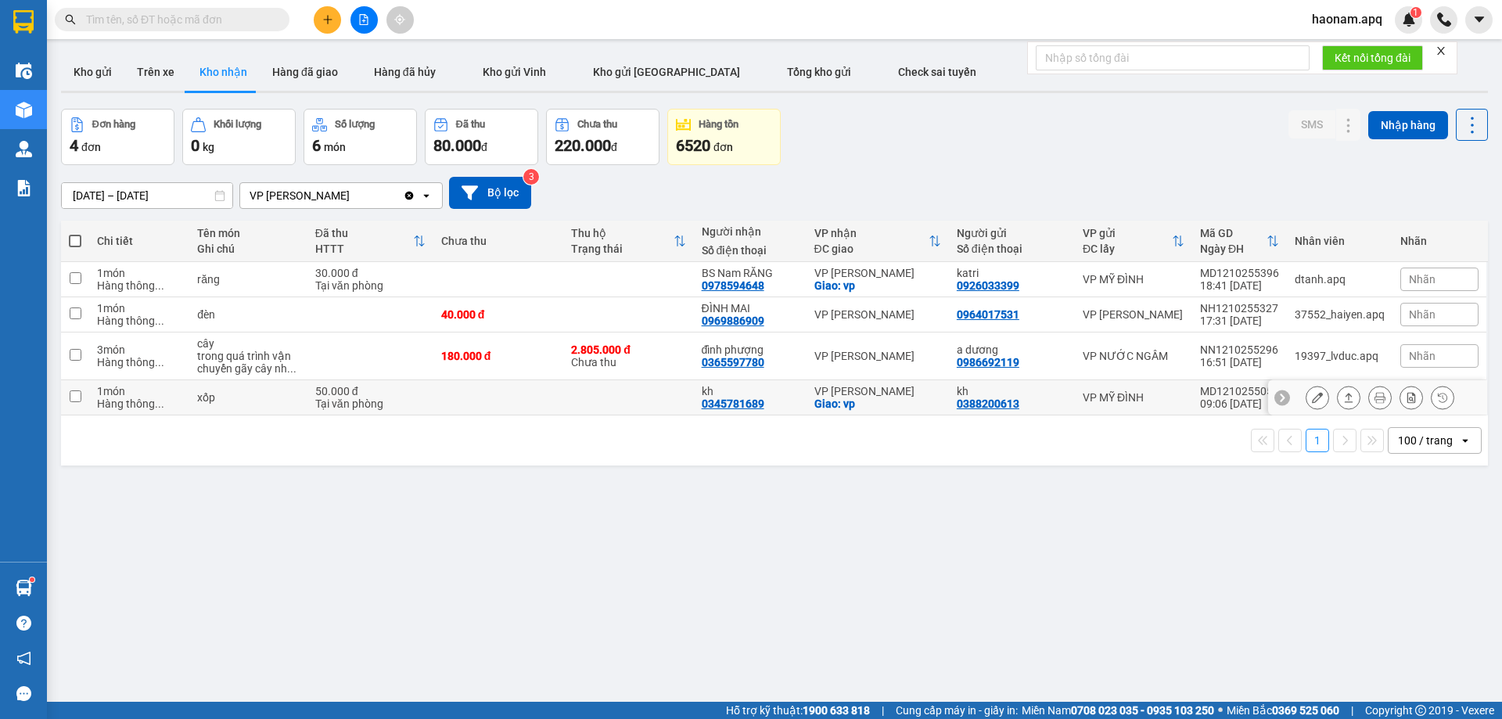
click at [1312, 398] on icon at bounding box center [1317, 397] width 11 height 11
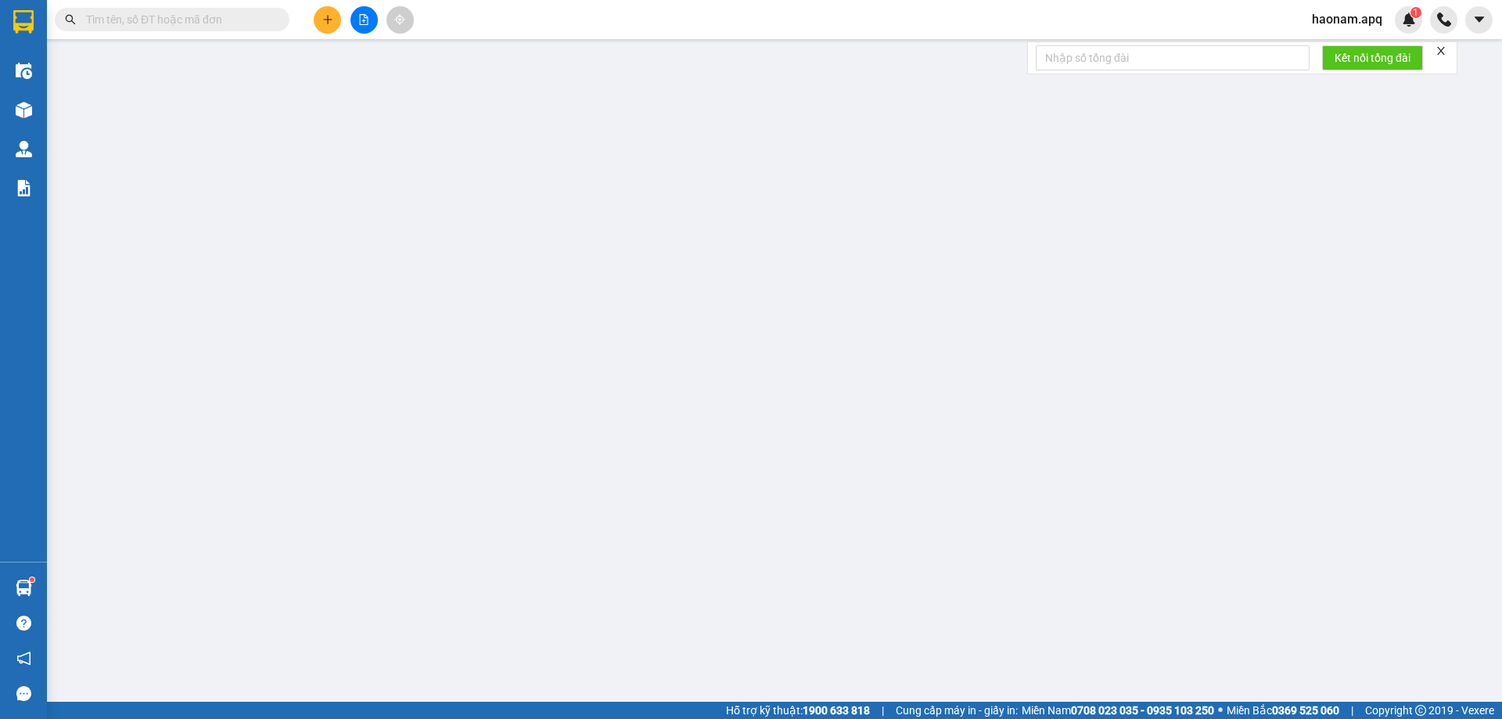
type input "0388200613"
type input "kh"
type input "0345781689"
type input "kh"
checkbox input "true"
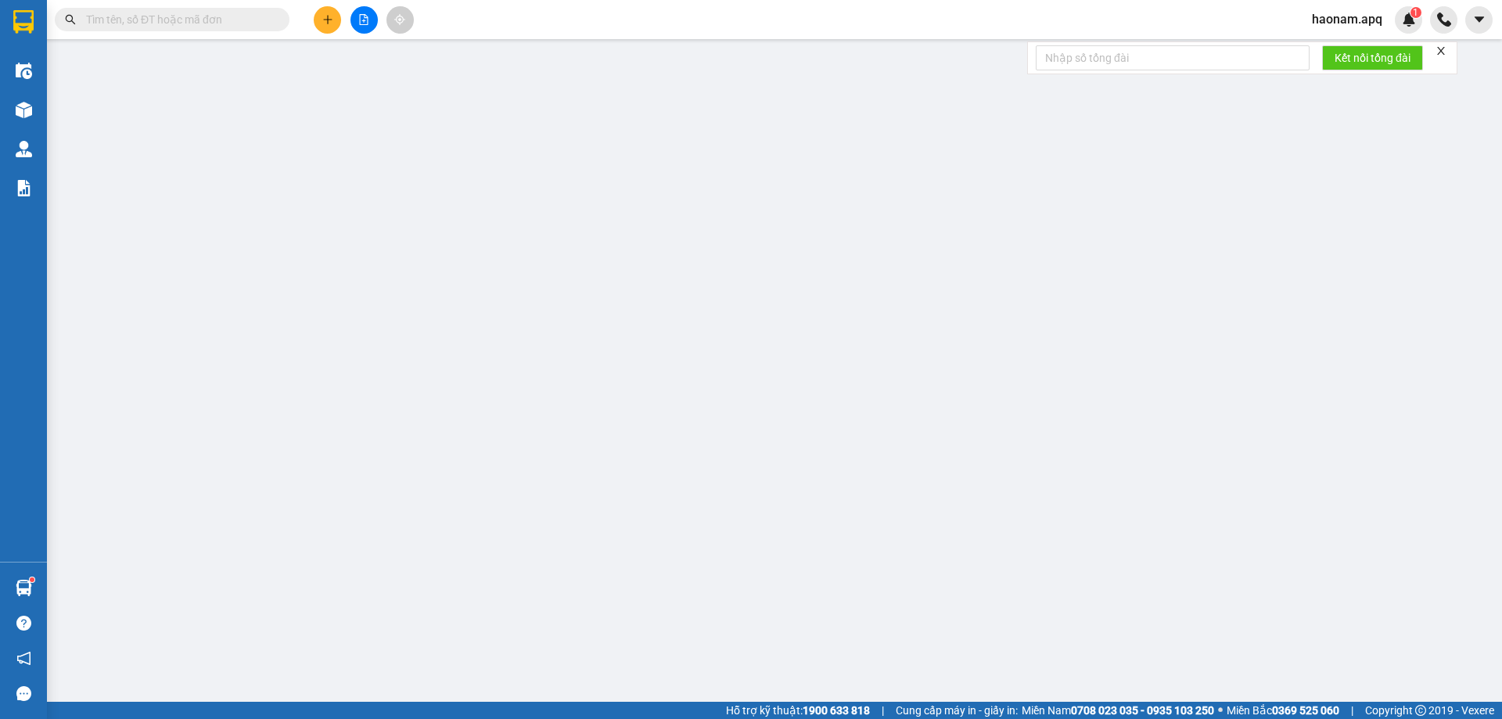
type input "vp"
type input "0"
type input "50.000"
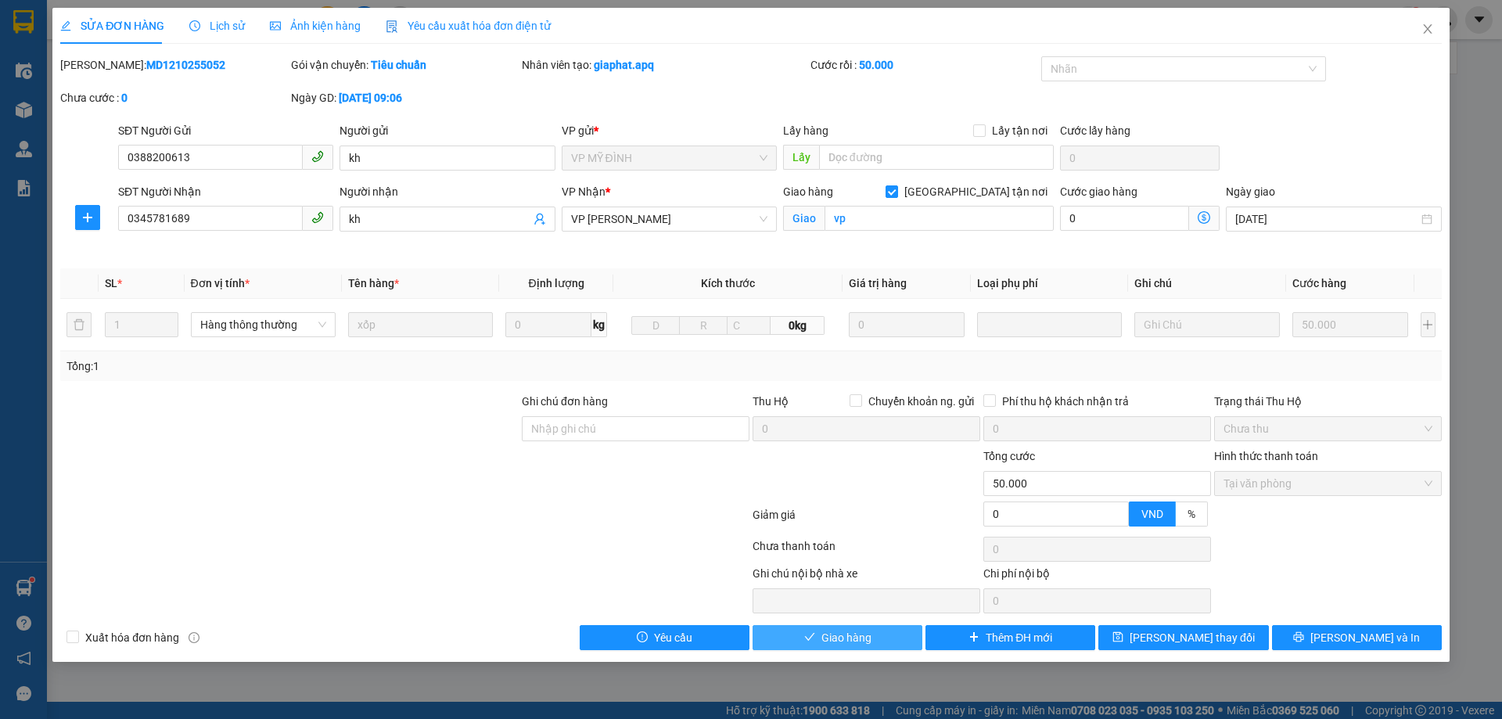
click at [846, 649] on button "Giao hàng" at bounding box center [838, 637] width 170 height 25
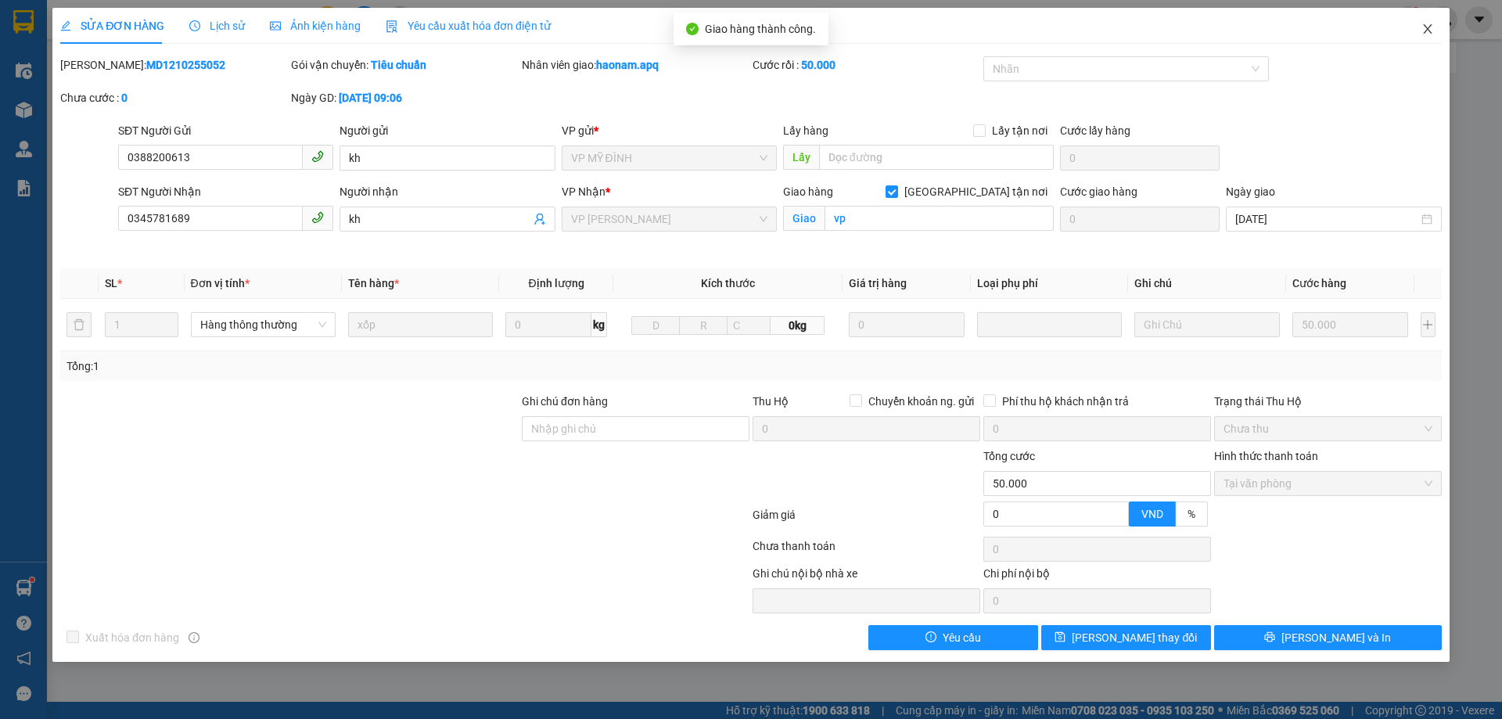
click at [1426, 38] on span "Close" at bounding box center [1428, 30] width 44 height 44
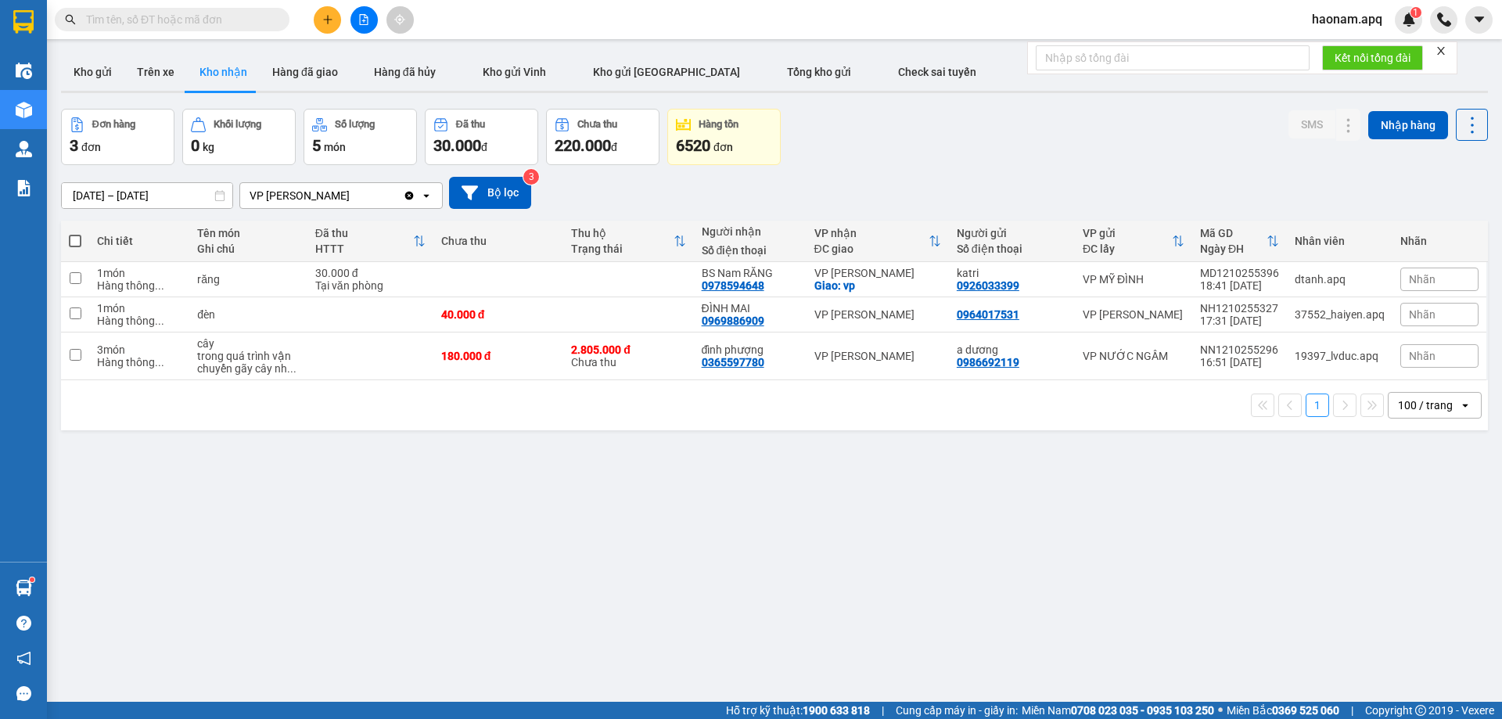
click at [184, 20] on input "text" at bounding box center [178, 19] width 185 height 17
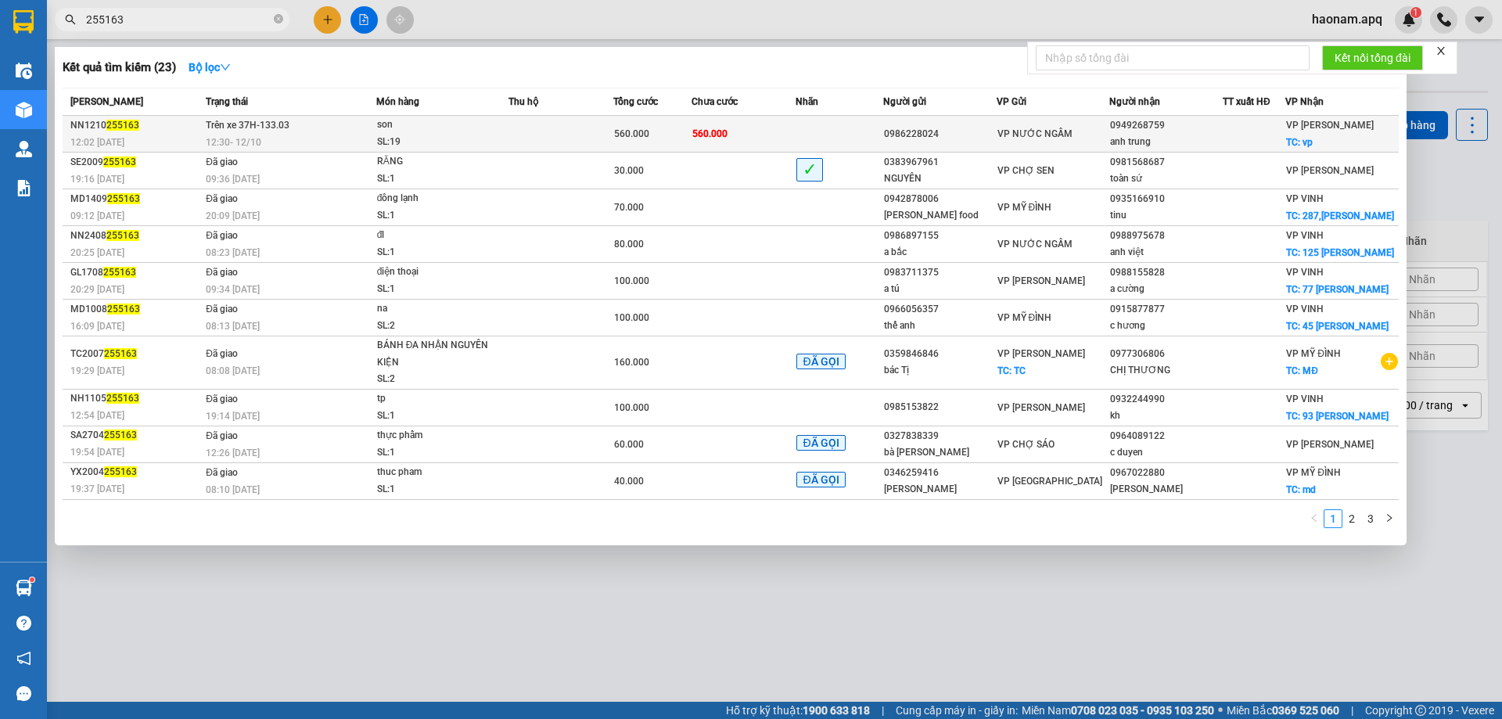
type input "255163"
click at [571, 136] on td at bounding box center [561, 134] width 105 height 37
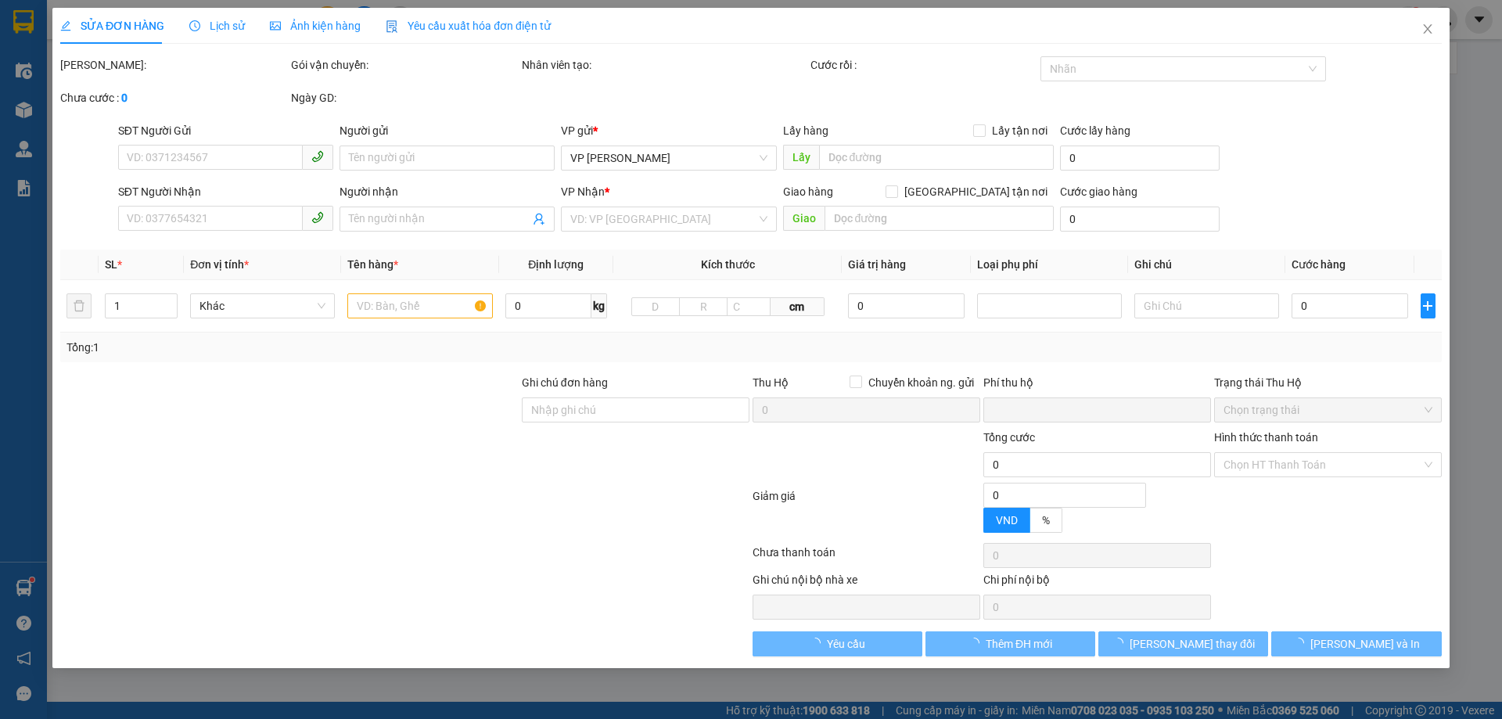
type input "0986228024"
type input "0949268759"
type input "anh trung"
checkbox input "true"
type input "vp"
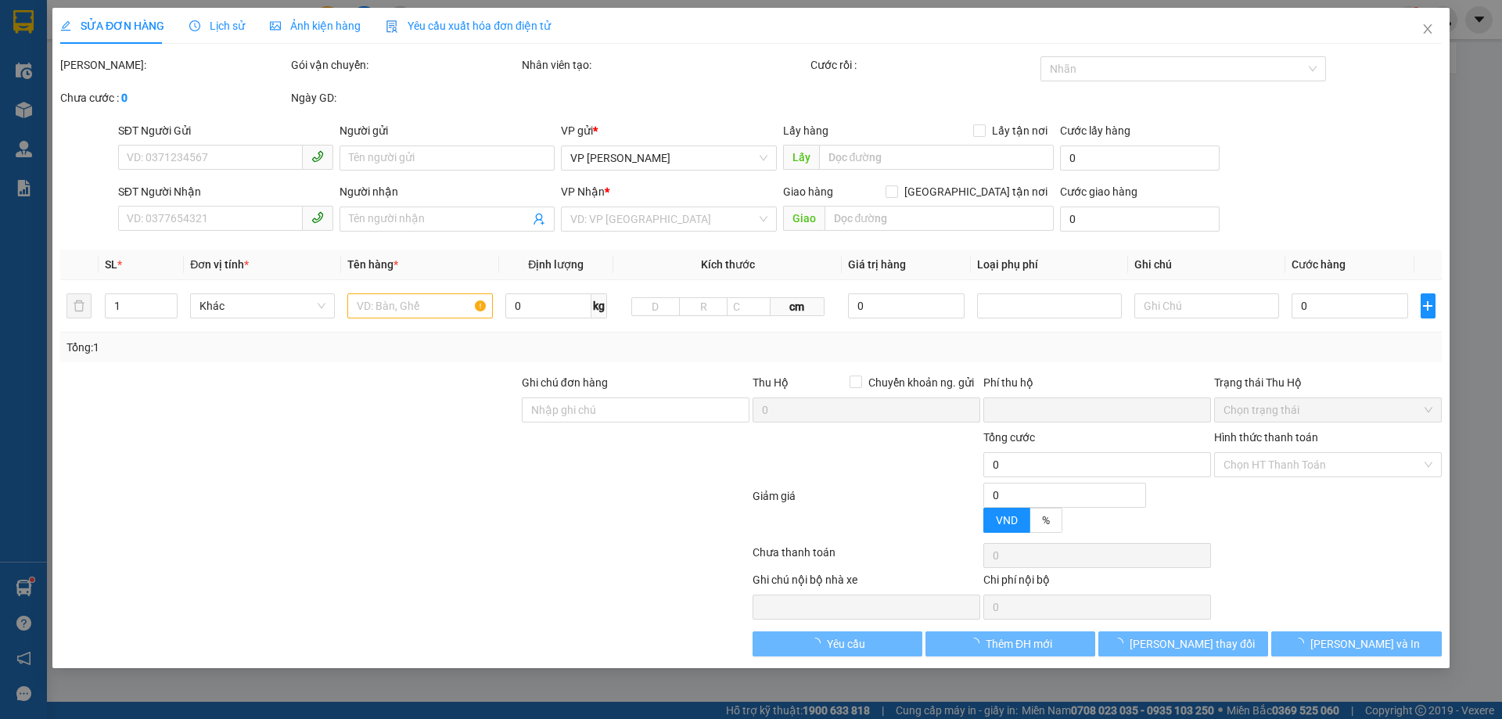
type input "0"
type input "560.000"
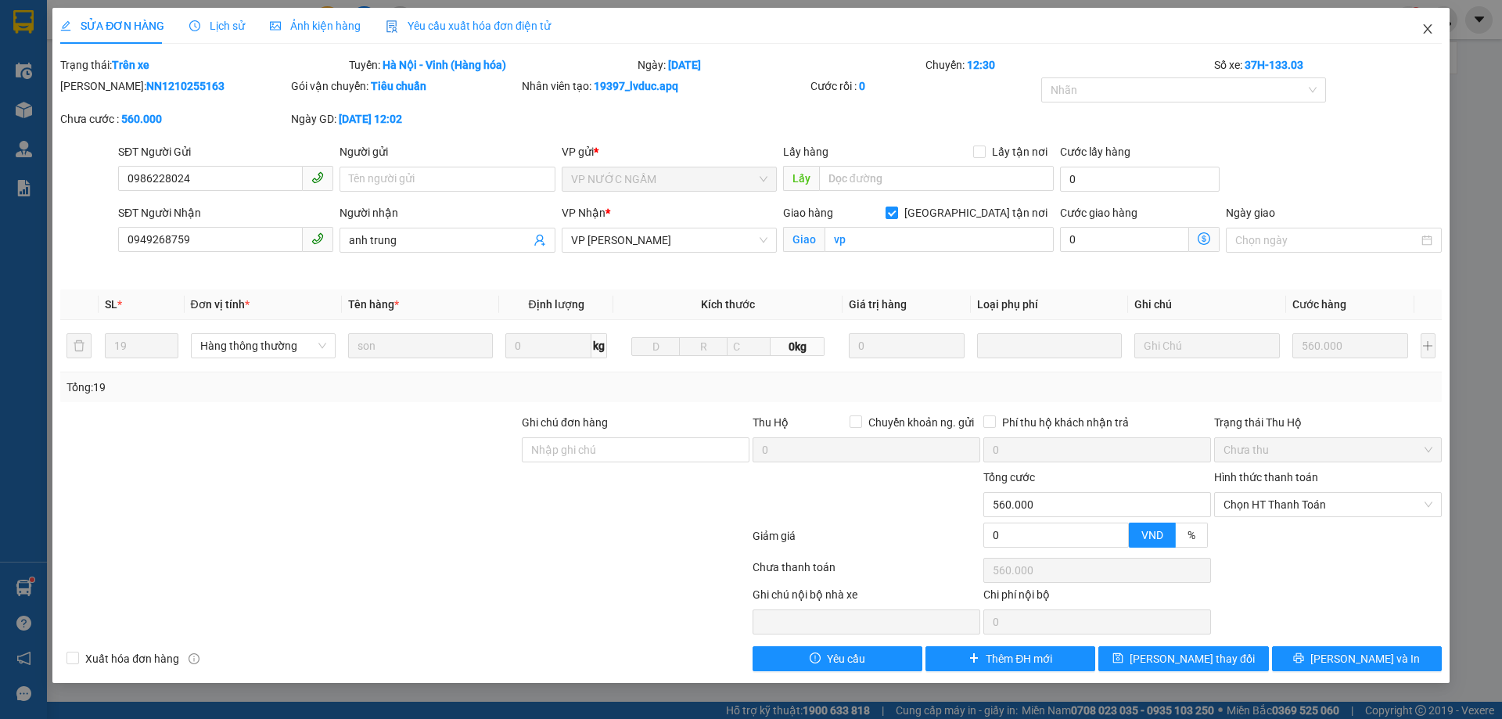
click at [1438, 37] on span "Close" at bounding box center [1428, 30] width 44 height 44
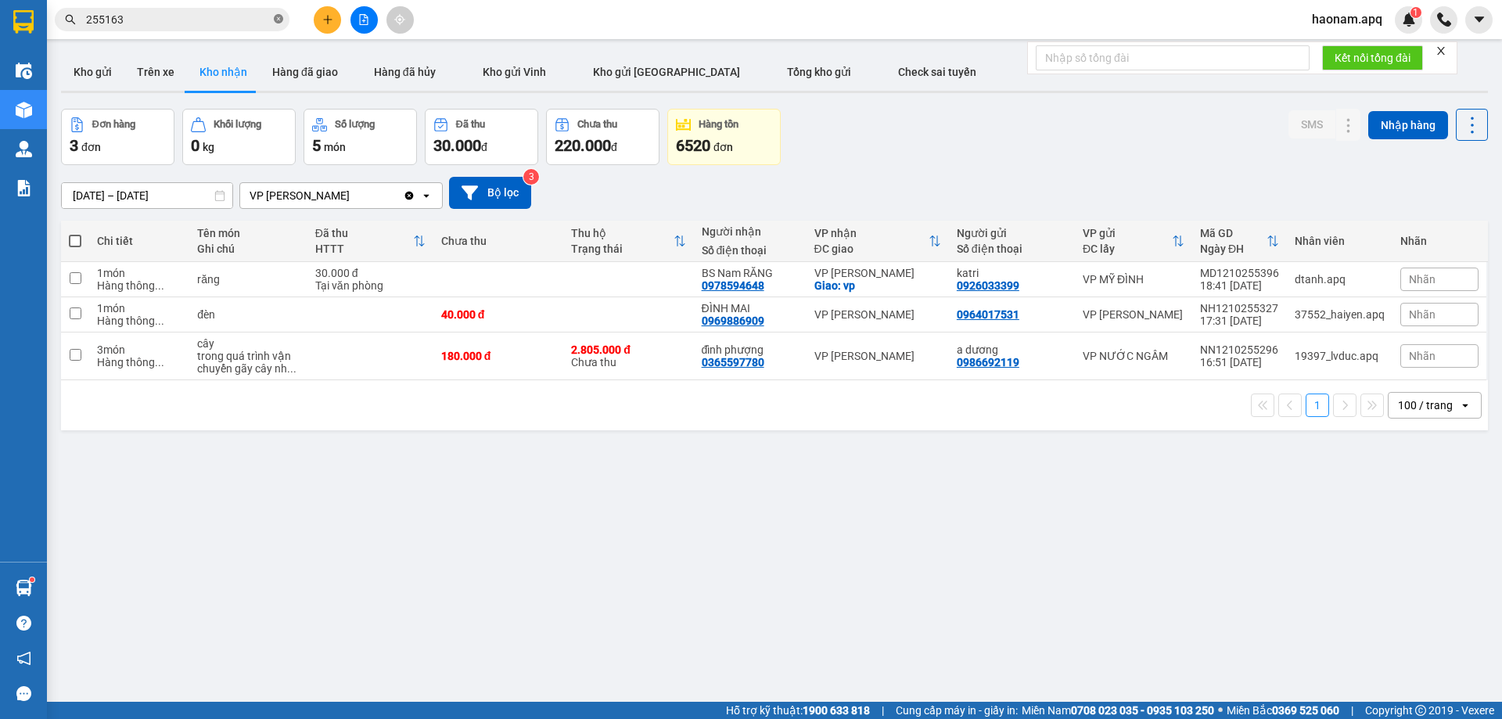
click at [277, 18] on icon "close-circle" at bounding box center [278, 18] width 9 height 9
click at [67, 68] on button "Kho gửi" at bounding box center [92, 72] width 63 height 38
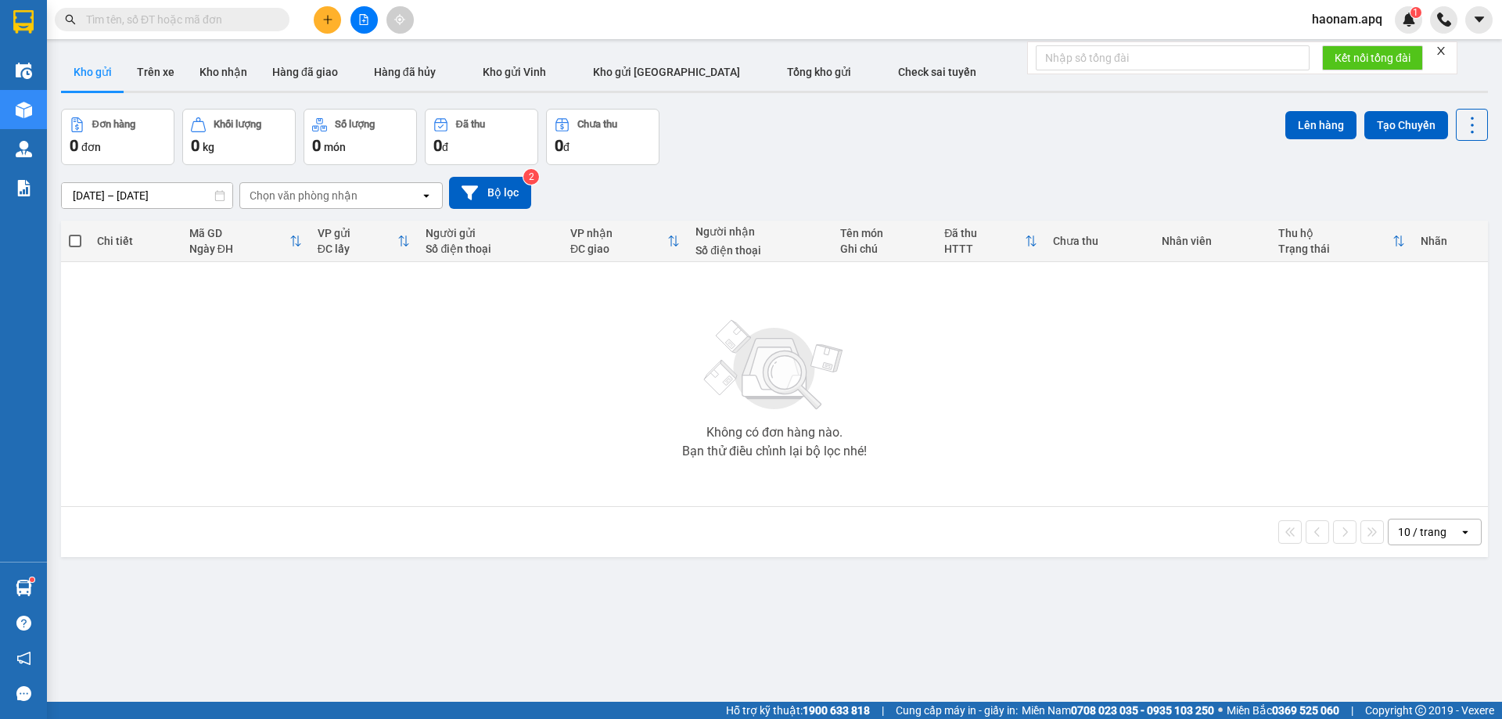
click at [211, 21] on input "text" at bounding box center [178, 19] width 185 height 17
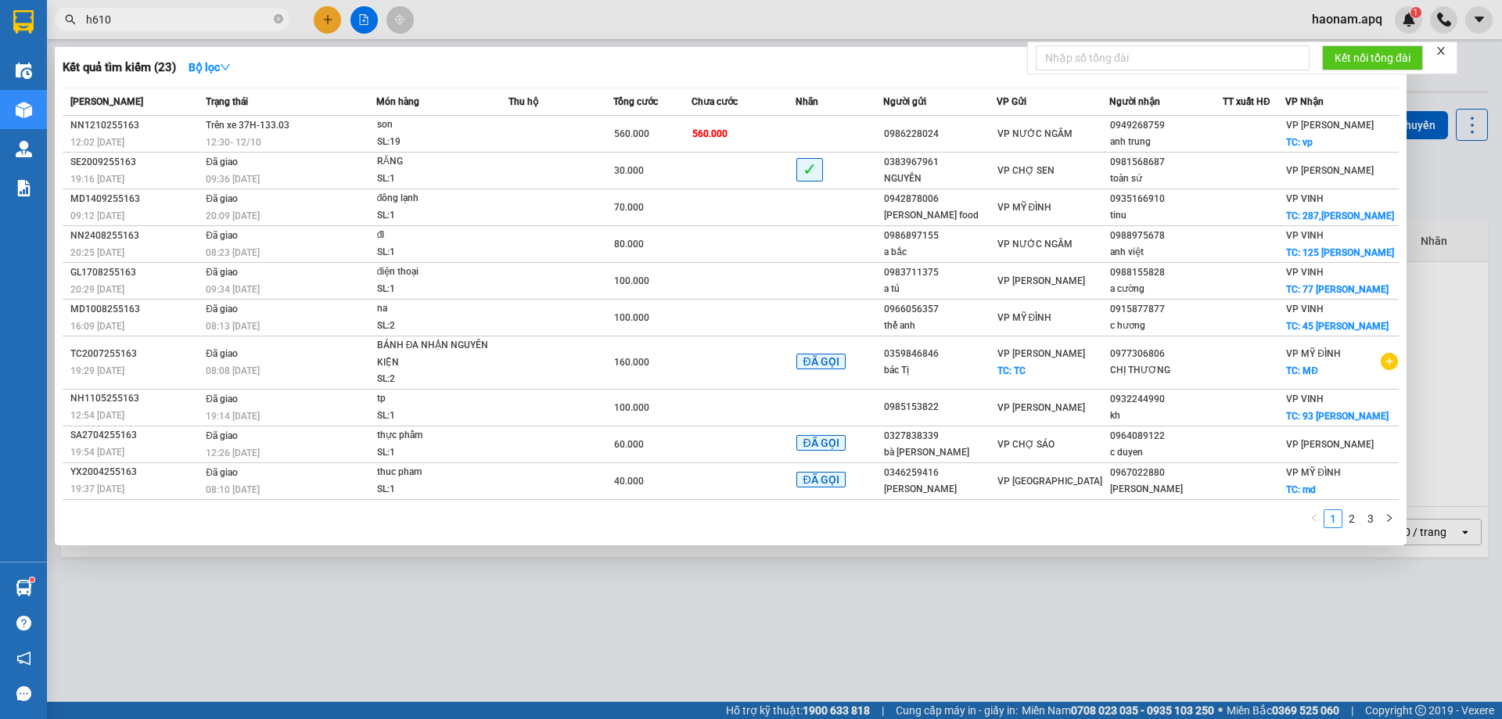
type input "h610m"
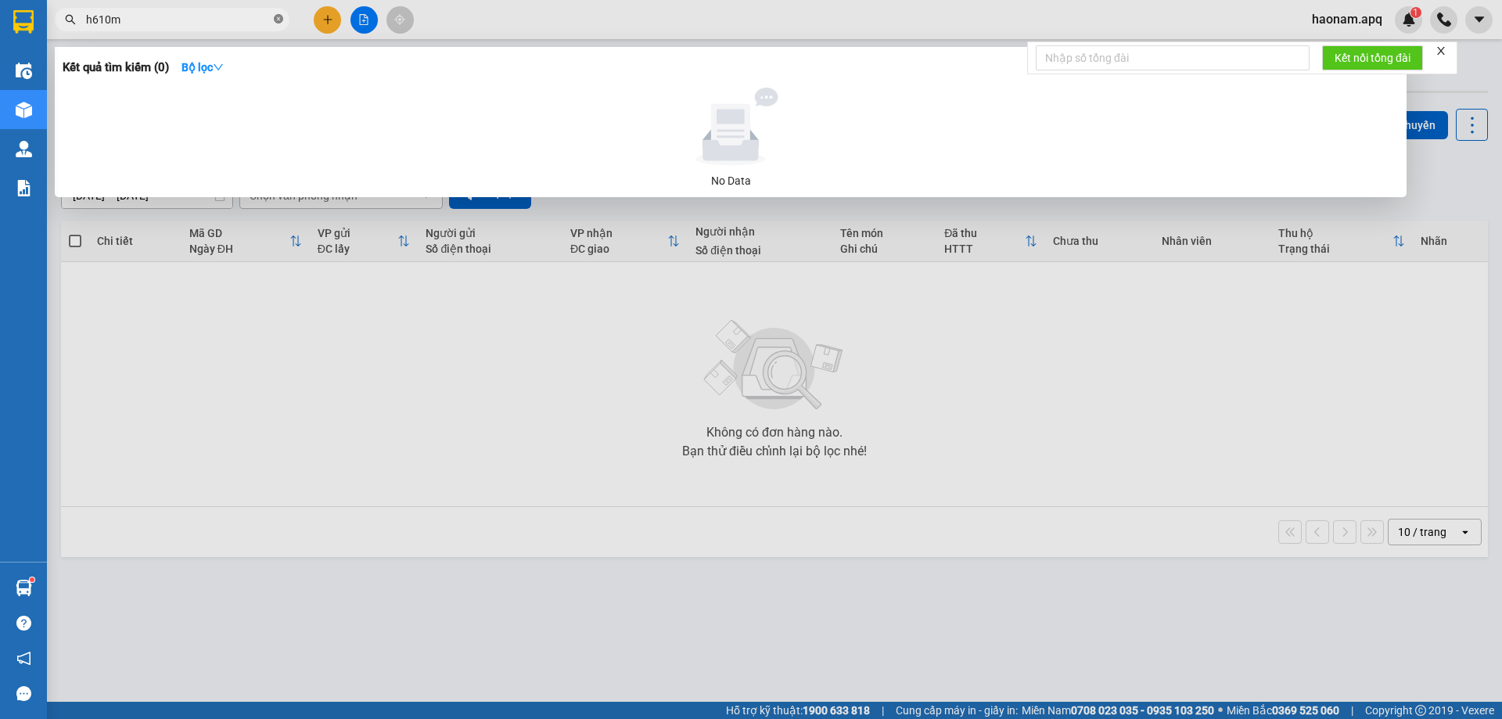
click at [279, 20] on icon "close-circle" at bounding box center [278, 18] width 9 height 9
